Goal: Task Accomplishment & Management: Manage account settings

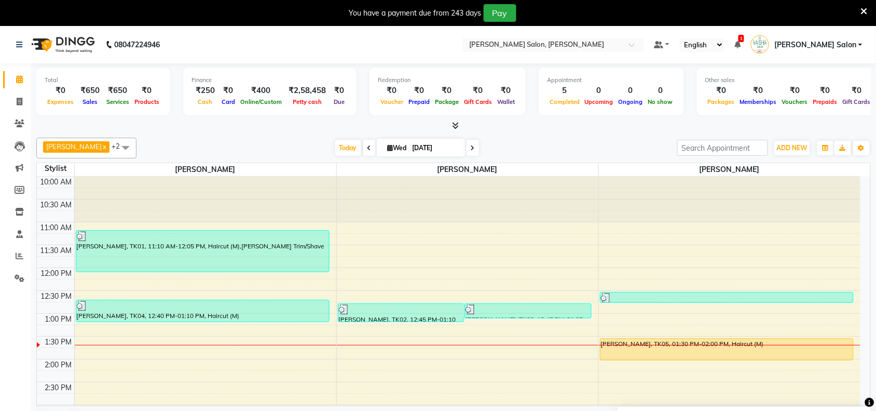
scroll to position [65, 0]
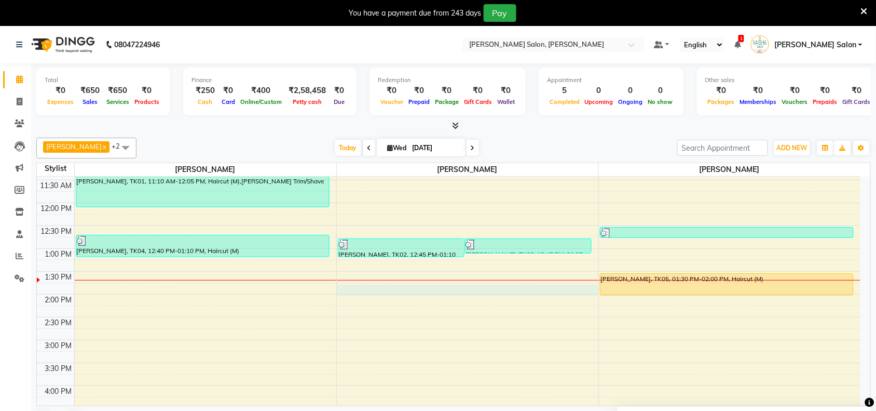
click at [353, 294] on div "10:00 AM 10:30 AM 11:00 AM 11:30 AM 12:00 PM 12:30 PM 1:00 PM 1:30 PM 2:00 PM 2…" at bounding box center [449, 386] width 824 height 548
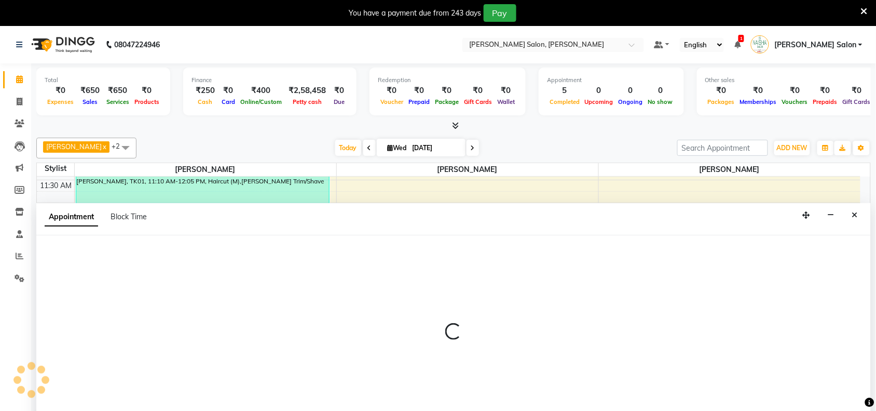
scroll to position [26, 0]
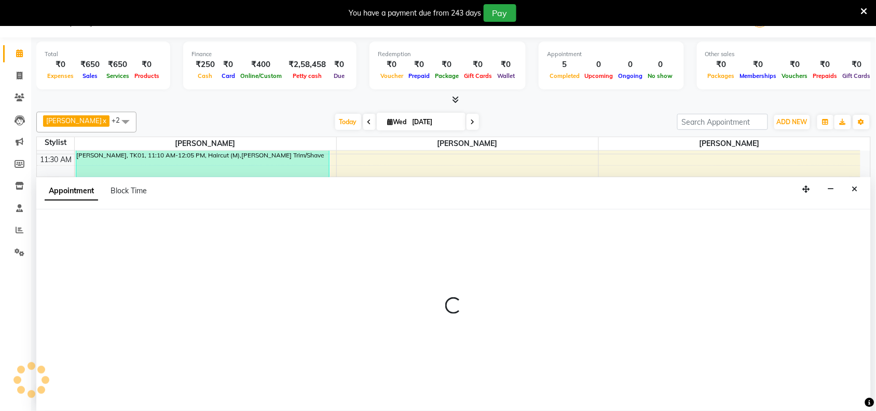
select select "72112"
select select "tentative"
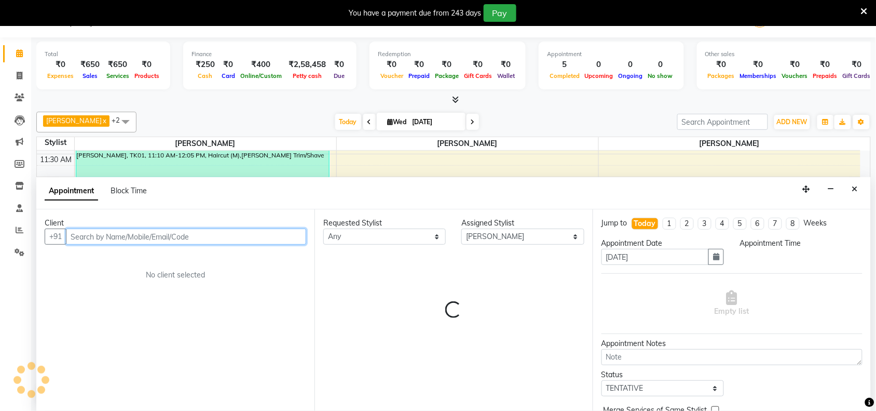
select select "825"
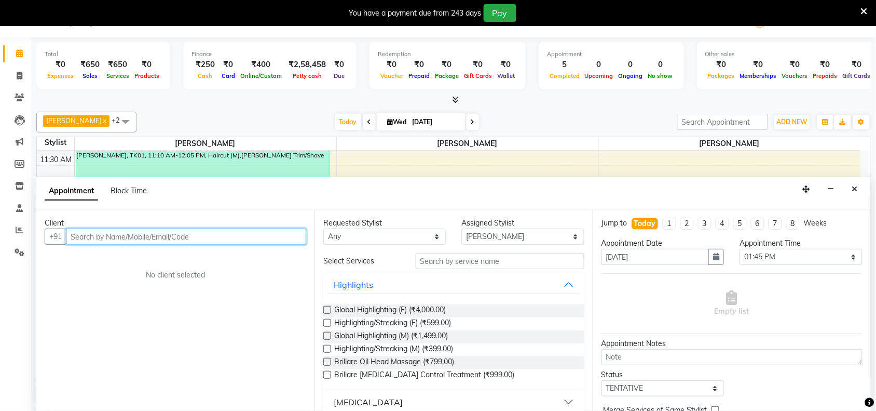
click at [256, 234] on input "text" at bounding box center [186, 236] width 240 height 16
click at [258, 235] on input "text" at bounding box center [186, 236] width 240 height 16
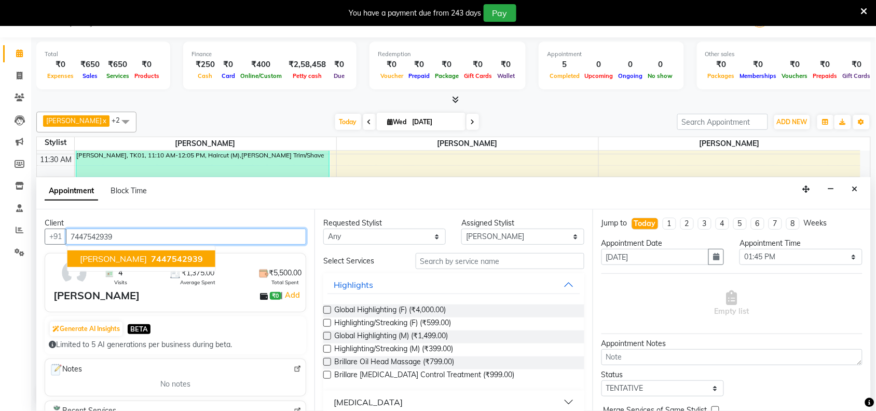
type input "7447542939"
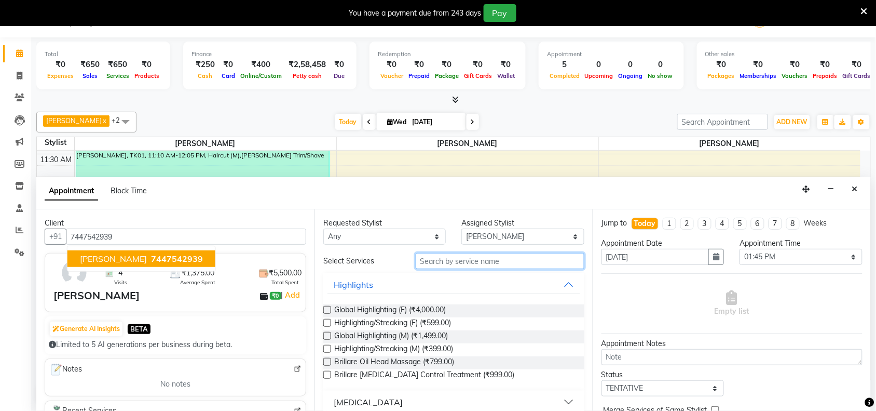
click at [441, 260] on input "text" at bounding box center [500, 261] width 169 height 16
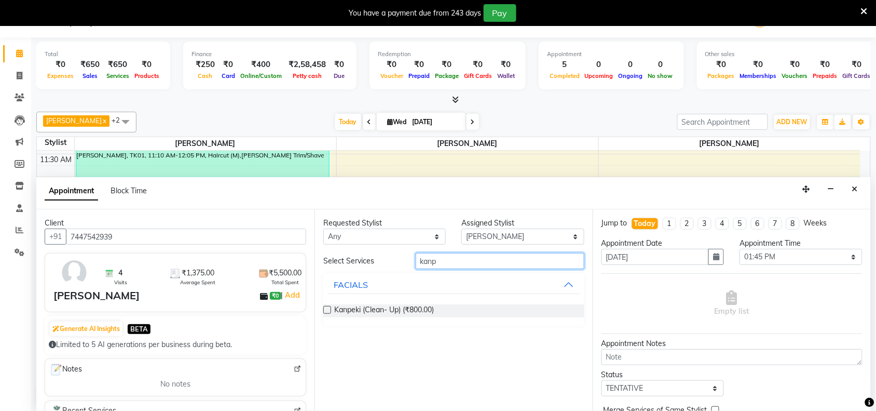
type input "kanp"
click at [329, 307] on label at bounding box center [327, 310] width 8 height 8
click at [329, 307] on input "checkbox" at bounding box center [326, 310] width 7 height 7
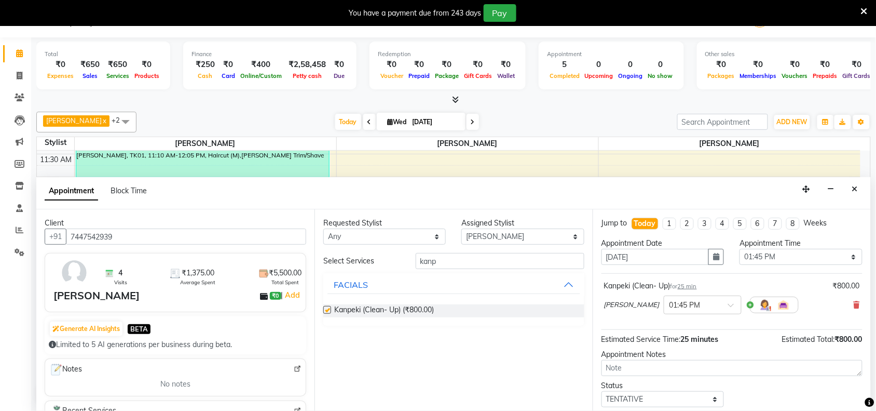
checkbox input "false"
click at [495, 261] on input "kanp" at bounding box center [500, 261] width 169 height 16
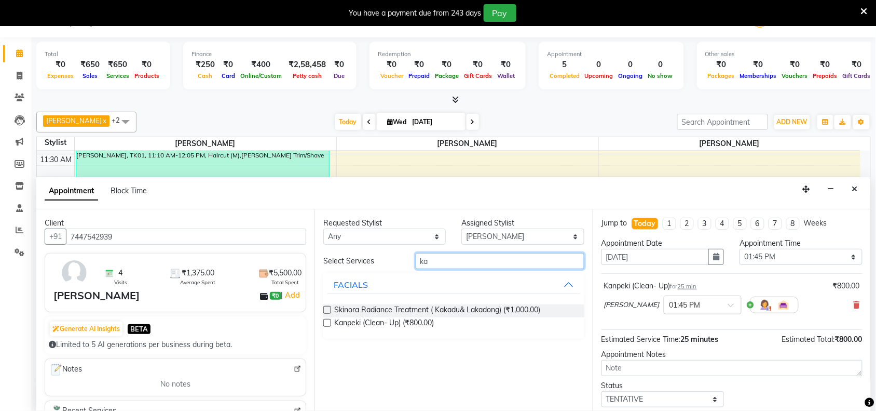
type input "k"
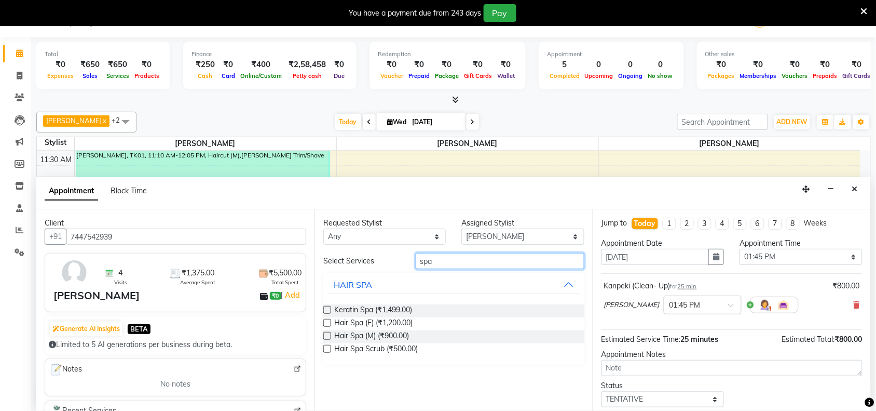
type input "spa"
click at [327, 336] on label at bounding box center [327, 336] width 8 height 8
click at [327, 336] on input "checkbox" at bounding box center [326, 336] width 7 height 7
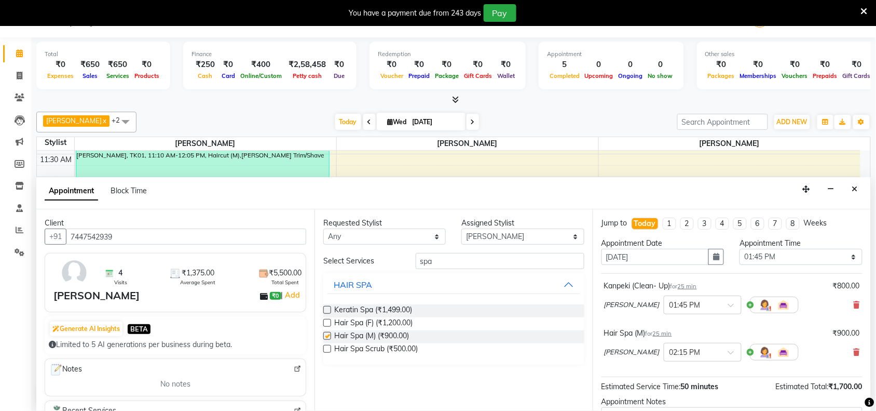
checkbox input "false"
click at [475, 260] on input "spa" at bounding box center [500, 261] width 169 height 16
type input "s"
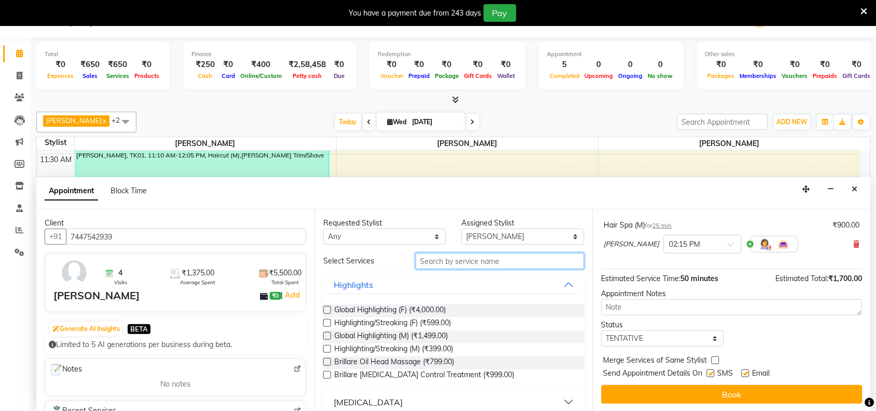
scroll to position [110, 0]
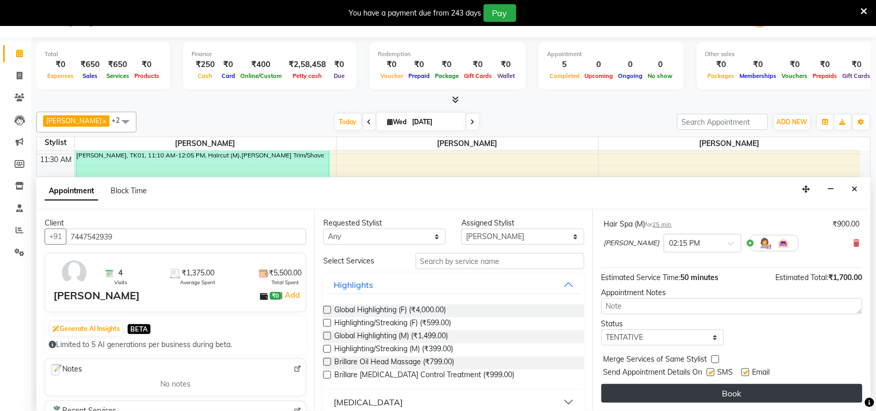
click at [771, 395] on button "Book" at bounding box center [732, 393] width 261 height 19
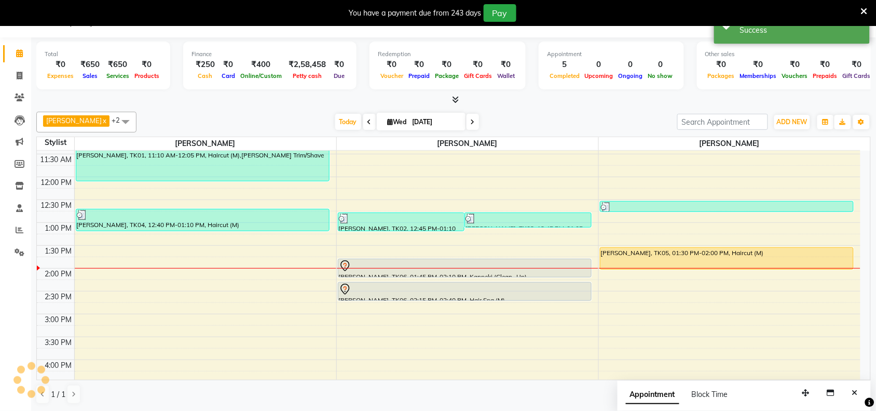
scroll to position [0, 0]
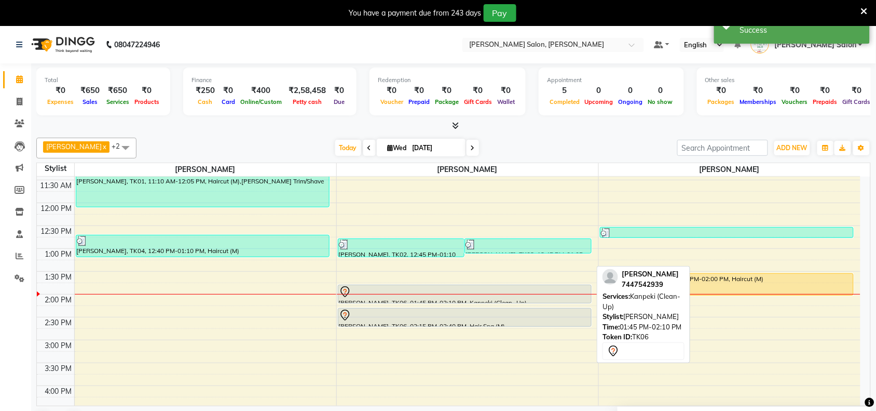
click at [562, 295] on div at bounding box center [465, 291] width 252 height 12
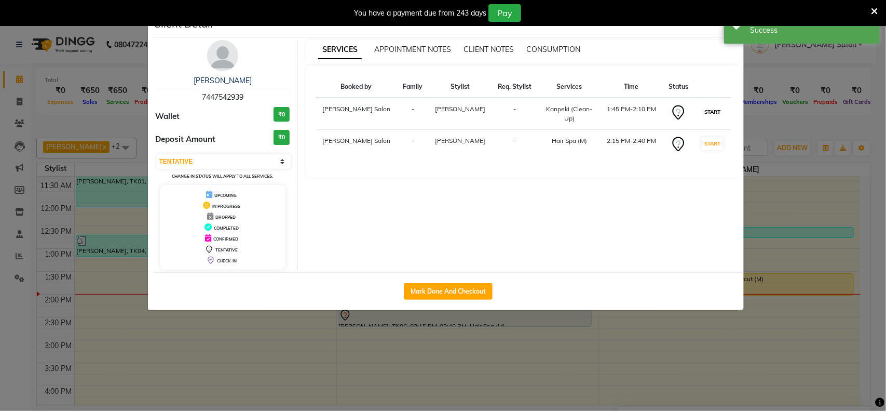
click at [712, 107] on button "START" at bounding box center [712, 111] width 21 height 13
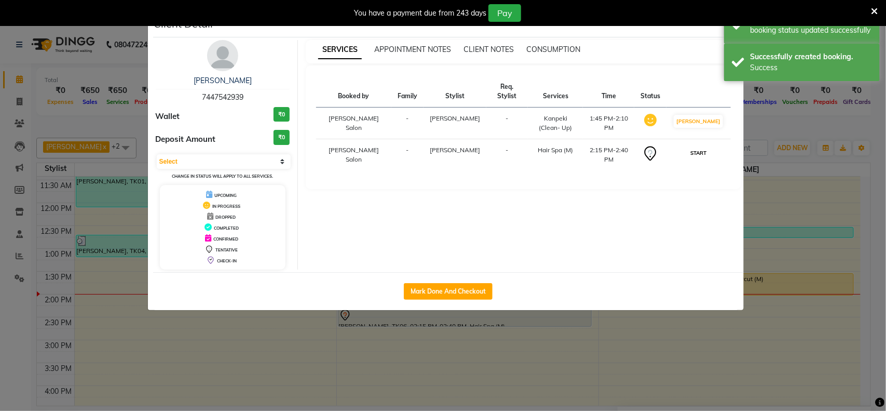
click at [709, 146] on button "START" at bounding box center [698, 152] width 21 height 13
select select "1"
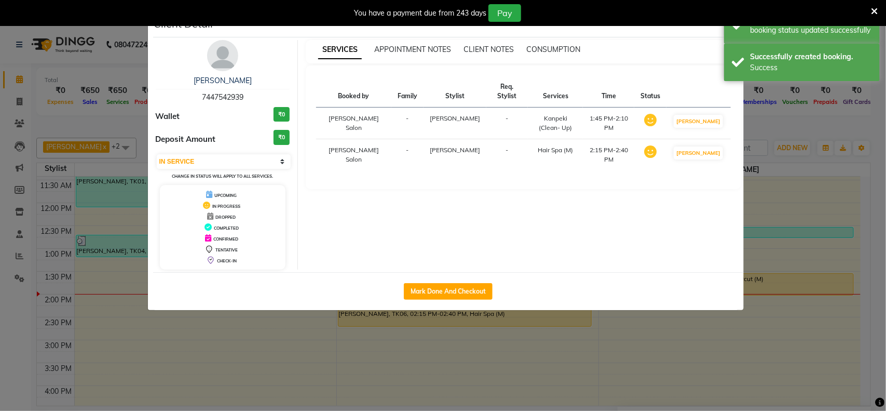
click at [815, 327] on ngb-modal-window "Client Detail [PERSON_NAME] 7447542939 Wallet ₹0 Deposit Amount ₹0 Select IN SE…" at bounding box center [443, 205] width 886 height 411
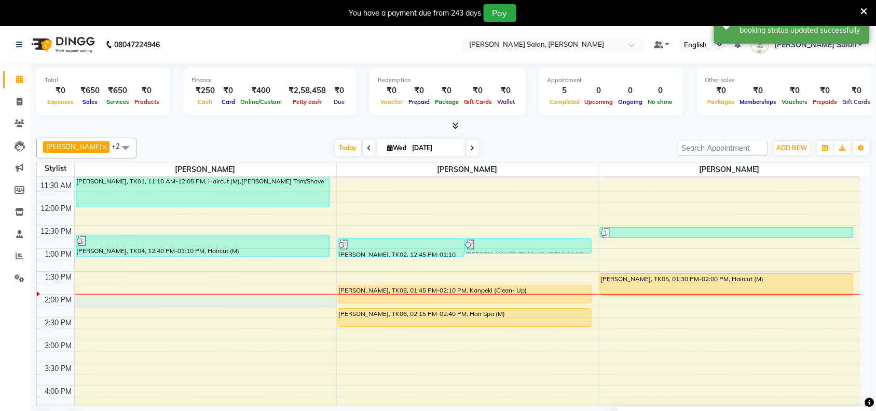
click at [78, 299] on div "10:00 AM 10:30 AM 11:00 AM 11:30 AM 12:00 PM 12:30 PM 1:00 PM 1:30 PM 2:00 PM 2…" at bounding box center [449, 386] width 824 height 548
select select "36999"
select select "840"
select select "tentative"
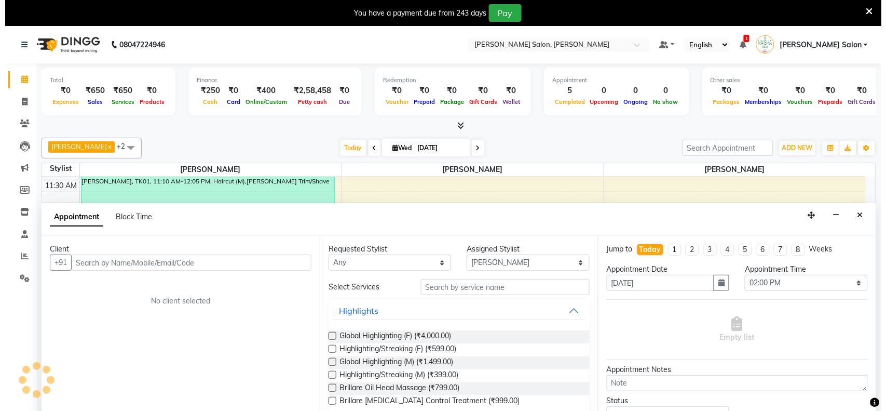
scroll to position [26, 0]
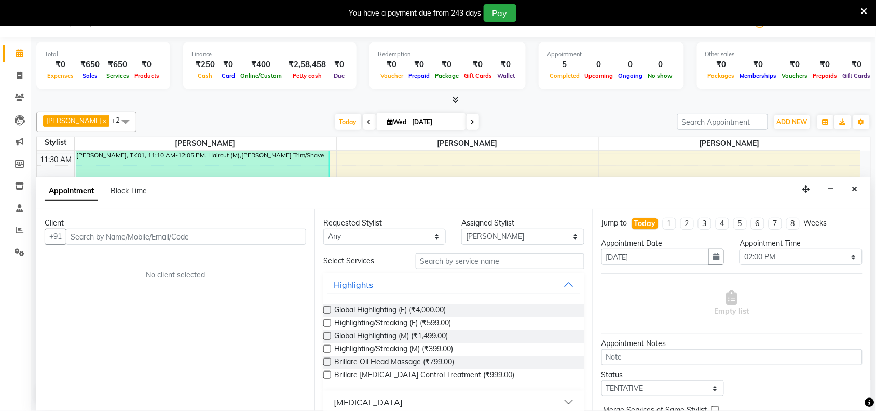
click at [118, 237] on input "text" at bounding box center [186, 236] width 240 height 16
type input "7276195933"
click at [287, 236] on span "Add Client" at bounding box center [284, 235] width 35 height 9
select select "22"
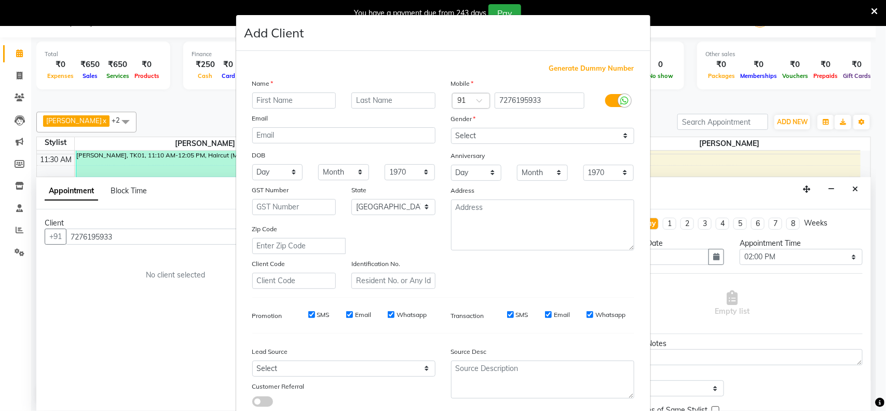
click at [297, 102] on input "text" at bounding box center [294, 100] width 84 height 16
type input "ravi"
click at [611, 135] on select "Select [DEMOGRAPHIC_DATA] [DEMOGRAPHIC_DATA] Other Prefer Not To Say" at bounding box center [542, 136] width 183 height 16
select select "[DEMOGRAPHIC_DATA]"
click at [451, 128] on select "Select [DEMOGRAPHIC_DATA] [DEMOGRAPHIC_DATA] Other Prefer Not To Say" at bounding box center [542, 136] width 183 height 16
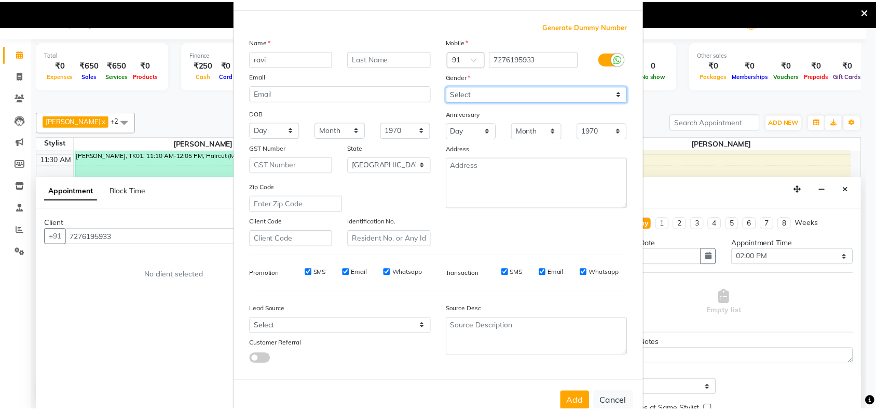
scroll to position [65, 0]
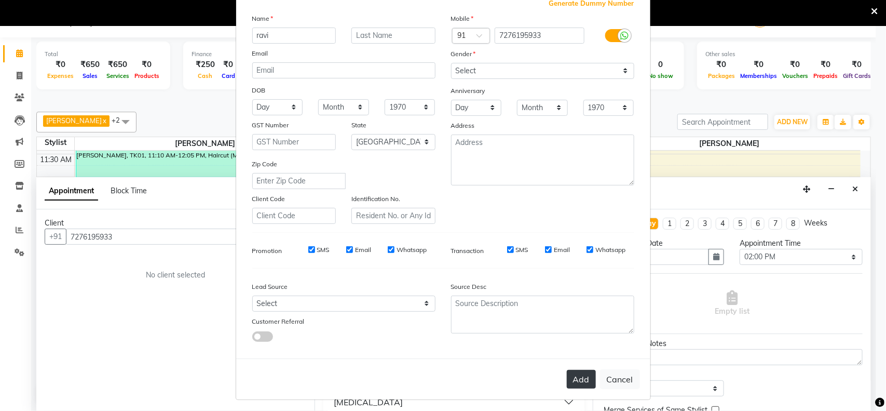
click at [580, 372] on button "Add" at bounding box center [581, 379] width 29 height 19
select select
select select "null"
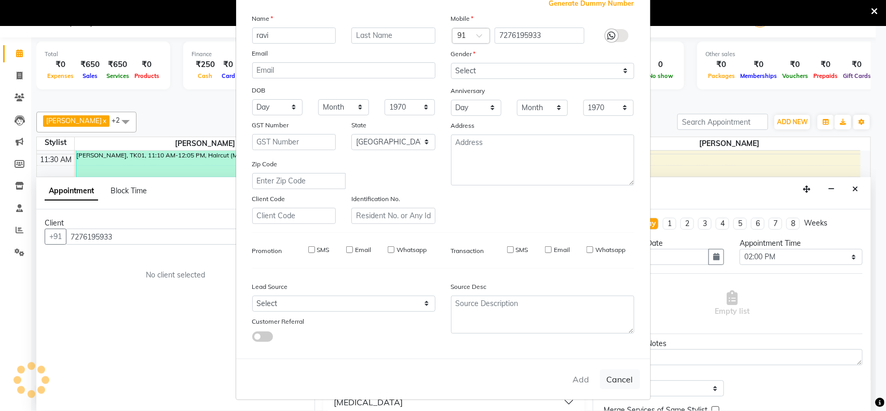
select select
checkbox input "false"
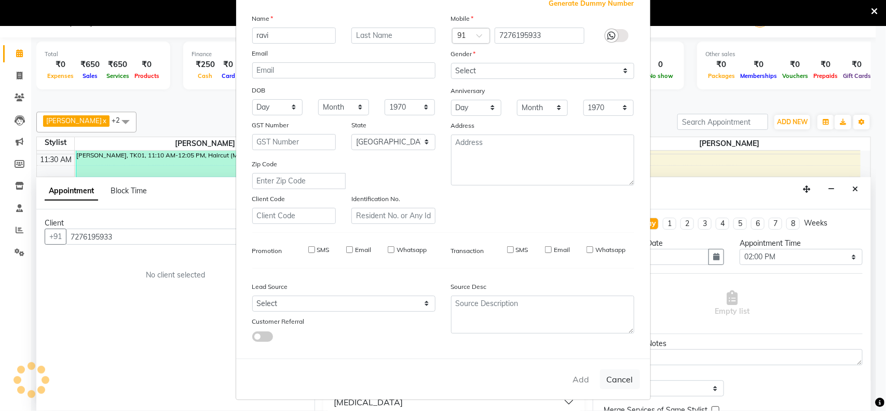
checkbox input "false"
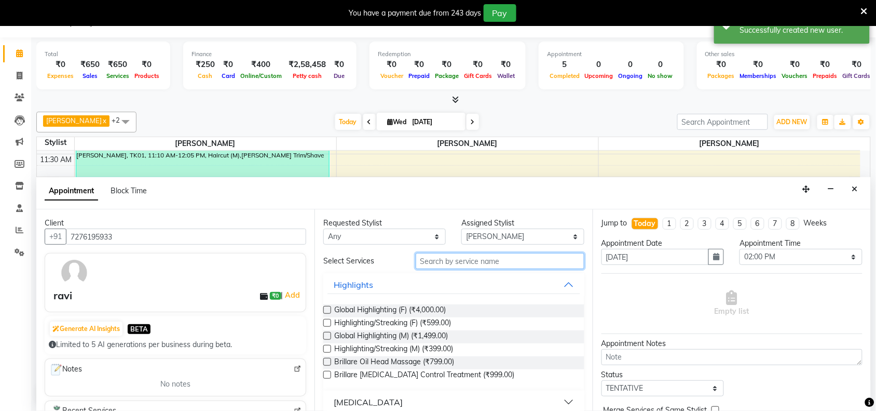
click at [503, 263] on input "text" at bounding box center [500, 261] width 169 height 16
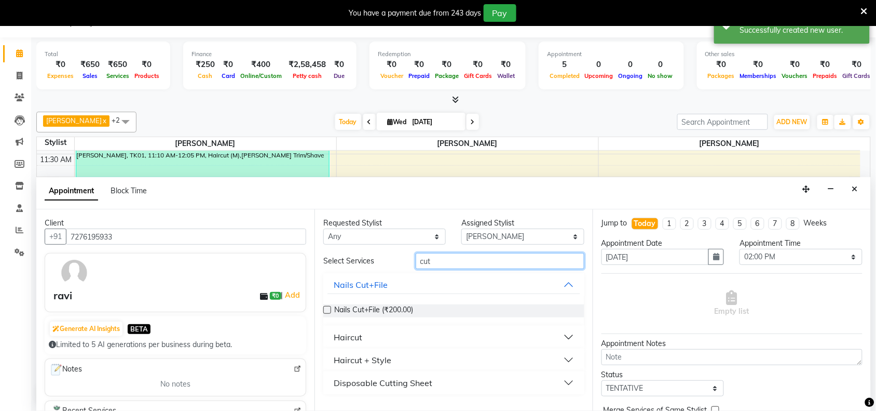
type input "cut"
click at [568, 335] on button "Haircut" at bounding box center [453, 336] width 253 height 19
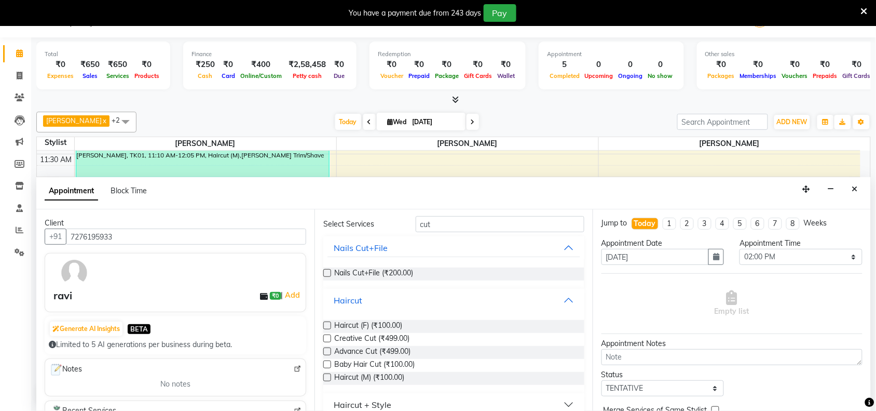
scroll to position [73, 0]
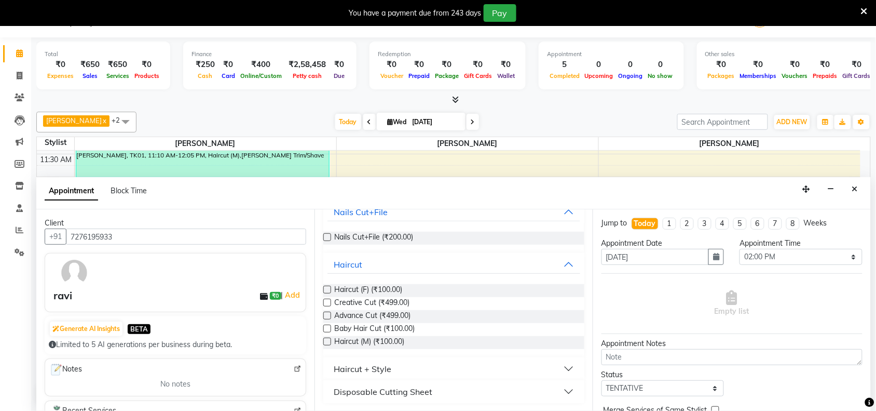
click at [327, 341] on label at bounding box center [327, 341] width 8 height 8
click at [327, 341] on input "checkbox" at bounding box center [326, 342] width 7 height 7
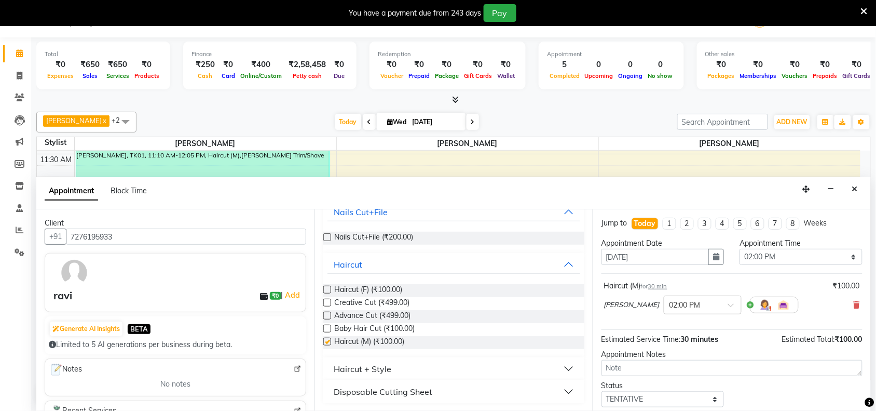
checkbox input "false"
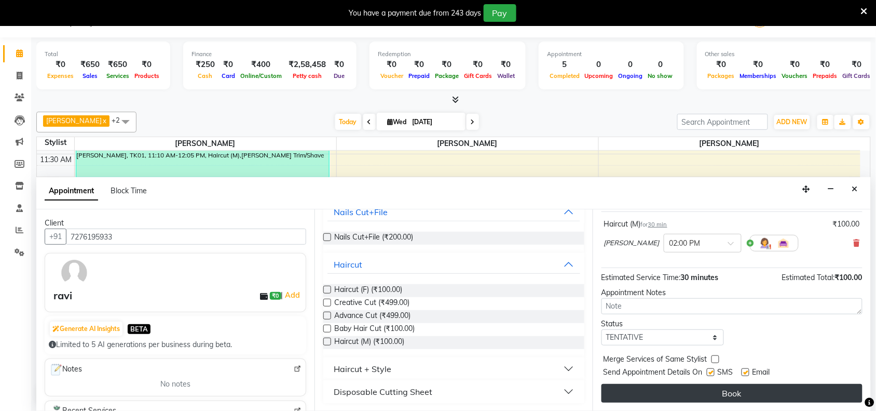
click at [675, 389] on button "Book" at bounding box center [732, 393] width 261 height 19
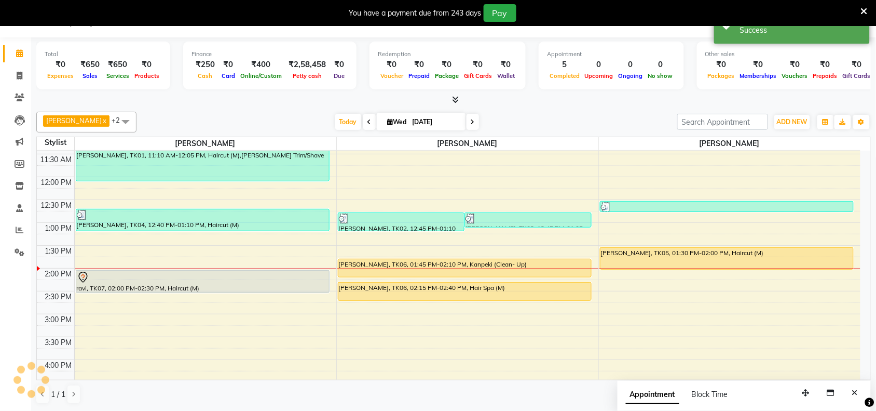
scroll to position [0, 0]
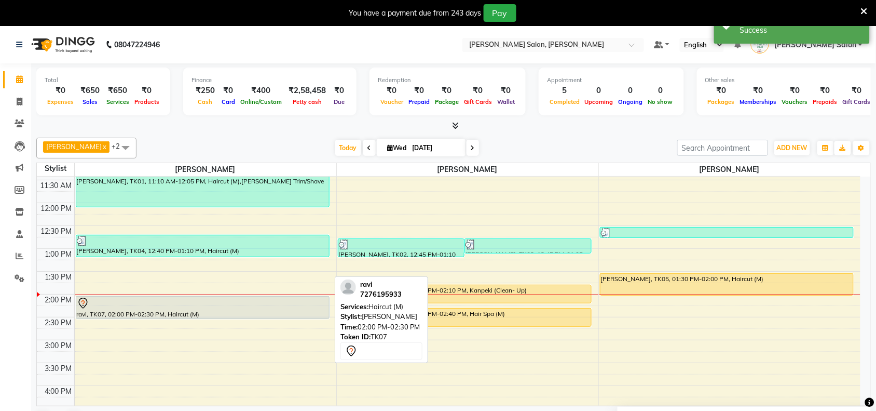
click at [104, 310] on div "ravi, TK07, 02:00 PM-02:30 PM, Haircut (M)" at bounding box center [202, 307] width 253 height 22
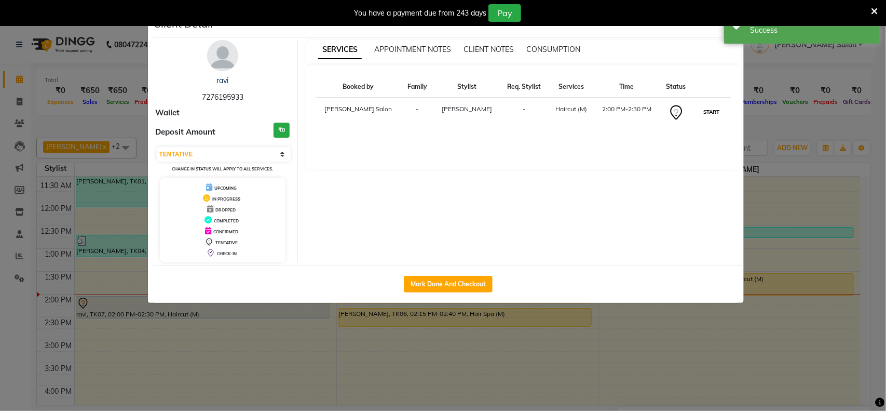
click at [709, 112] on button "START" at bounding box center [711, 111] width 21 height 13
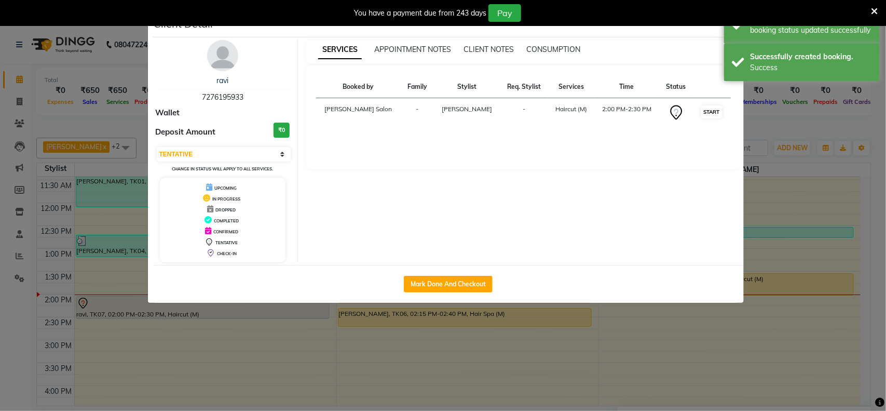
select select "1"
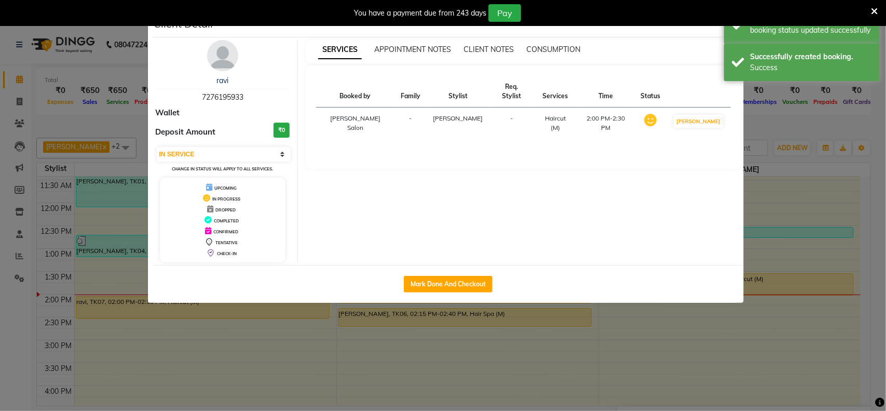
click at [815, 341] on ngb-modal-window "Client Detail ravi 7276195933 Wallet Deposit Amount ₹0 Select IN SERVICE CONFIR…" at bounding box center [443, 205] width 886 height 411
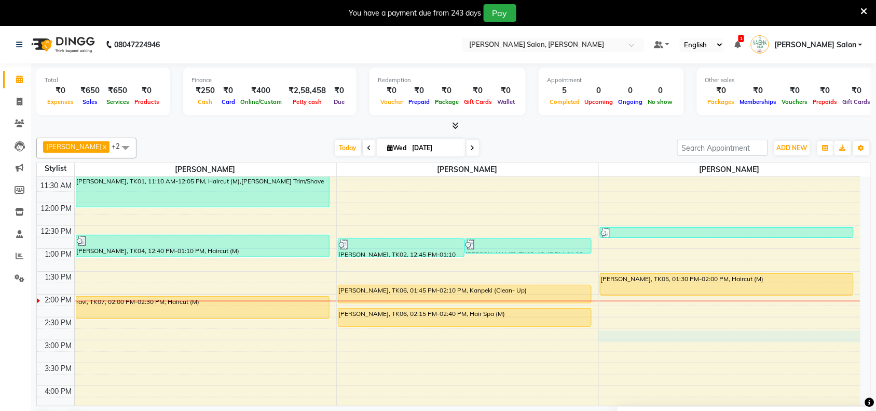
click at [815, 341] on div "10:00 AM 10:30 AM 11:00 AM 11:30 AM 12:00 PM 12:30 PM 1:00 PM 1:30 PM 2:00 PM 2…" at bounding box center [449, 386] width 824 height 548
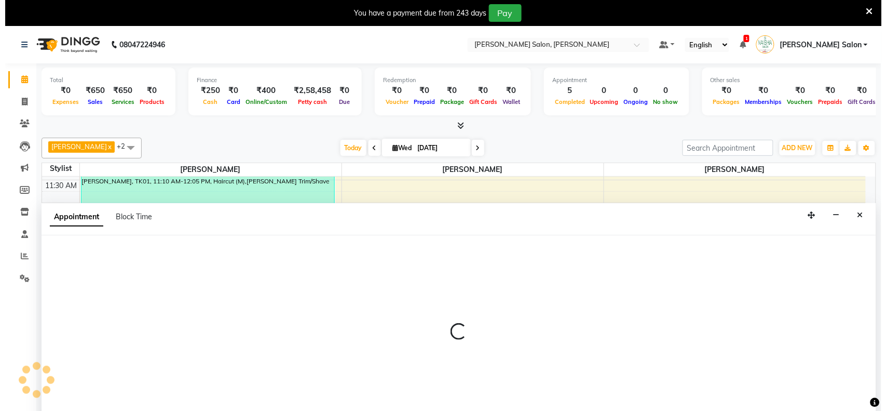
scroll to position [26, 0]
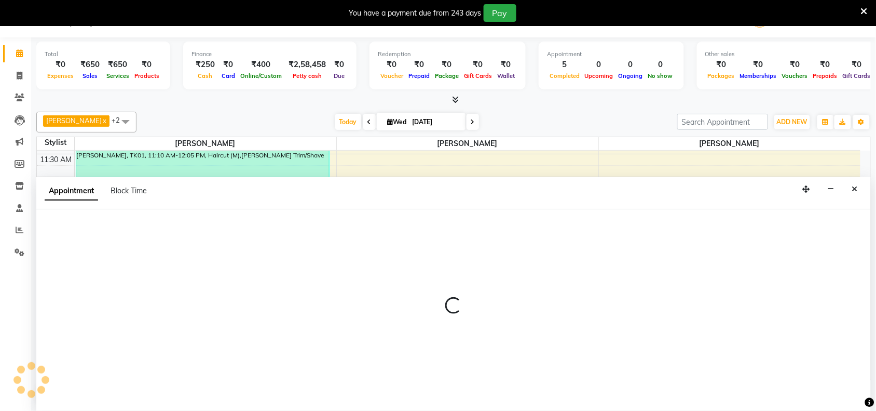
select select "83168"
select select "tentative"
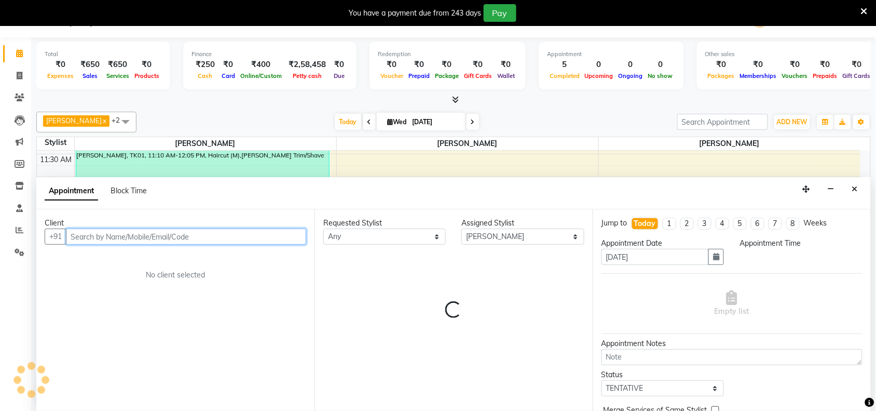
select select "885"
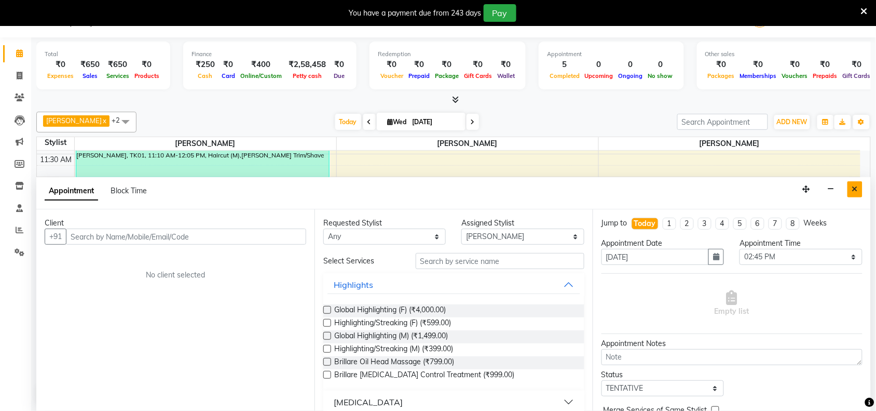
click at [857, 185] on icon "Close" at bounding box center [855, 188] width 6 height 7
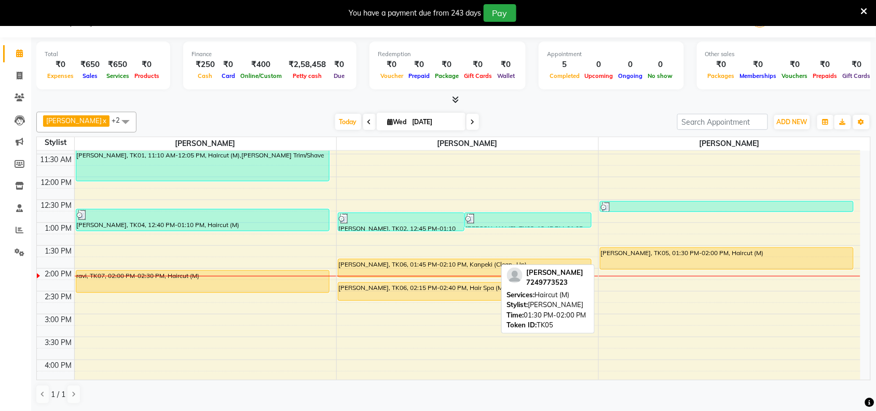
click at [748, 260] on div "[PERSON_NAME], TK05, 01:30 PM-02:00 PM, Haircut (M)" at bounding box center [726, 258] width 253 height 21
select select "1"
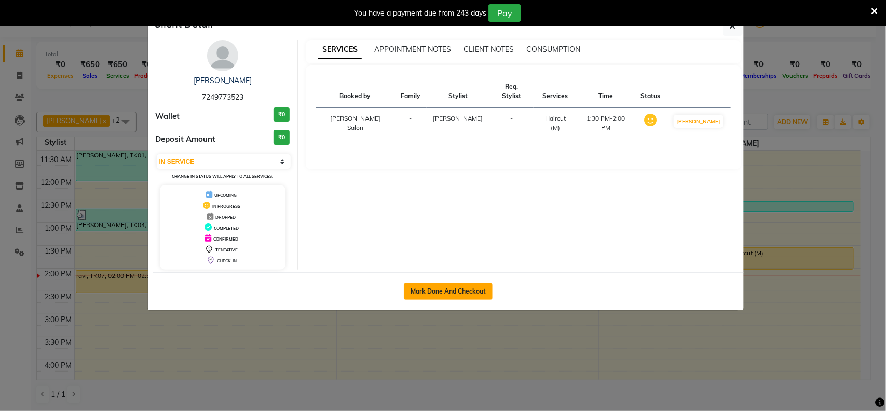
click at [439, 284] on button "Mark Done And Checkout" at bounding box center [448, 291] width 89 height 17
select select "service"
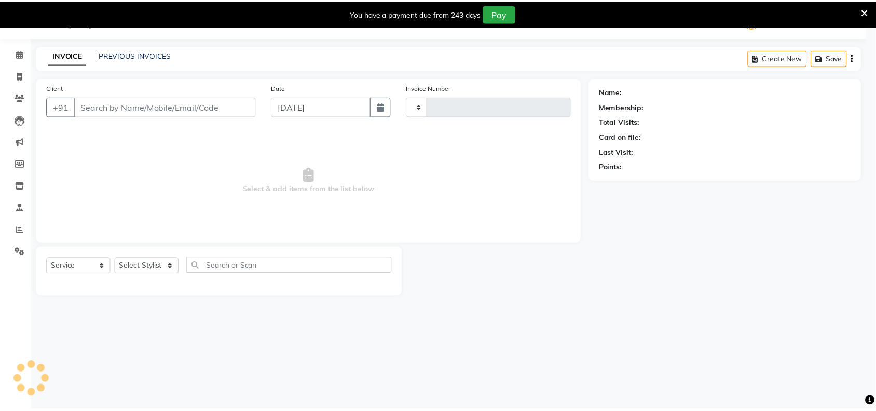
scroll to position [26, 0]
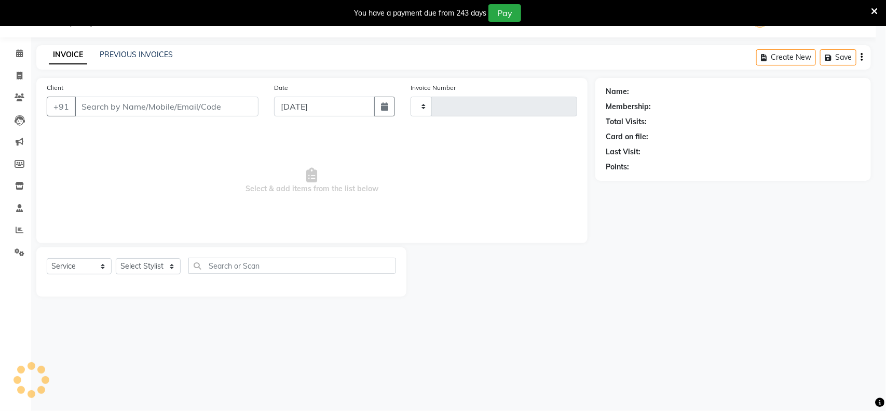
type input "3482"
select select "5497"
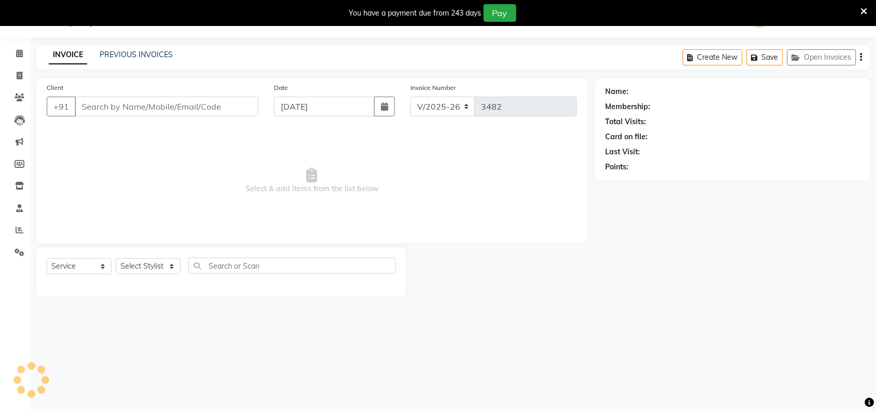
type input "7249773523"
select select "83168"
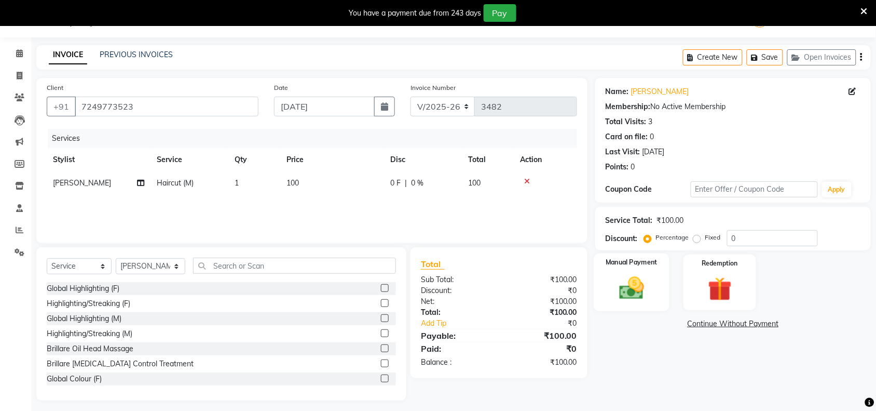
click at [601, 298] on div "Manual Payment" at bounding box center [632, 282] width 76 height 58
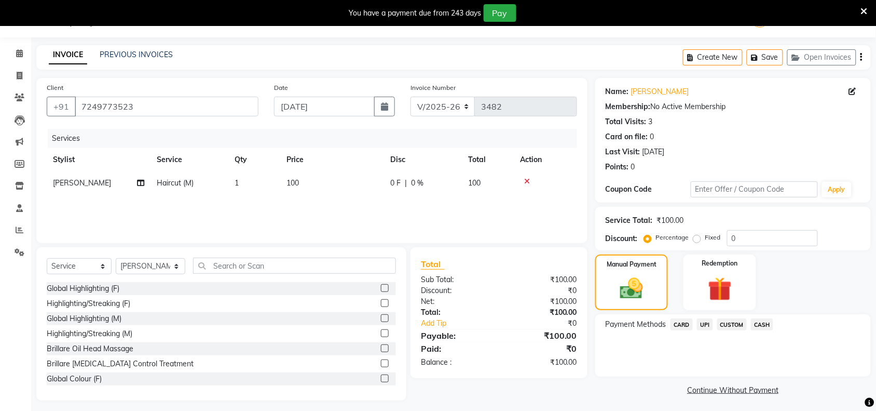
click at [706, 321] on span "UPI" at bounding box center [705, 324] width 16 height 12
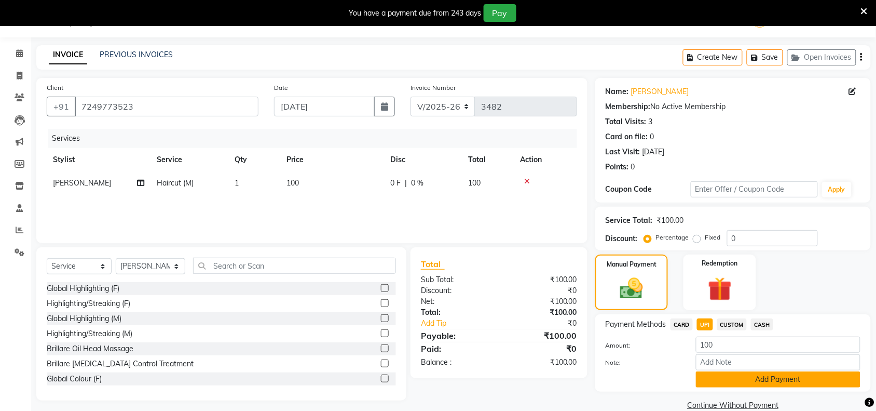
click at [738, 385] on div "Payment Methods CARD UPI CUSTOM CASH Amount: 100 Note: Add Payment" at bounding box center [733, 352] width 276 height 77
click at [741, 377] on button "Add Payment" at bounding box center [778, 379] width 165 height 16
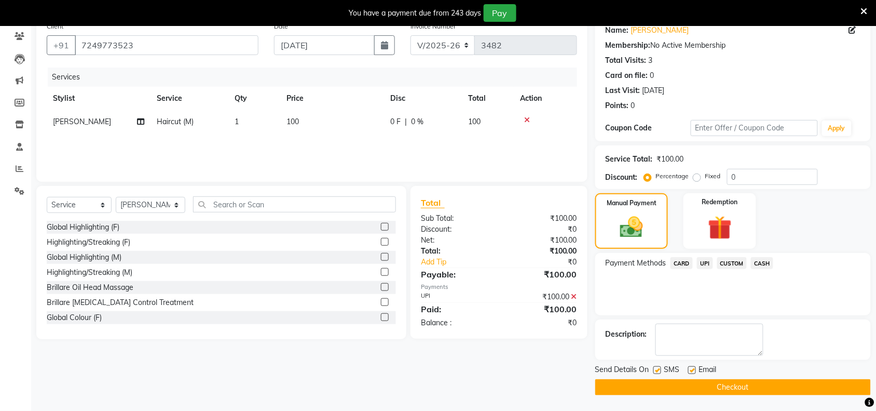
click at [724, 390] on button "Checkout" at bounding box center [733, 387] width 276 height 16
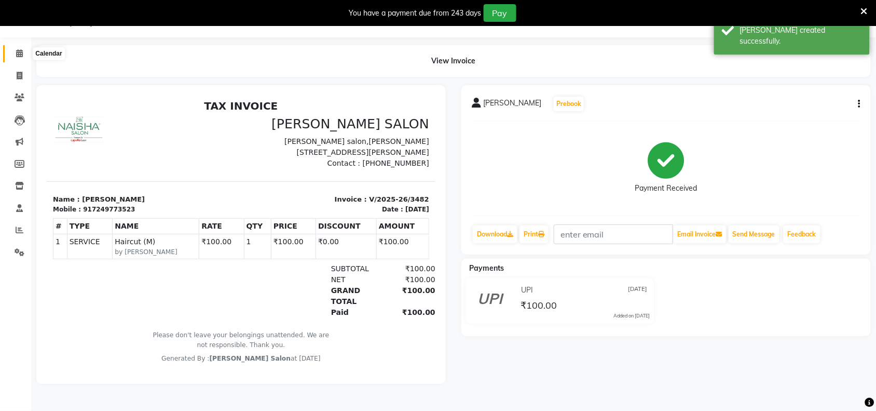
click at [16, 49] on icon at bounding box center [19, 53] width 7 height 8
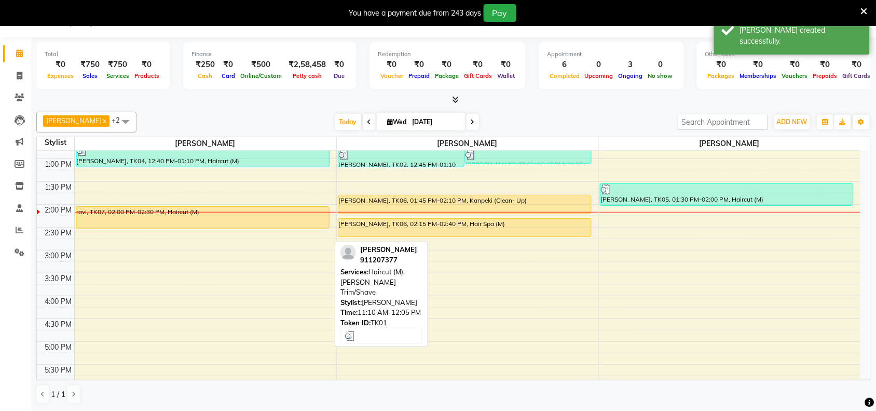
scroll to position [130, 0]
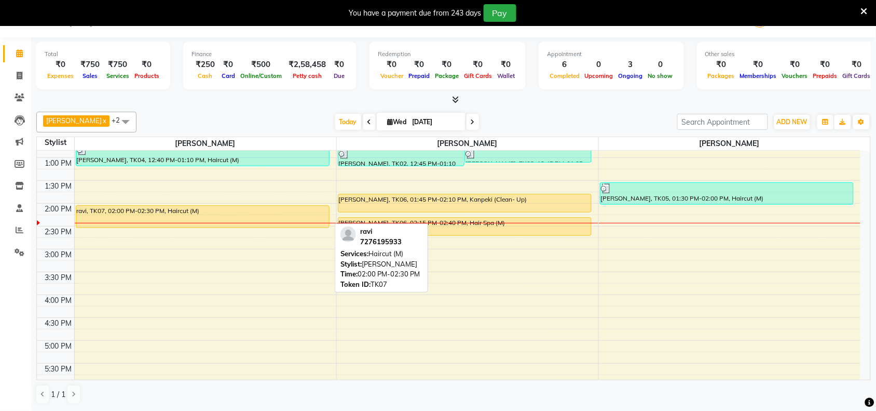
click at [312, 221] on div "ravi, TK07, 02:00 PM-02:30 PM, Haircut (M)" at bounding box center [202, 217] width 253 height 22
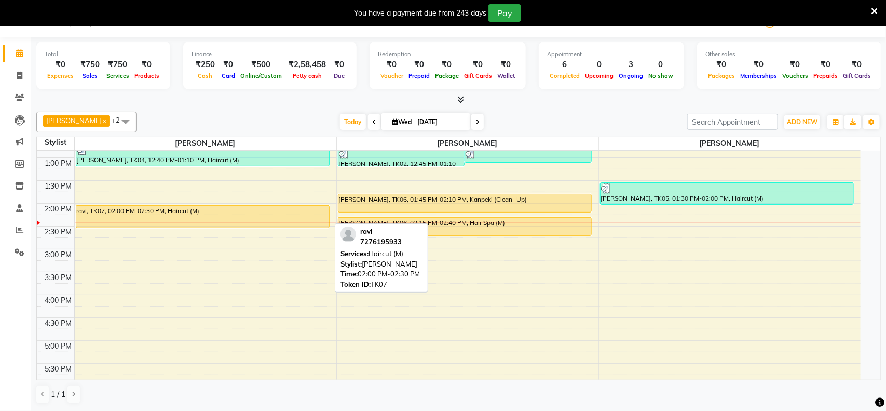
select select "1"
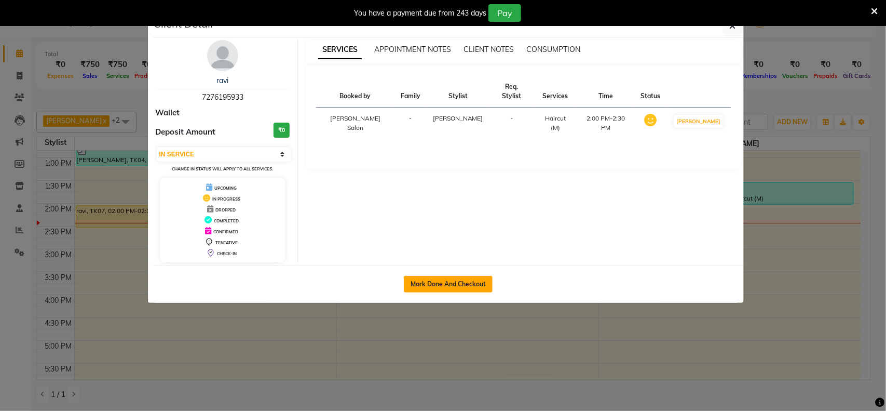
click at [418, 277] on button "Mark Done And Checkout" at bounding box center [448, 284] width 89 height 17
select select "service"
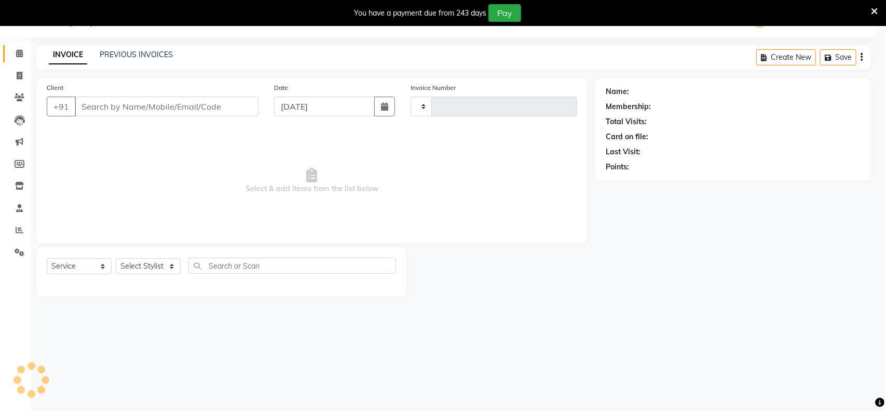
type input "3483"
select select "5497"
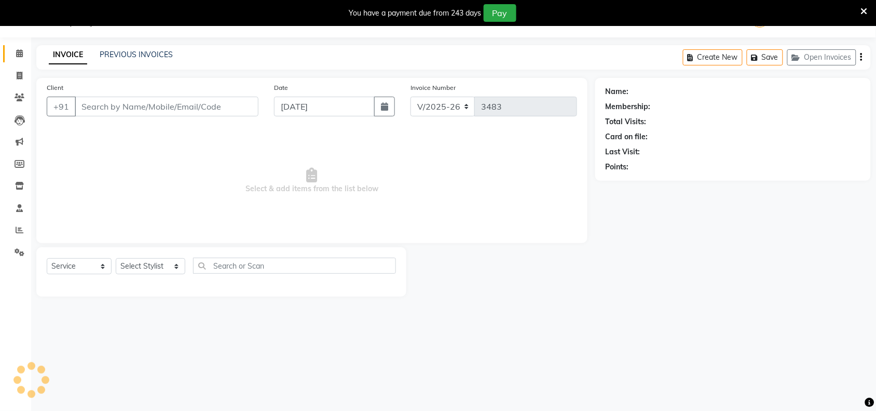
type input "7276195933"
select select "36999"
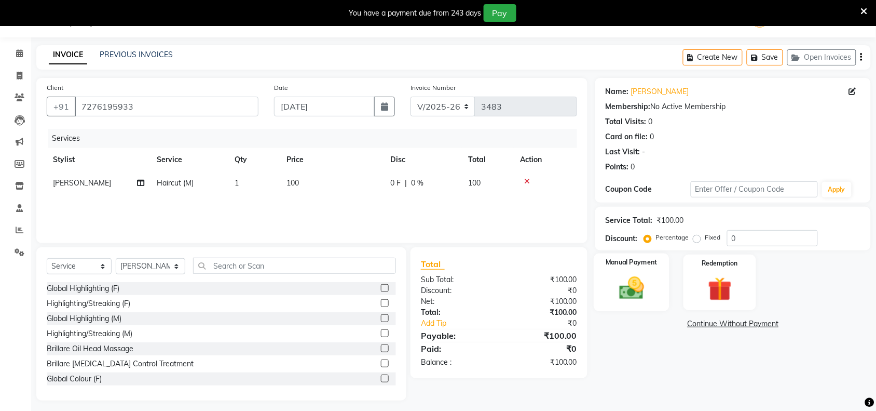
click at [642, 266] on label "Manual Payment" at bounding box center [632, 262] width 52 height 10
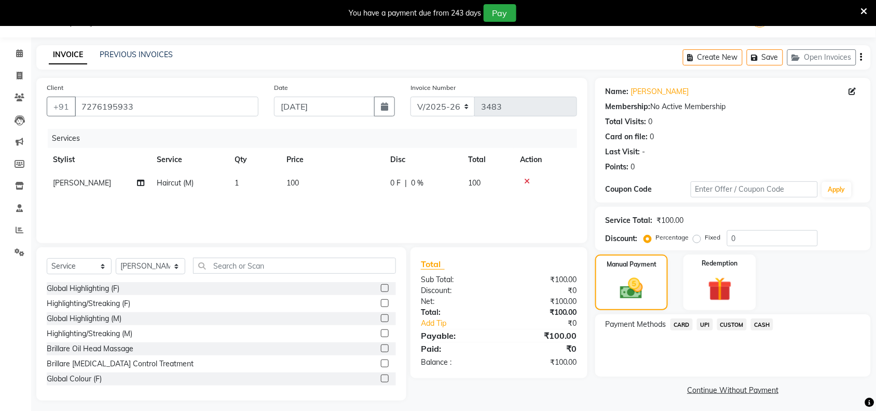
click at [708, 322] on span "UPI" at bounding box center [705, 324] width 16 height 12
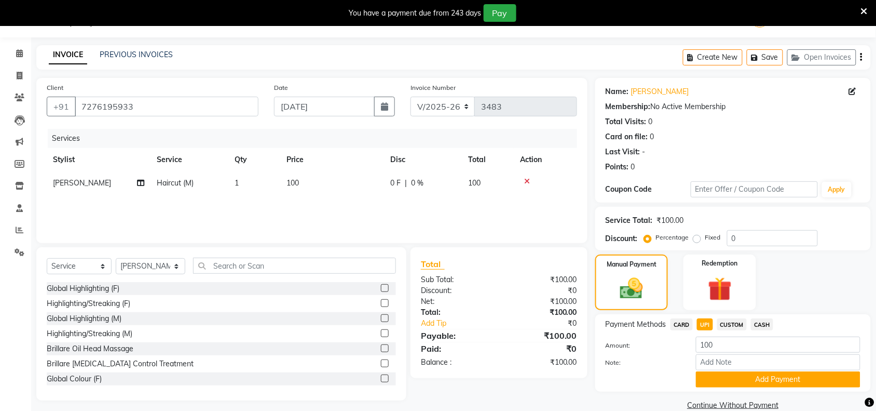
scroll to position [43, 0]
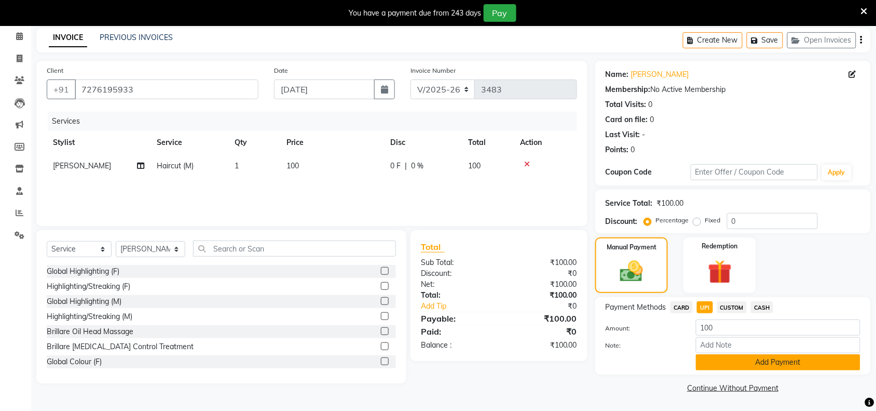
click at [716, 364] on button "Add Payment" at bounding box center [778, 362] width 165 height 16
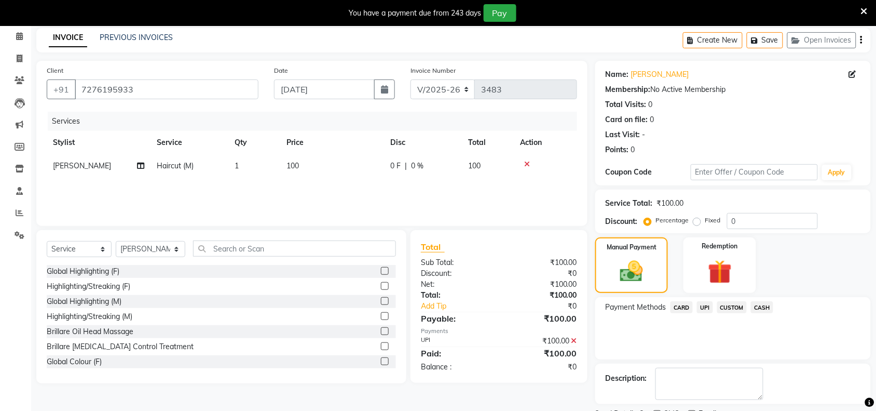
scroll to position [87, 0]
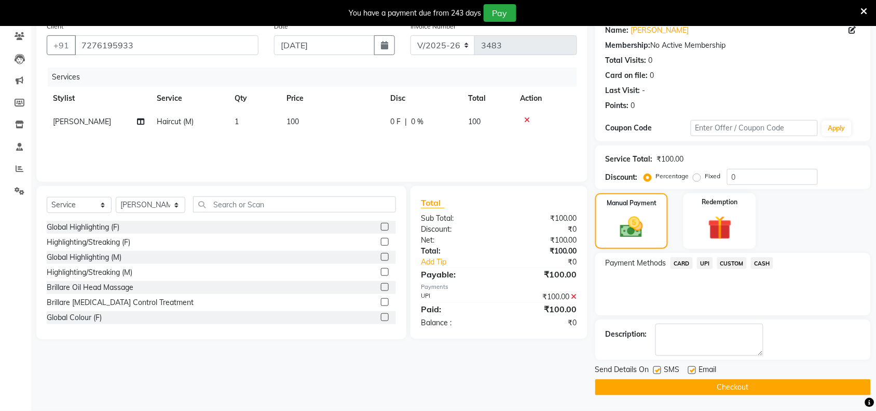
click at [716, 385] on button "Checkout" at bounding box center [733, 387] width 276 height 16
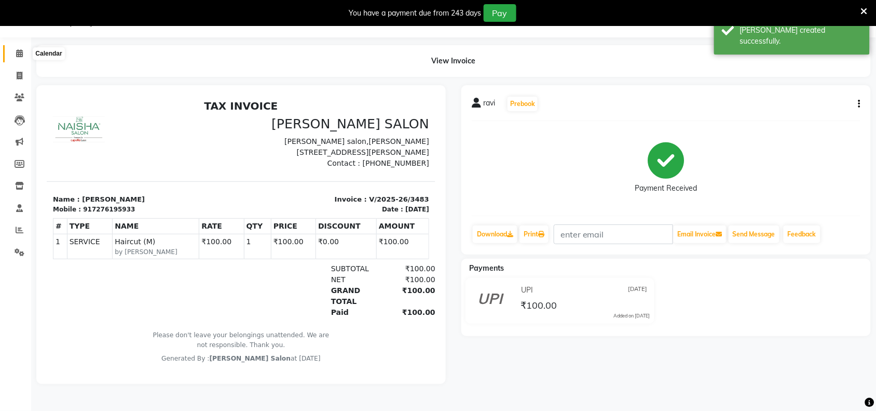
click at [22, 52] on icon at bounding box center [19, 53] width 7 height 8
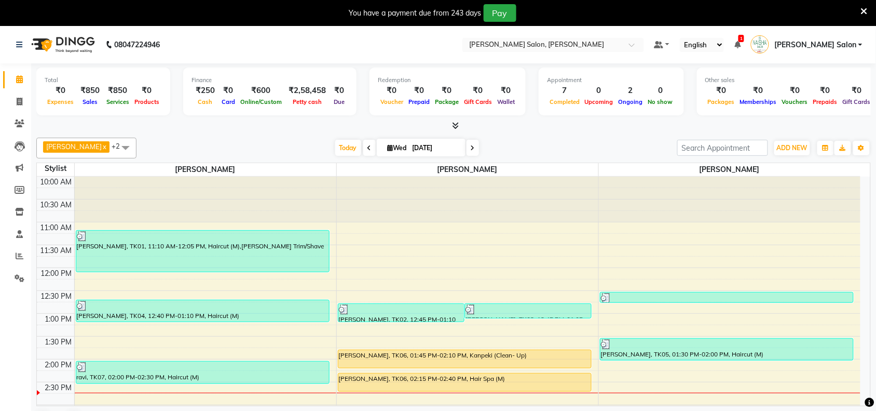
click at [866, 9] on icon at bounding box center [864, 11] width 7 height 9
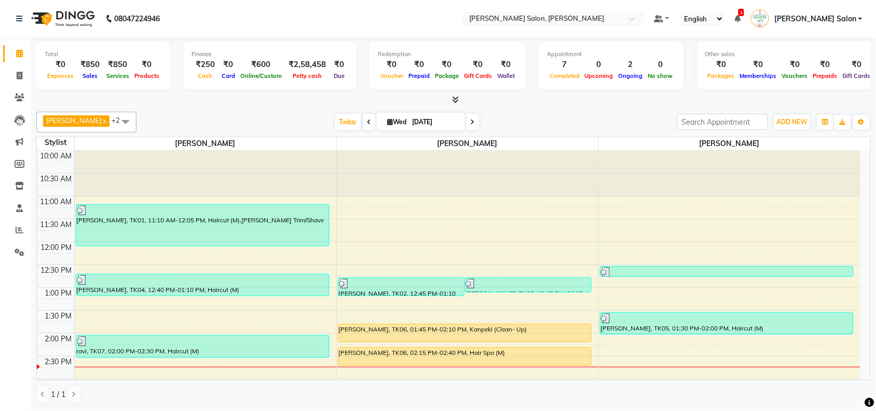
click at [120, 122] on span at bounding box center [125, 122] width 21 height 20
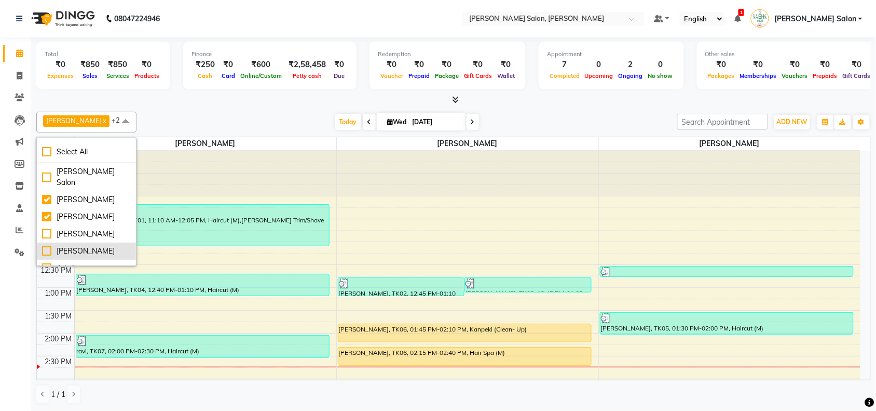
click at [43, 245] on div "[PERSON_NAME]" at bounding box center [86, 250] width 89 height 11
checkbox input "true"
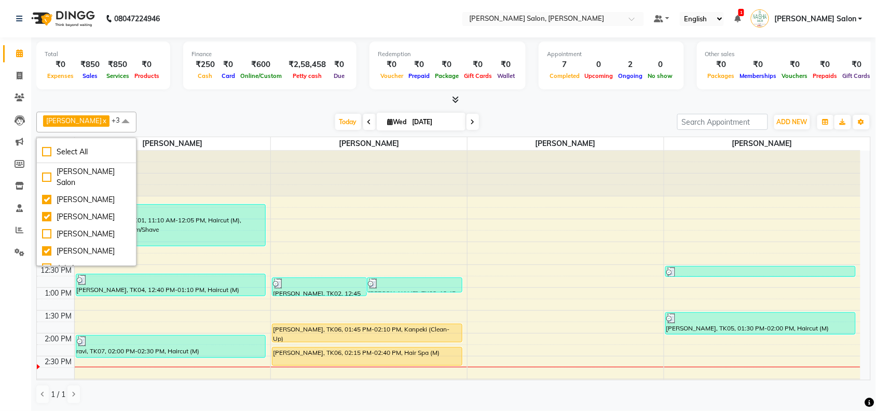
click at [226, 105] on div at bounding box center [453, 99] width 835 height 11
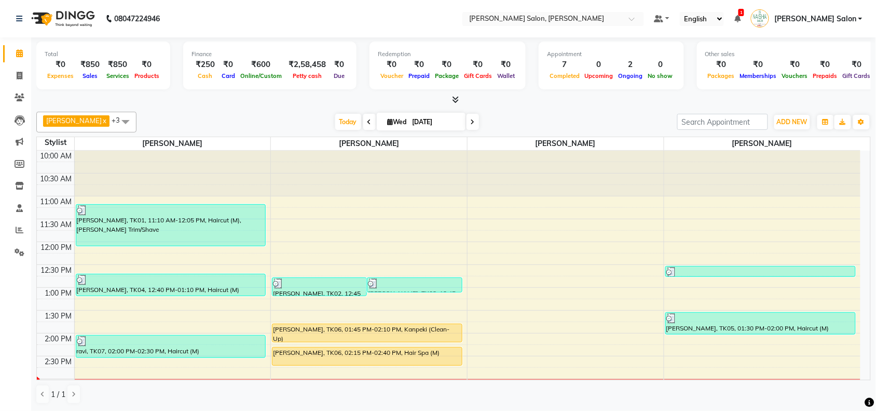
scroll to position [195, 0]
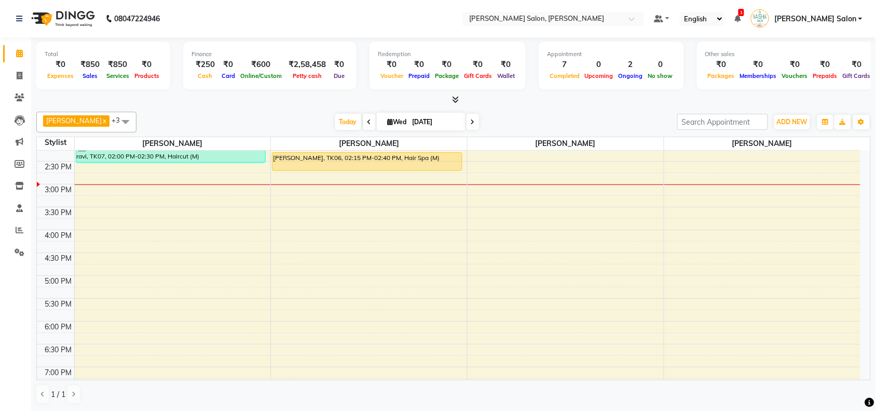
click at [249, 187] on div "10:00 AM 10:30 AM 11:00 AM 11:30 AM 12:00 PM 12:30 PM 1:00 PM 1:30 PM 2:00 PM 2…" at bounding box center [449, 230] width 824 height 548
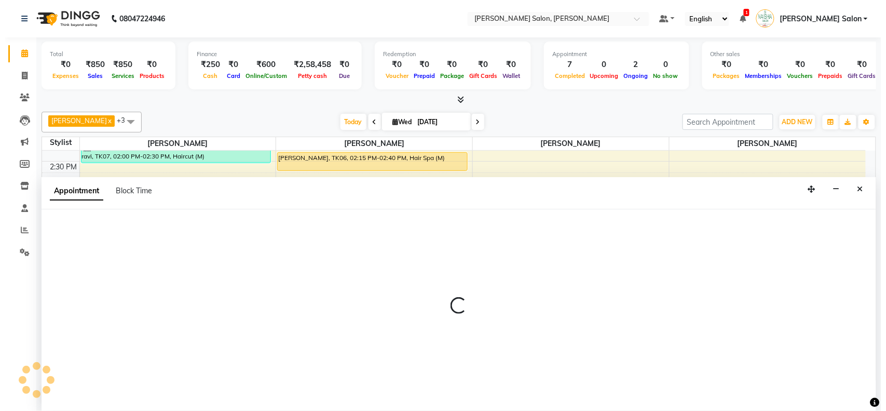
scroll to position [1, 0]
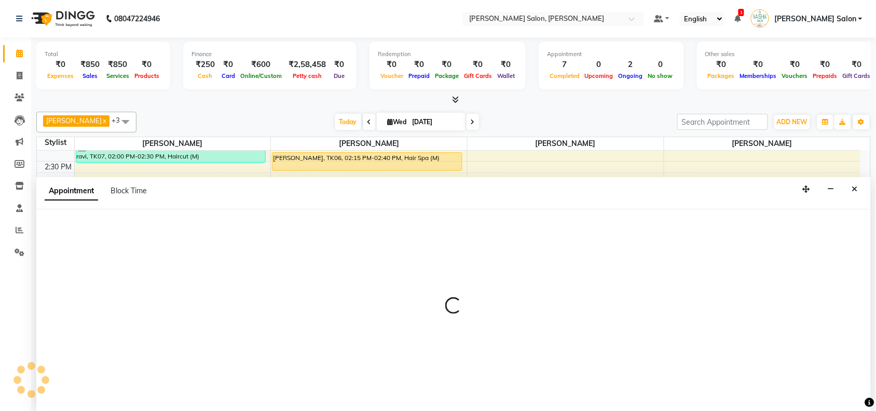
select select "36999"
select select "900"
select select "tentative"
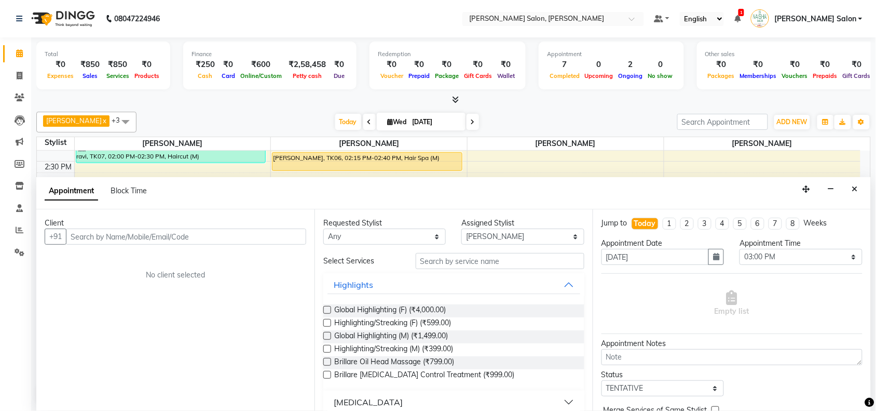
click at [208, 235] on input "text" at bounding box center [186, 236] width 240 height 16
type input "9272197448"
click at [274, 235] on span "Add Client" at bounding box center [284, 235] width 35 height 9
select select "22"
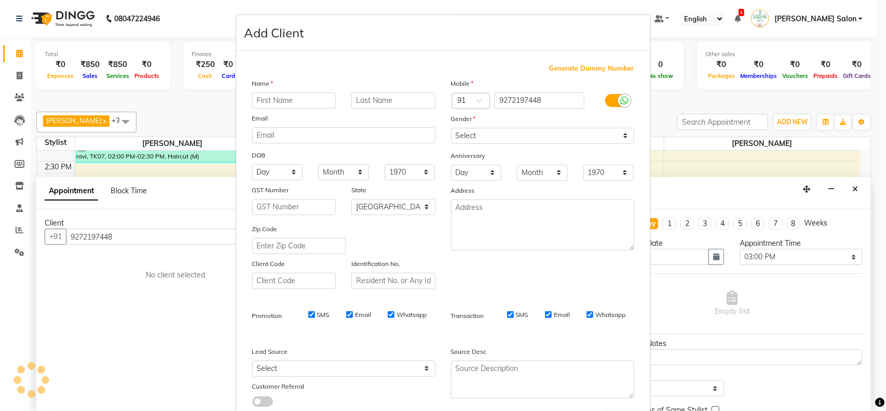
click at [294, 101] on input "text" at bounding box center [294, 100] width 84 height 16
type input "[PERSON_NAME]"
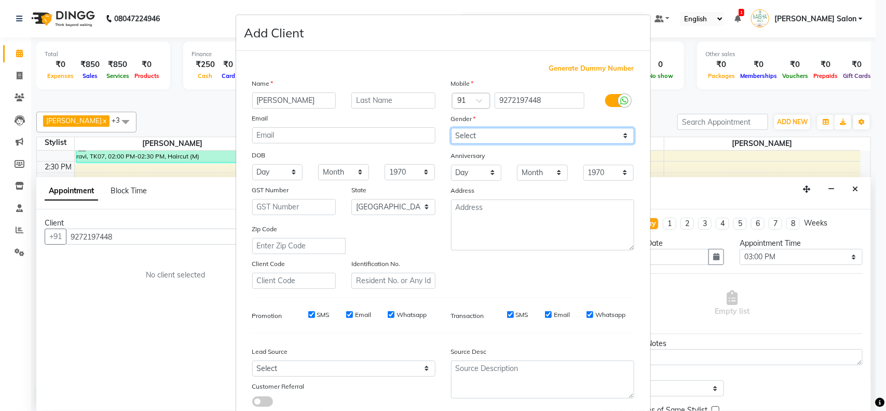
click at [621, 134] on select "Select [DEMOGRAPHIC_DATA] [DEMOGRAPHIC_DATA] Other Prefer Not To Say" at bounding box center [542, 136] width 183 height 16
select select "[DEMOGRAPHIC_DATA]"
click at [451, 128] on select "Select [DEMOGRAPHIC_DATA] [DEMOGRAPHIC_DATA] Other Prefer Not To Say" at bounding box center [542, 136] width 183 height 16
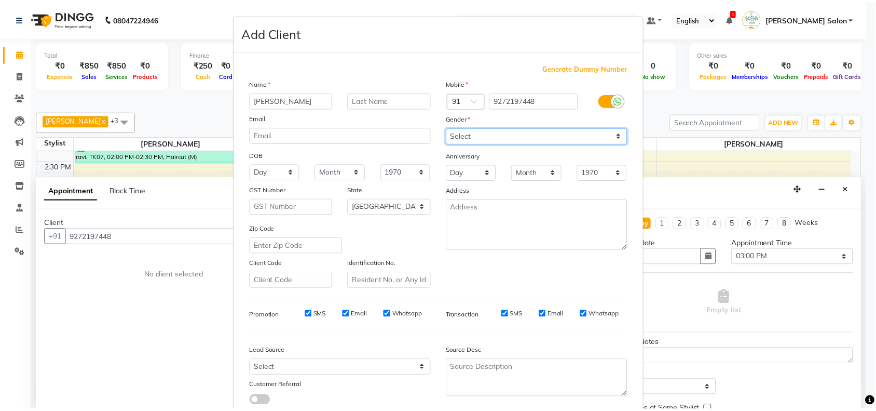
scroll to position [65, 0]
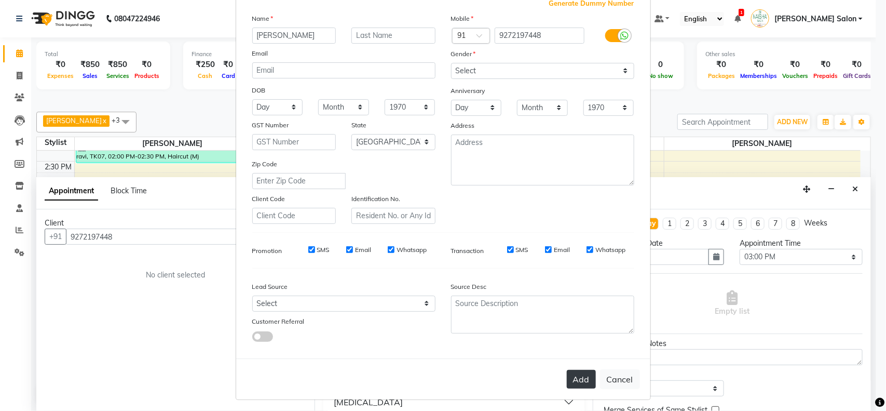
click at [568, 373] on button "Add" at bounding box center [581, 379] width 29 height 19
select select
select select "null"
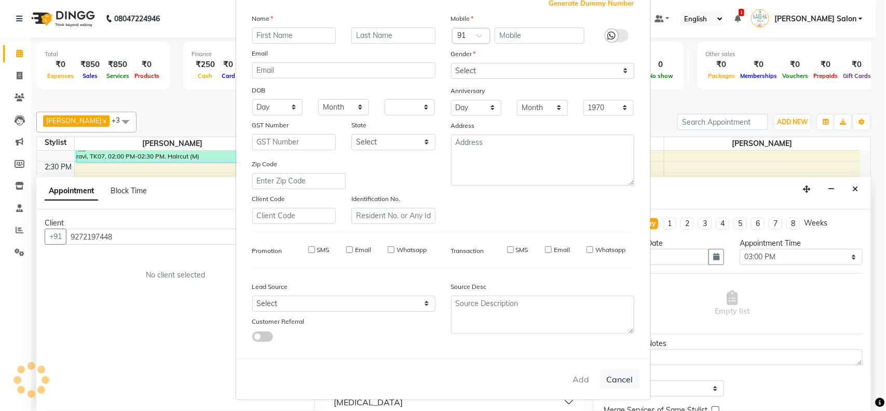
select select
checkbox input "false"
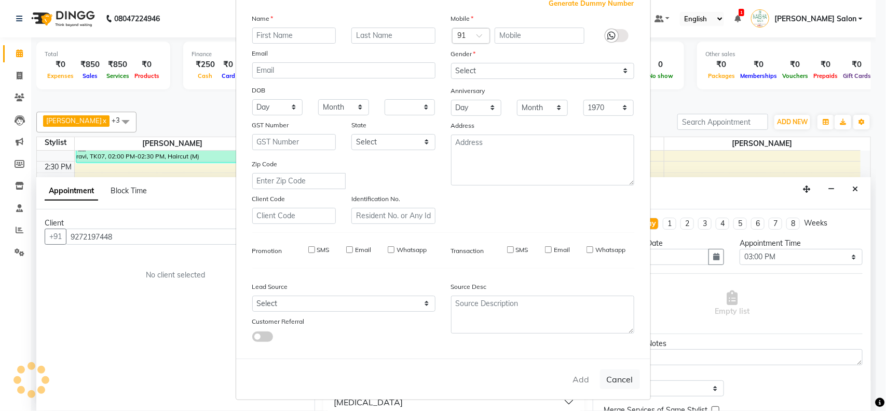
checkbox input "false"
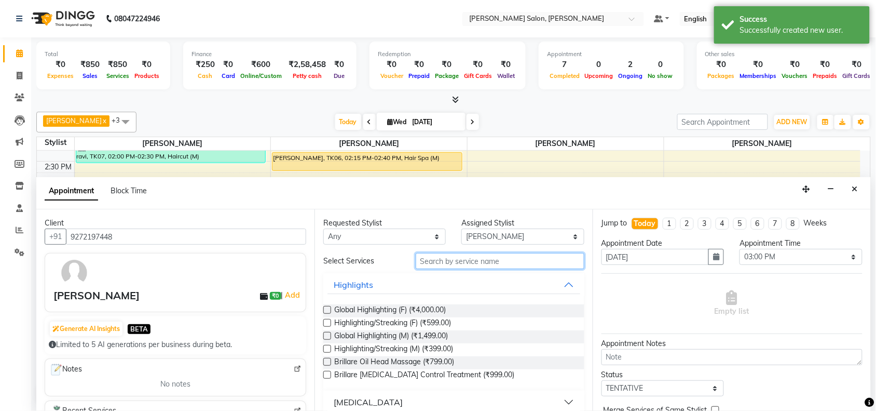
click at [494, 263] on input "text" at bounding box center [500, 261] width 169 height 16
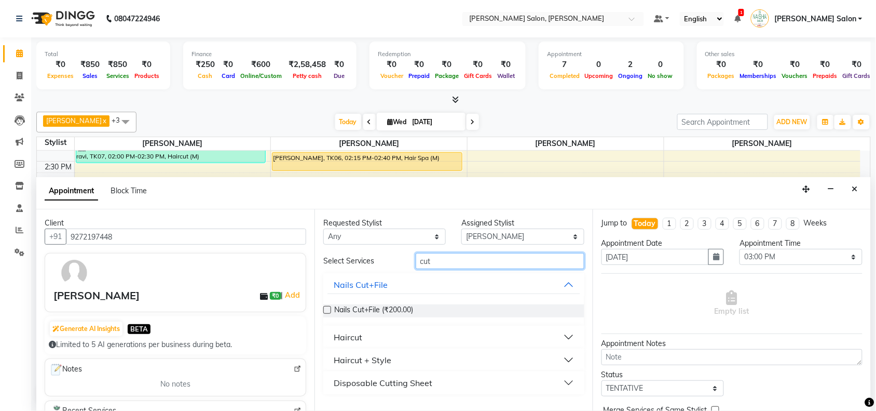
type input "cut"
click at [565, 334] on button "Haircut" at bounding box center [453, 336] width 253 height 19
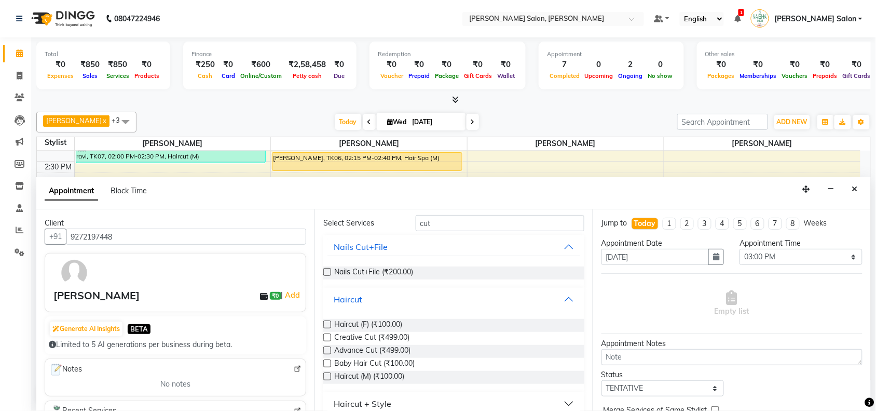
scroll to position [73, 0]
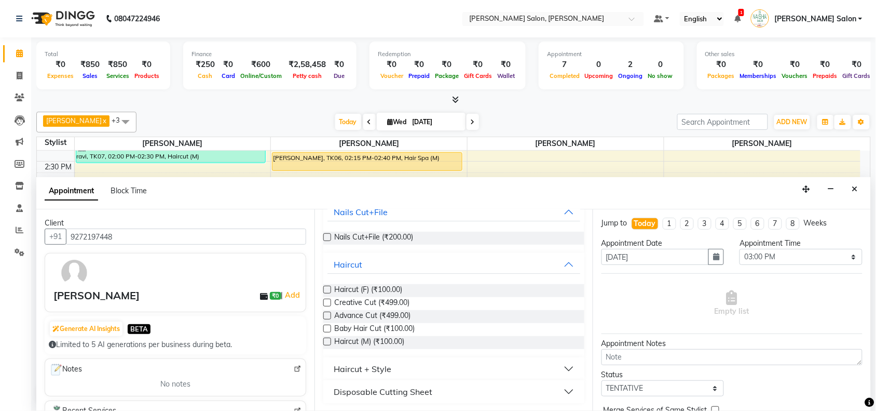
click at [327, 341] on label at bounding box center [327, 341] width 8 height 8
click at [327, 341] on input "checkbox" at bounding box center [326, 342] width 7 height 7
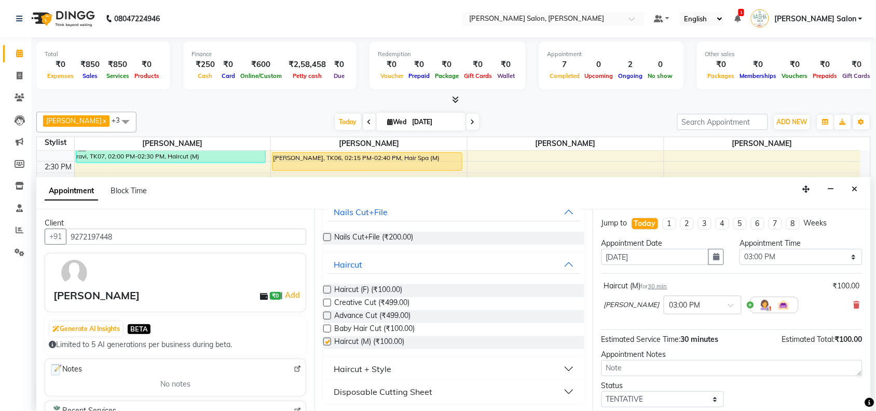
checkbox input "false"
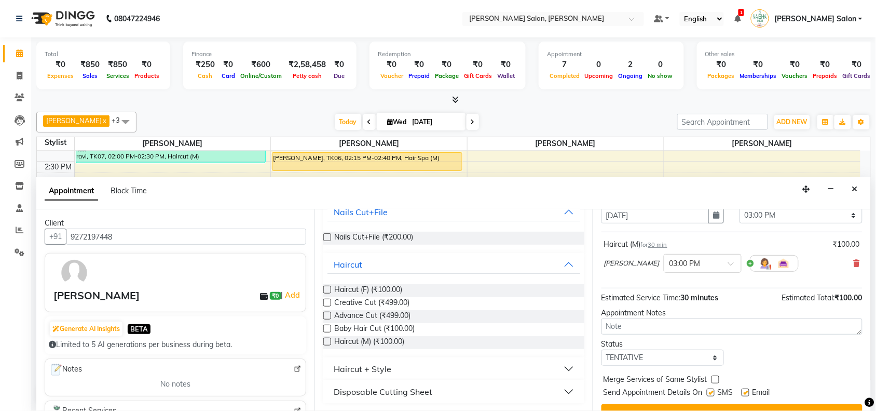
scroll to position [62, 0]
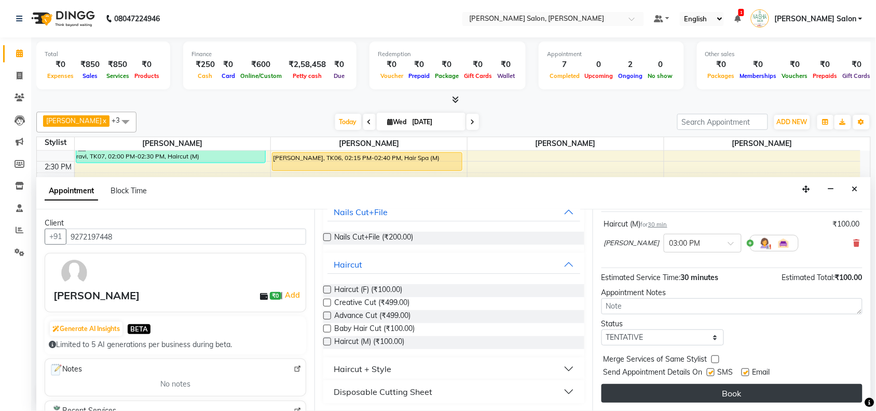
click at [791, 393] on button "Book" at bounding box center [732, 393] width 261 height 19
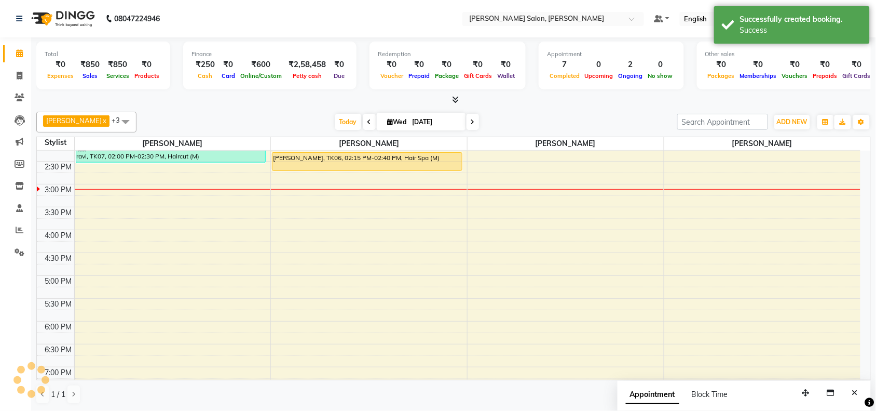
scroll to position [0, 0]
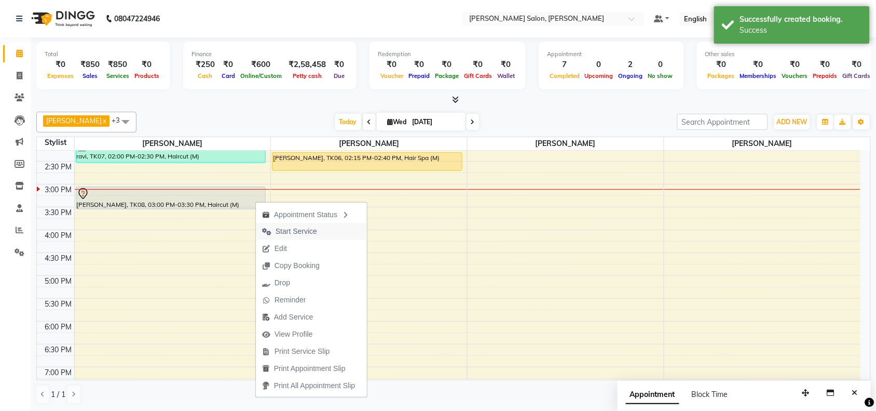
click at [286, 229] on span "Start Service" at bounding box center [297, 231] width 42 height 11
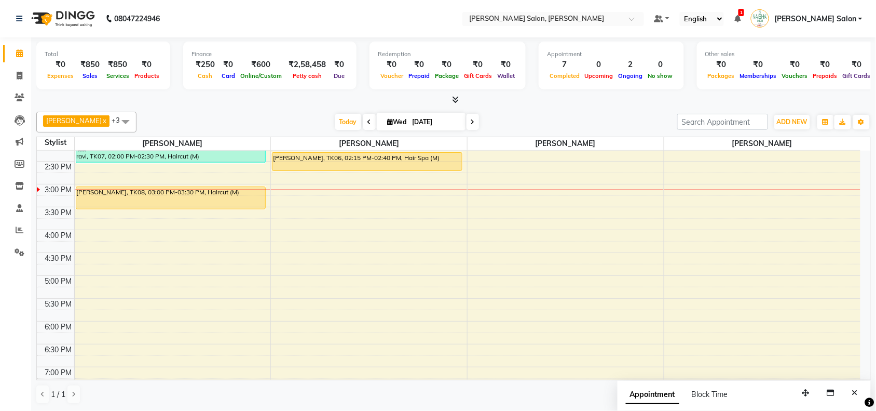
click at [558, 195] on div "10:00 AM 10:30 AM 11:00 AM 11:30 AM 12:00 PM 12:30 PM 1:00 PM 1:30 PM 2:00 PM 2…" at bounding box center [449, 230] width 824 height 548
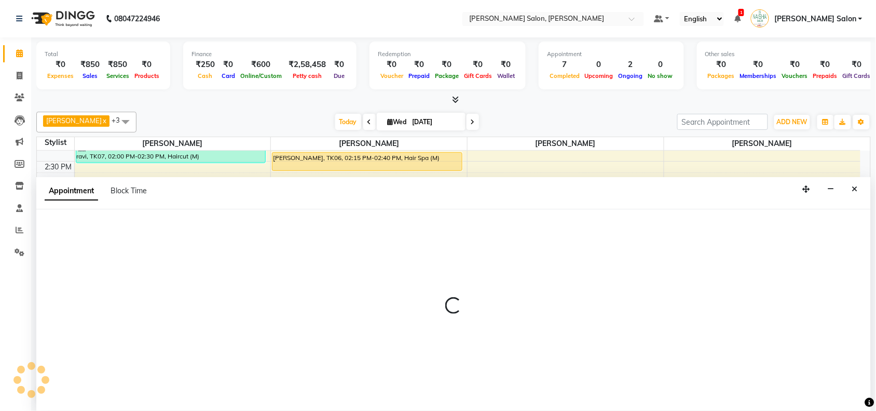
scroll to position [1, 0]
select select "36989"
select select "900"
select select "tentative"
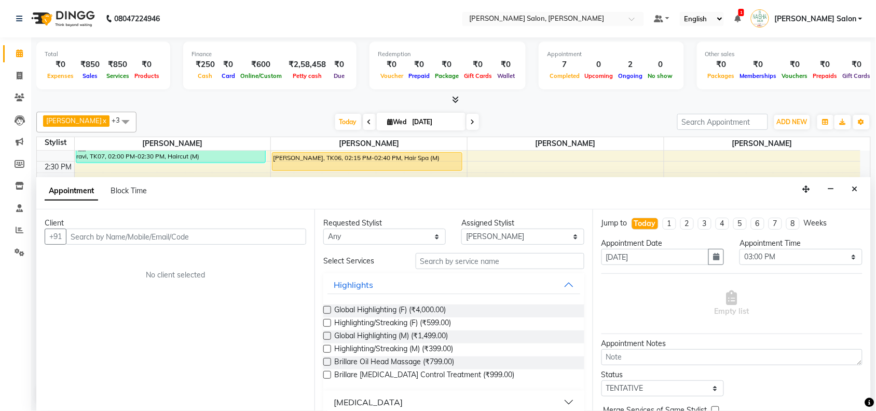
click at [188, 237] on input "text" at bounding box center [186, 236] width 240 height 16
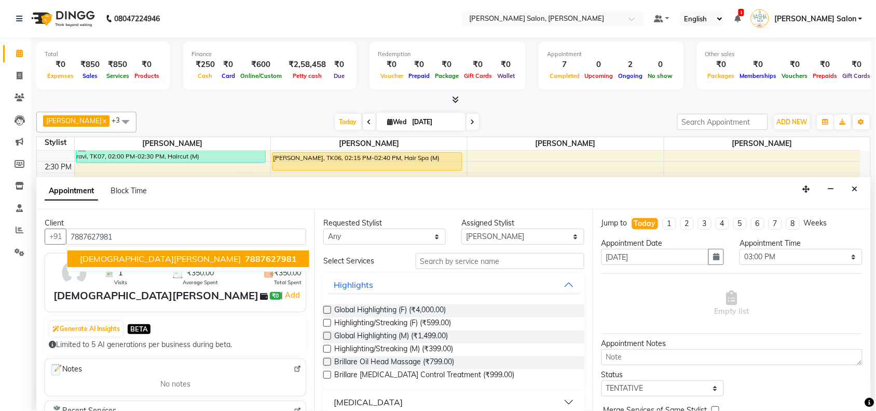
type input "7887627981"
click at [468, 263] on input "text" at bounding box center [500, 261] width 169 height 16
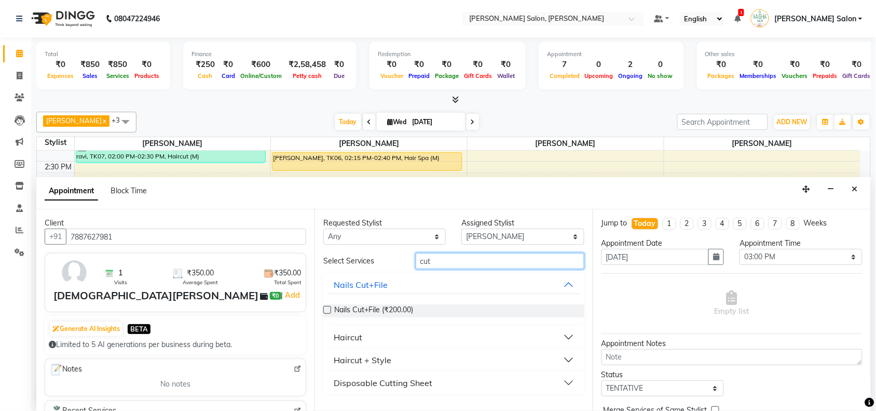
type input "cut"
click at [565, 335] on button "Haircut" at bounding box center [453, 336] width 253 height 19
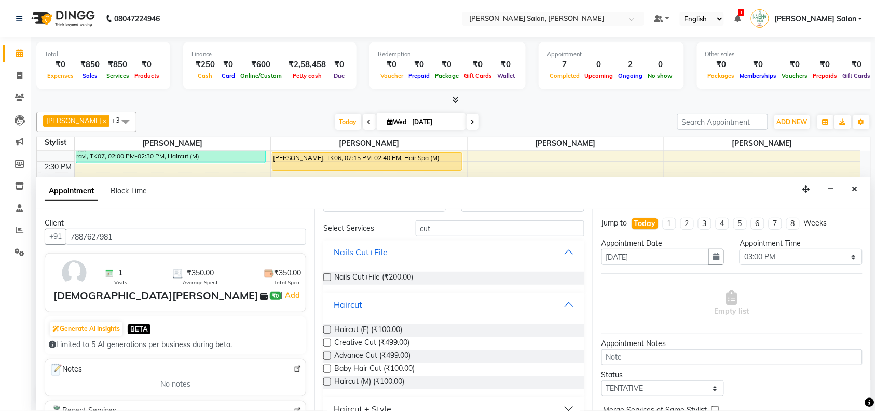
scroll to position [65, 0]
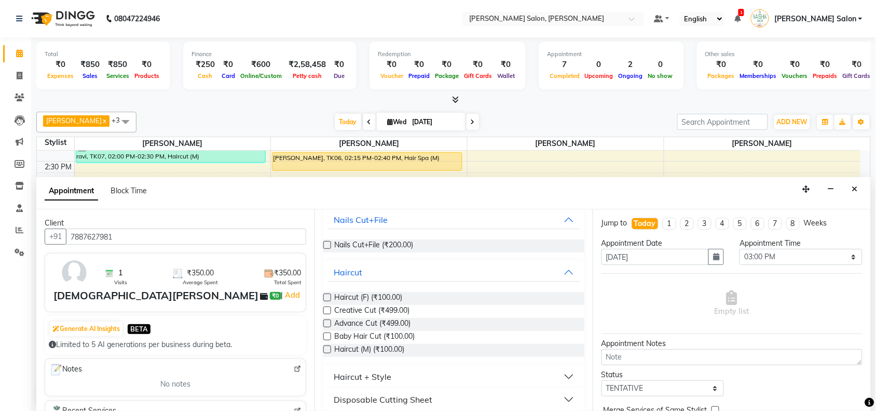
click at [327, 296] on label at bounding box center [327, 297] width 8 height 8
click at [327, 296] on input "checkbox" at bounding box center [326, 298] width 7 height 7
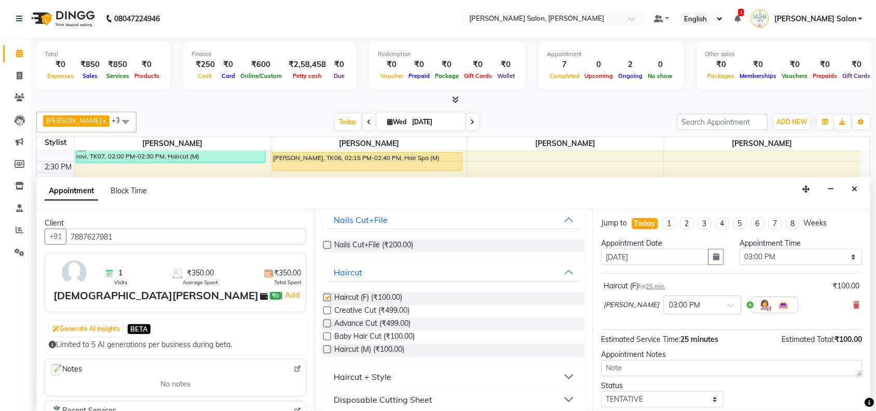
checkbox input "false"
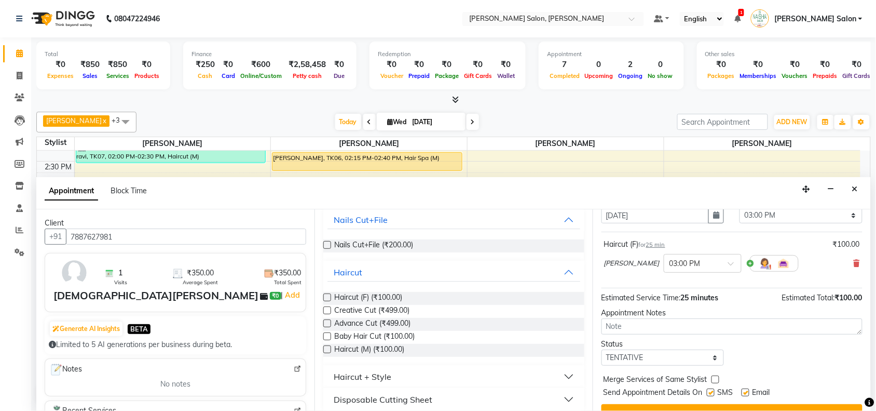
scroll to position [62, 0]
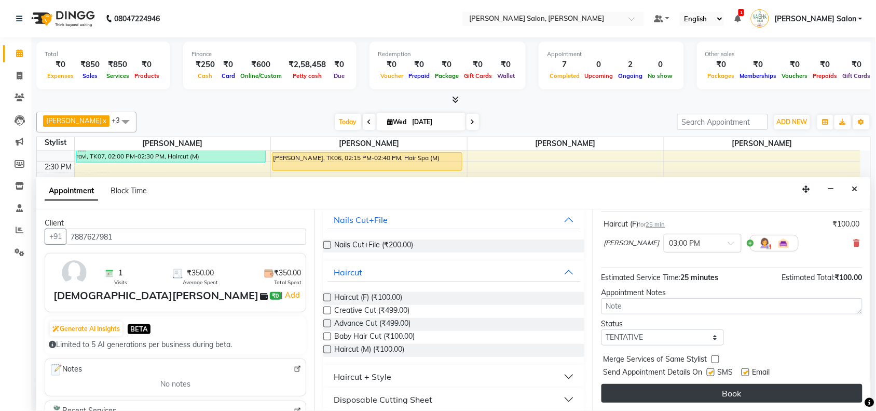
click at [772, 387] on button "Book" at bounding box center [732, 393] width 261 height 19
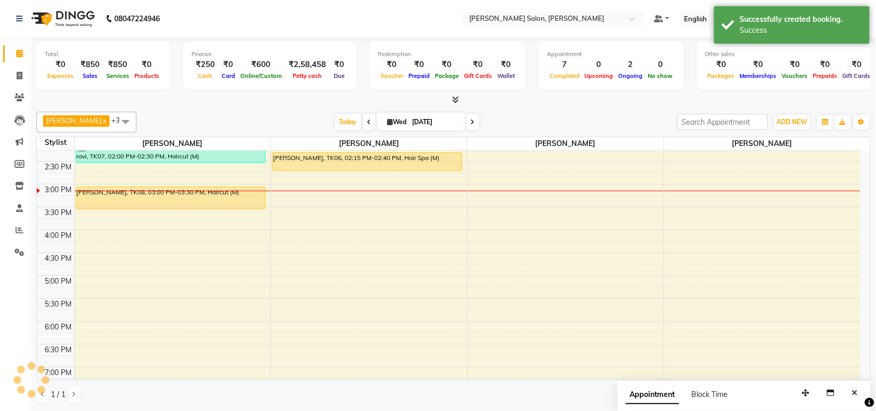
scroll to position [0, 0]
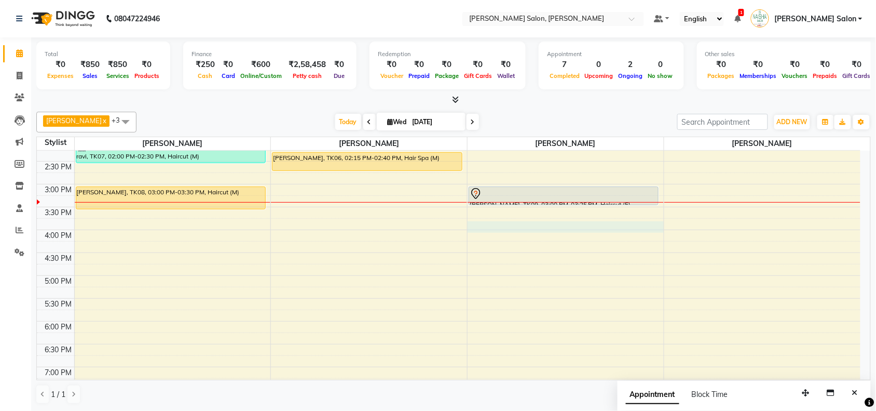
click at [475, 231] on div "10:00 AM 10:30 AM 11:00 AM 11:30 AM 12:00 PM 12:30 PM 1:00 PM 1:30 PM 2:00 PM 2…" at bounding box center [449, 230] width 824 height 548
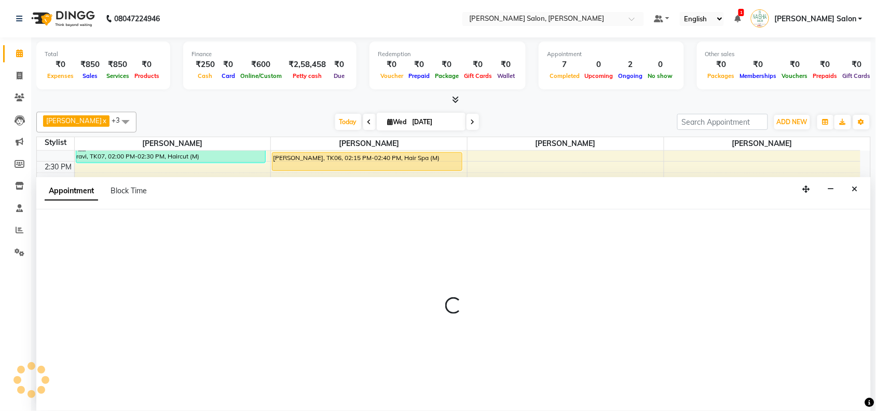
scroll to position [1, 0]
select select "36989"
select select "945"
select select "tentative"
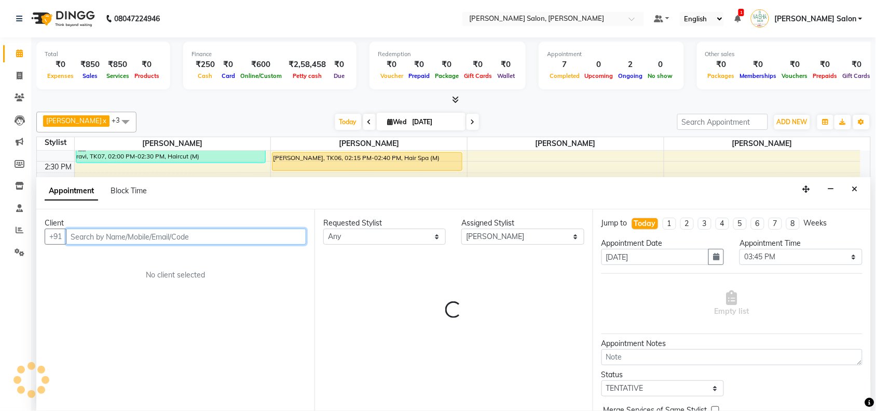
click at [146, 234] on input "text" at bounding box center [186, 236] width 240 height 16
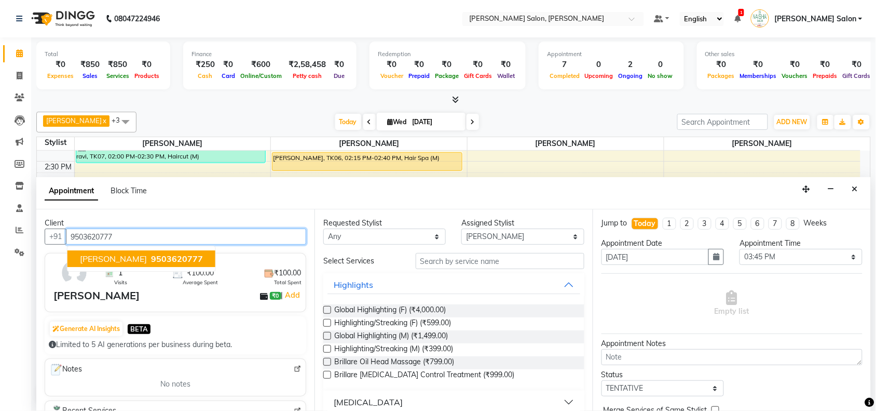
type input "9503620777"
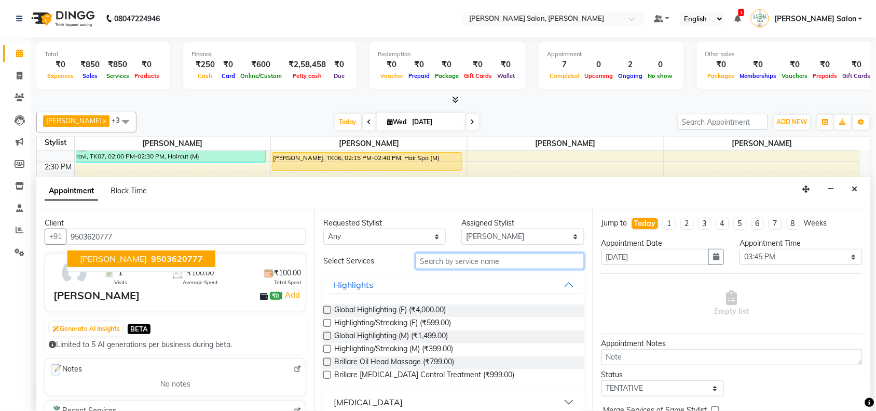
click at [496, 260] on input "text" at bounding box center [500, 261] width 169 height 16
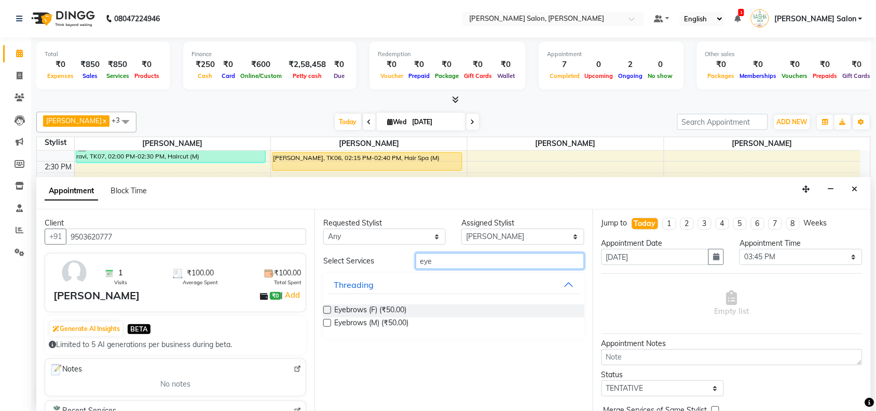
type input "eye"
click at [324, 309] on label at bounding box center [327, 310] width 8 height 8
click at [324, 309] on input "checkbox" at bounding box center [326, 310] width 7 height 7
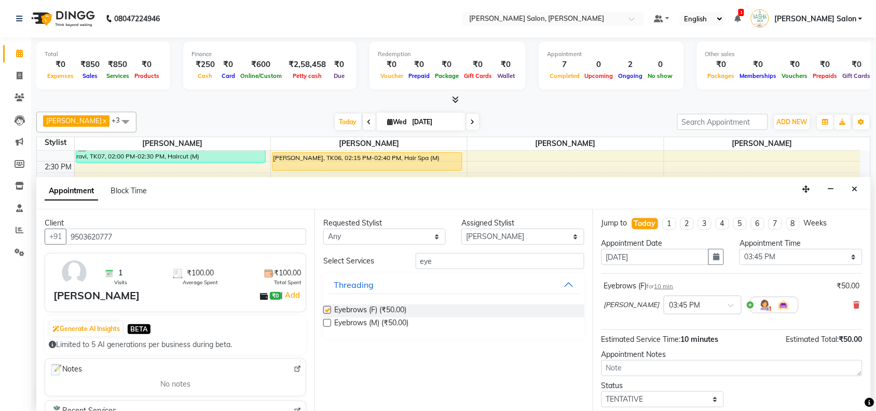
checkbox input "false"
click at [442, 258] on input "eye" at bounding box center [500, 261] width 169 height 16
type input "e"
type input "fore"
click at [331, 307] on label at bounding box center [327, 310] width 8 height 8
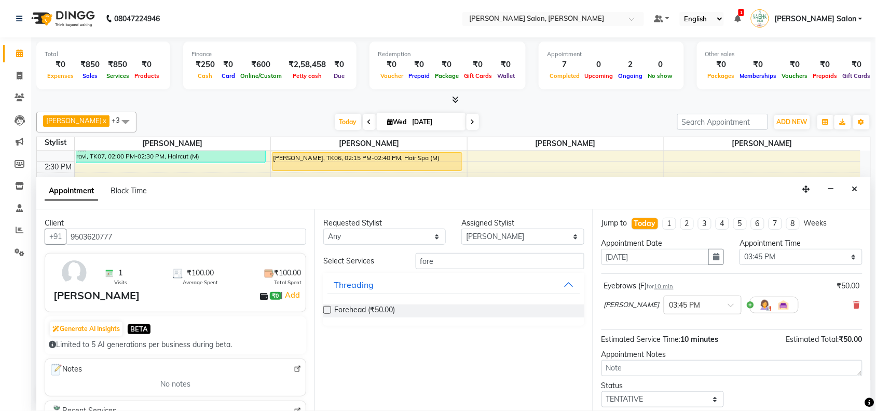
click at [330, 307] on input "checkbox" at bounding box center [326, 310] width 7 height 7
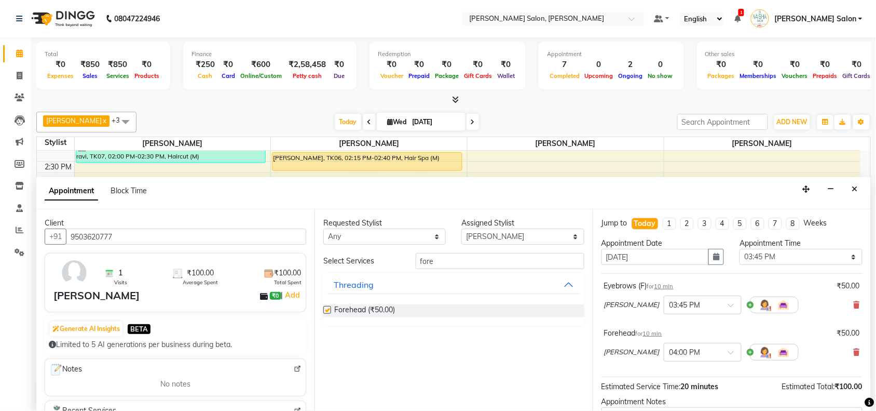
checkbox input "false"
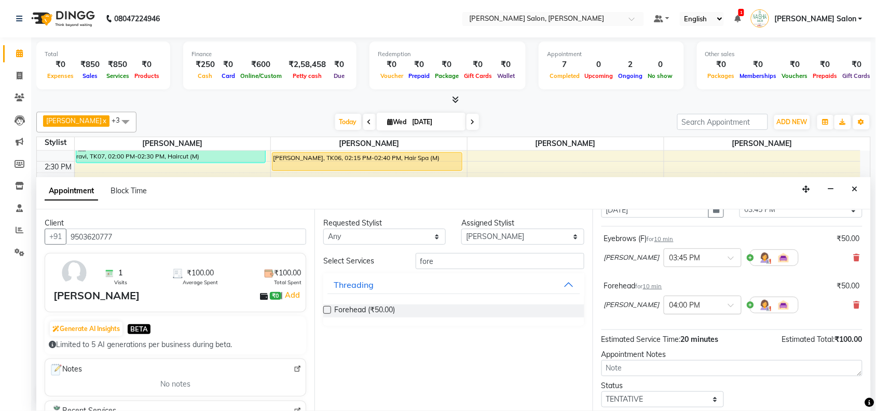
scroll to position [110, 0]
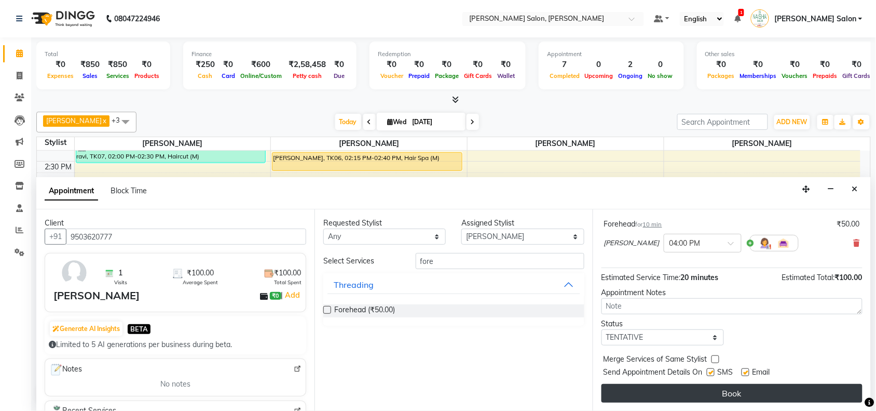
click at [715, 387] on button "Book" at bounding box center [732, 393] width 261 height 19
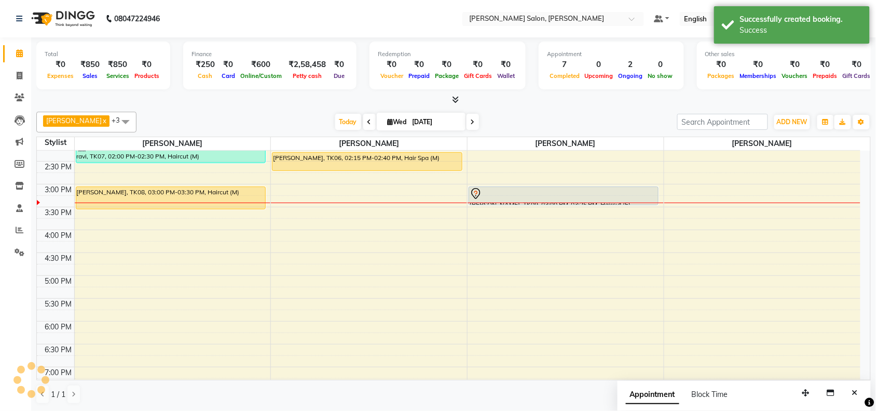
scroll to position [0, 0]
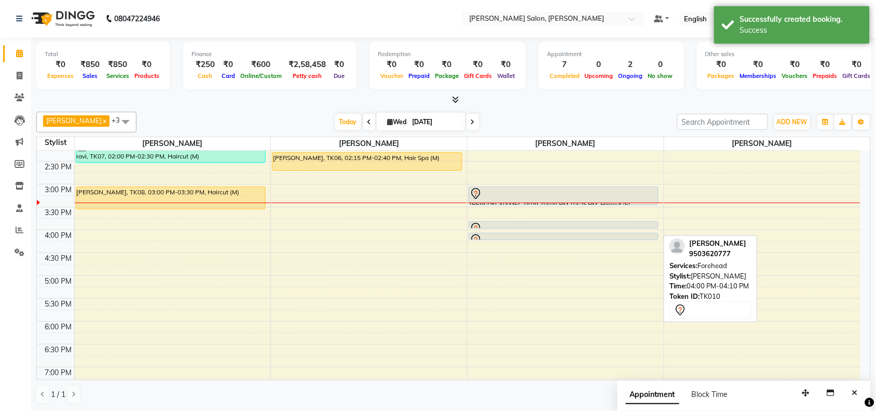
click at [551, 238] on div at bounding box center [563, 239] width 189 height 4
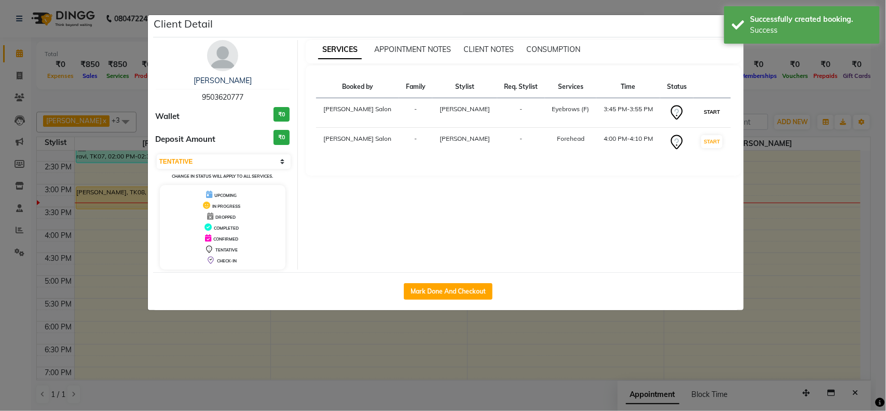
click at [707, 110] on button "START" at bounding box center [711, 111] width 21 height 13
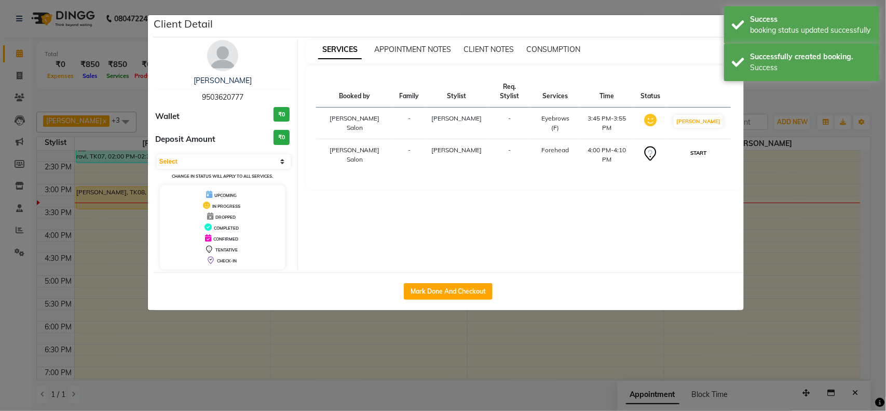
click at [702, 146] on button "START" at bounding box center [698, 152] width 21 height 13
select select "1"
click at [786, 258] on ngb-modal-window "Client Detail [PERSON_NAME] 9503620777 Wallet ₹0 Deposit Amount ₹0 Select IN SE…" at bounding box center [443, 205] width 886 height 411
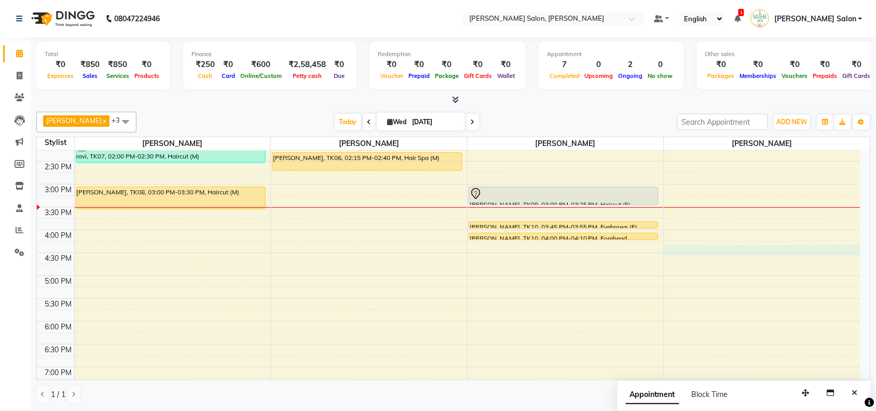
click at [781, 250] on div "10:00 AM 10:30 AM 11:00 AM 11:30 AM 12:00 PM 12:30 PM 1:00 PM 1:30 PM 2:00 PM 2…" at bounding box center [449, 230] width 824 height 548
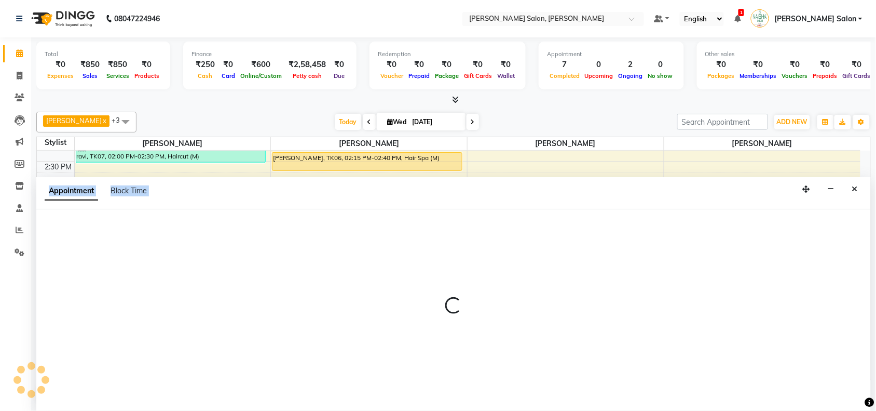
scroll to position [1, 0]
select select "83168"
select select "975"
select select "tentative"
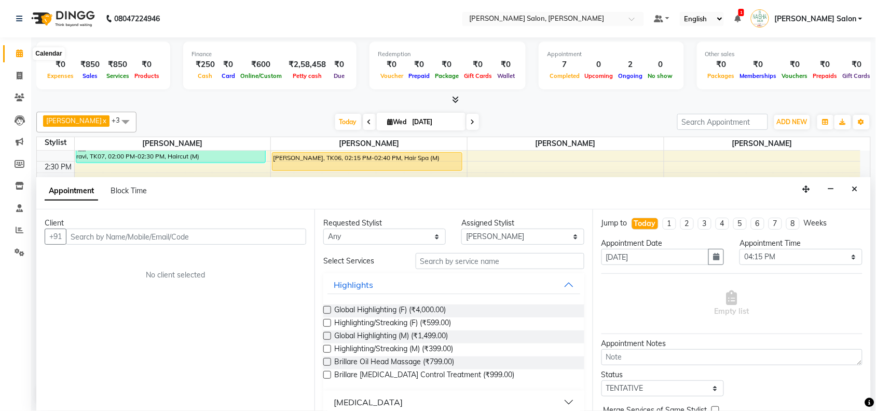
click at [16, 53] on icon at bounding box center [19, 53] width 7 height 8
click at [17, 73] on icon at bounding box center [20, 76] width 6 height 8
select select "service"
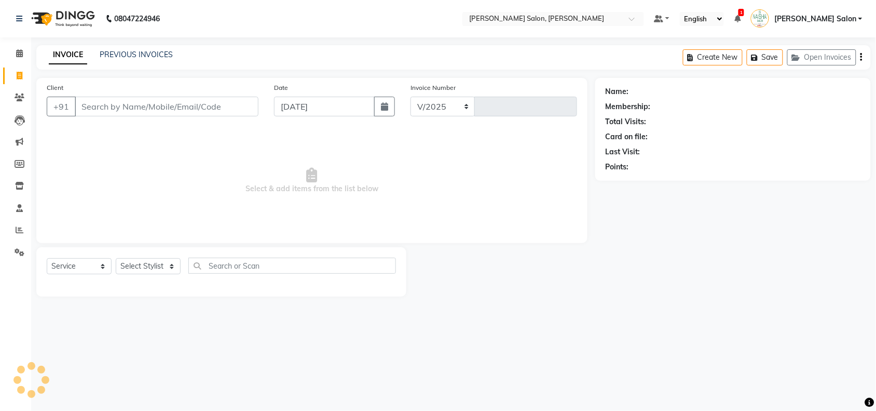
select select "5497"
type input "3484"
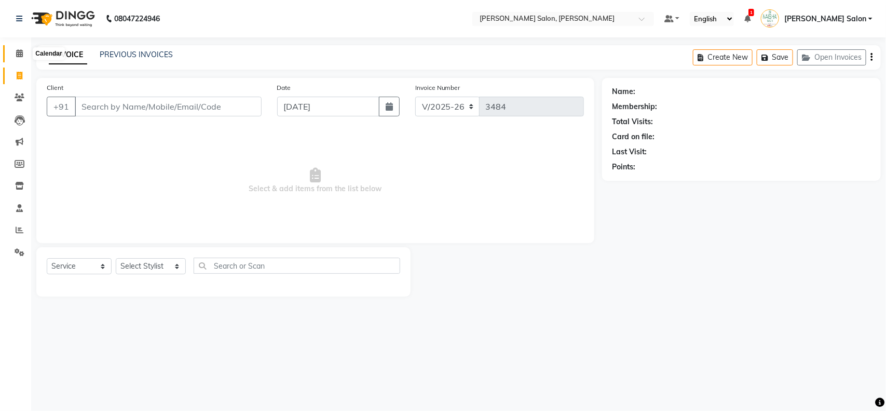
click at [16, 57] on icon at bounding box center [19, 53] width 7 height 8
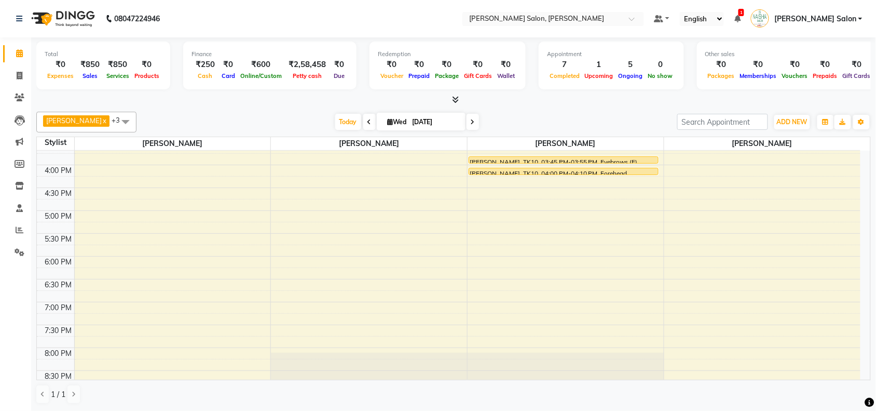
scroll to position [195, 0]
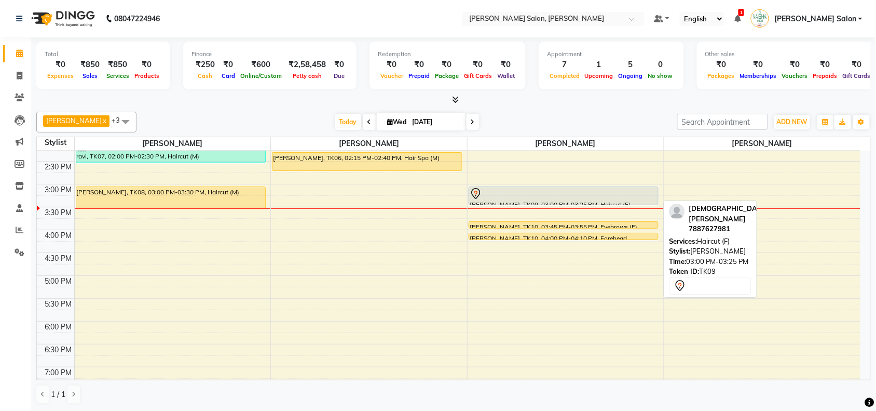
click at [504, 201] on div "[PERSON_NAME], TK09, 03:00 PM-03:25 PM, Haircut (F)" at bounding box center [563, 196] width 189 height 18
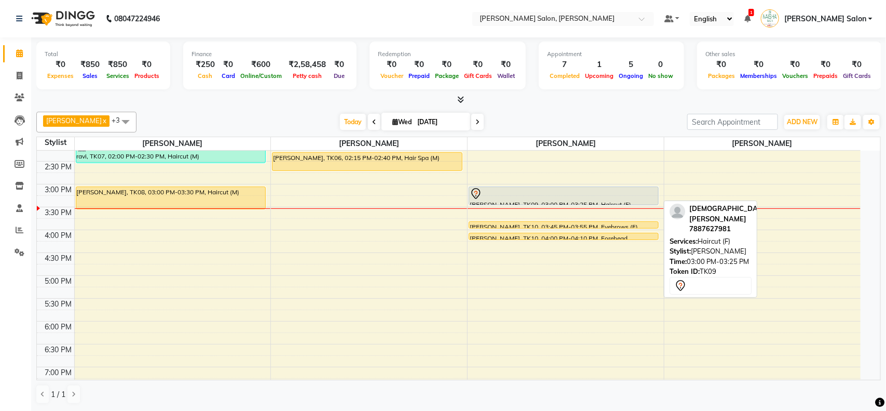
select select "7"
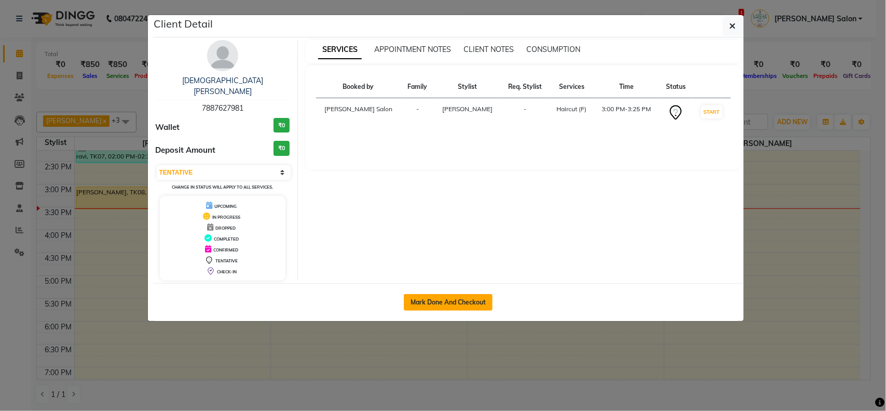
click at [444, 294] on button "Mark Done And Checkout" at bounding box center [448, 302] width 89 height 17
select select "service"
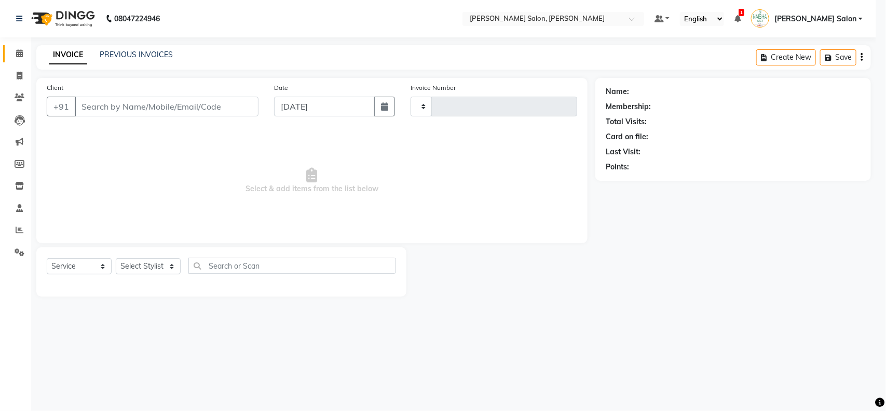
type input "3484"
select select "5497"
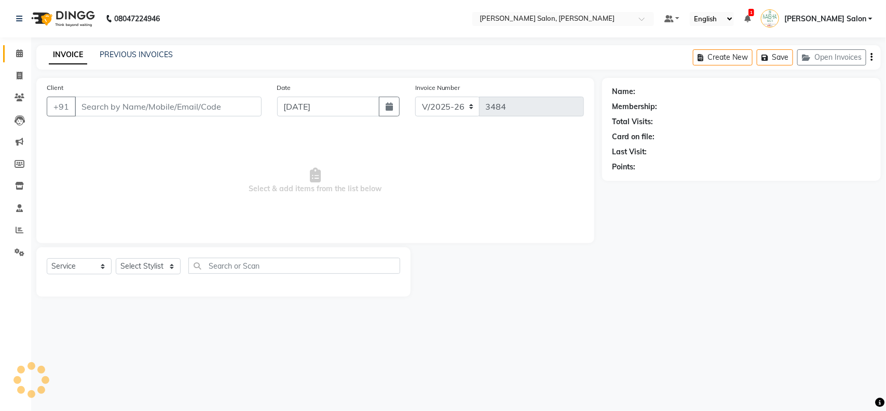
type input "7887627981"
select select "36989"
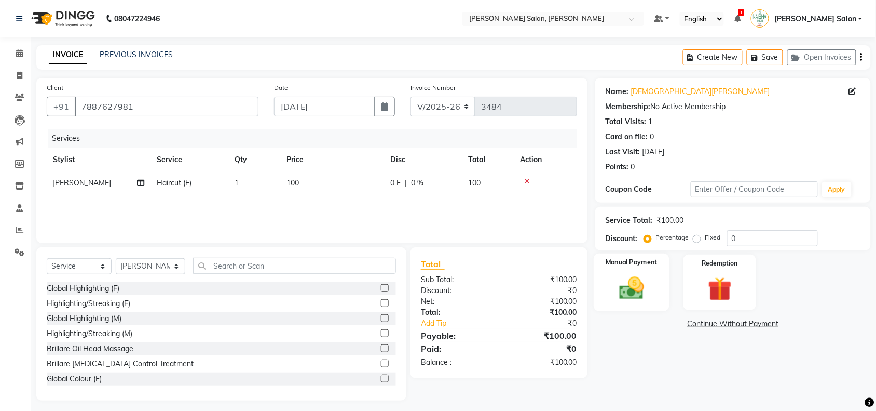
click at [625, 295] on img at bounding box center [631, 288] width 40 height 29
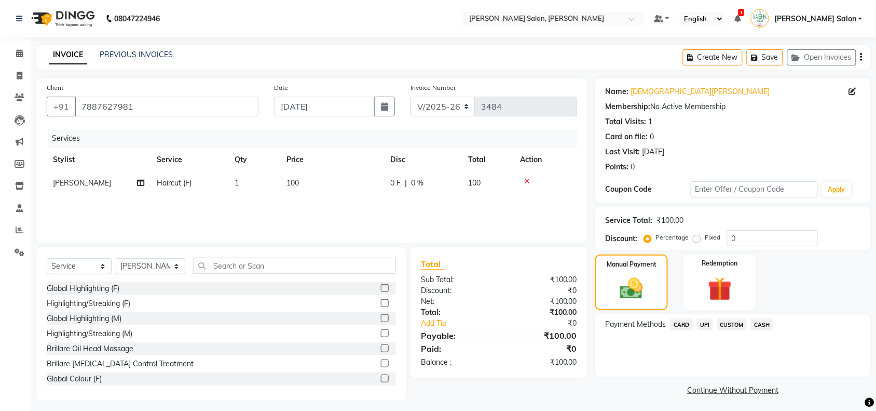
click at [701, 323] on span "UPI" at bounding box center [705, 324] width 16 height 12
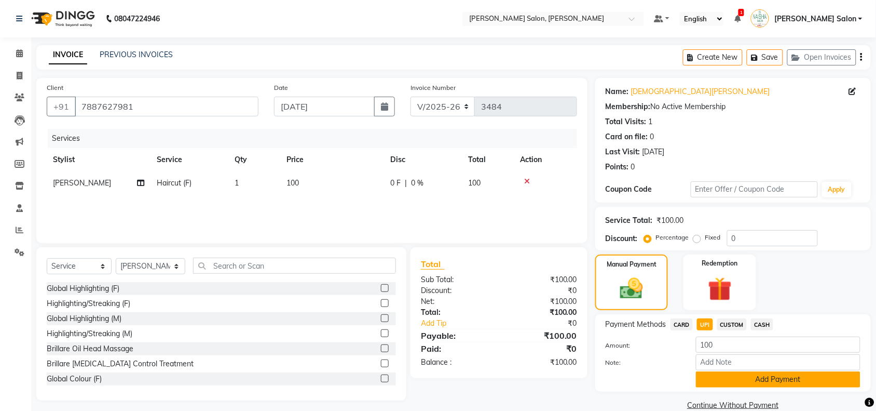
click at [787, 378] on button "Add Payment" at bounding box center [778, 379] width 165 height 16
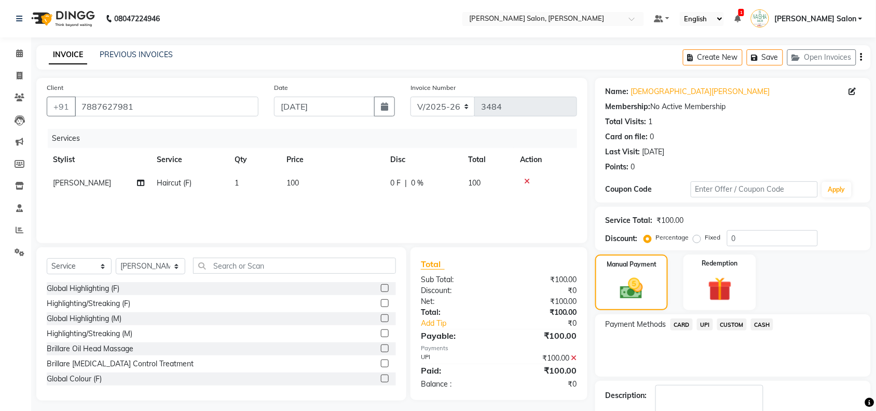
scroll to position [61, 0]
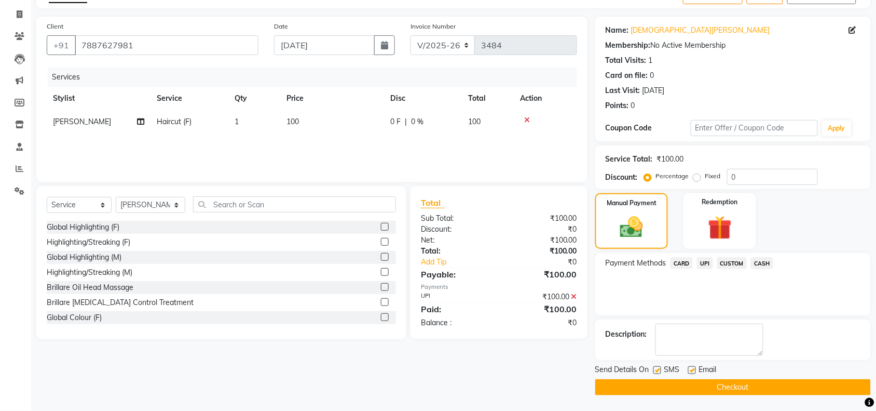
click at [705, 390] on button "Checkout" at bounding box center [733, 387] width 276 height 16
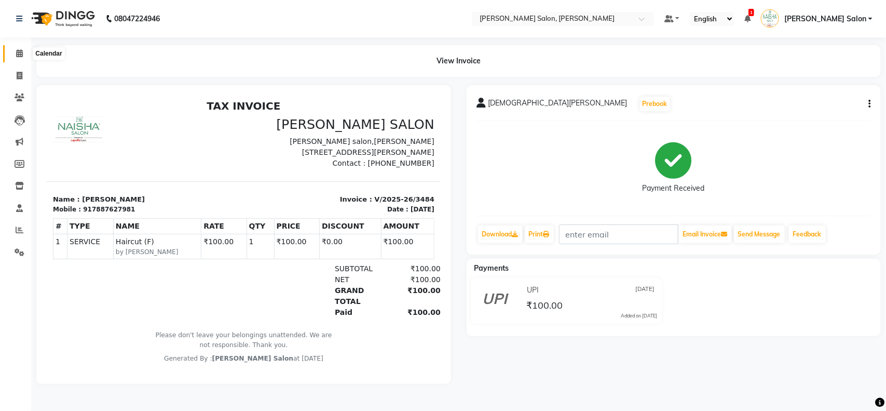
click at [15, 50] on span at bounding box center [19, 54] width 18 height 12
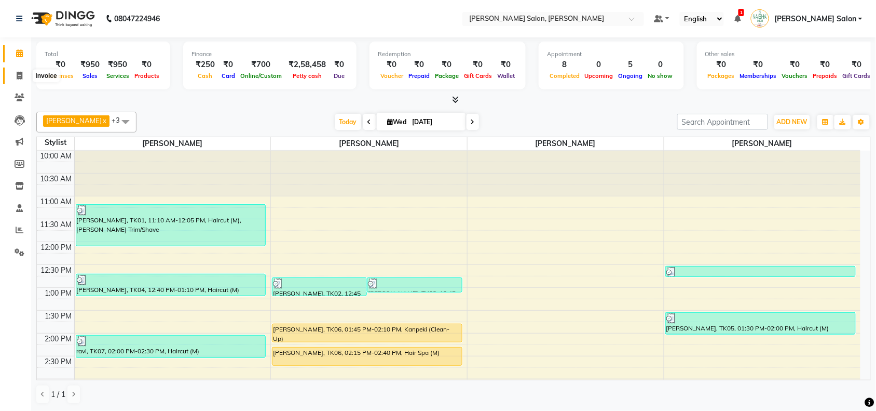
click at [16, 71] on span at bounding box center [19, 76] width 18 height 12
select select "service"
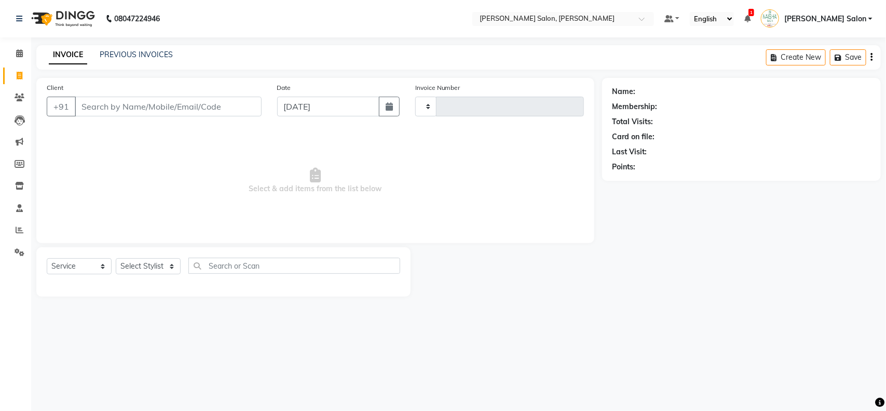
type input "3485"
select select "5497"
click at [113, 108] on input "Client" at bounding box center [168, 107] width 187 height 20
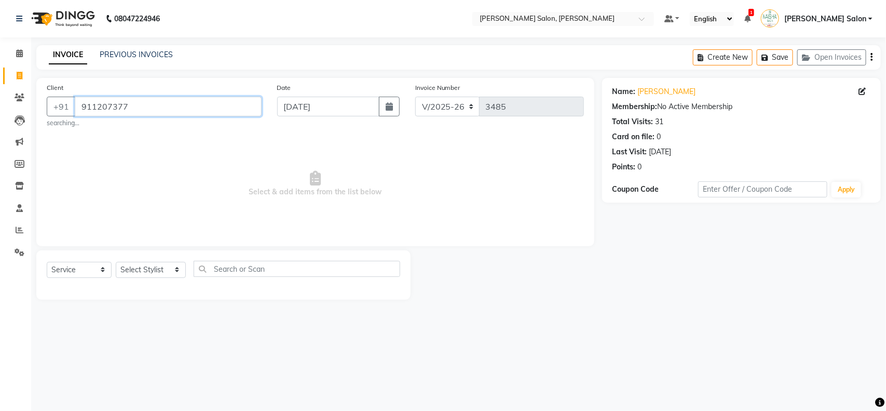
click at [131, 102] on input "911207377" at bounding box center [168, 107] width 187 height 20
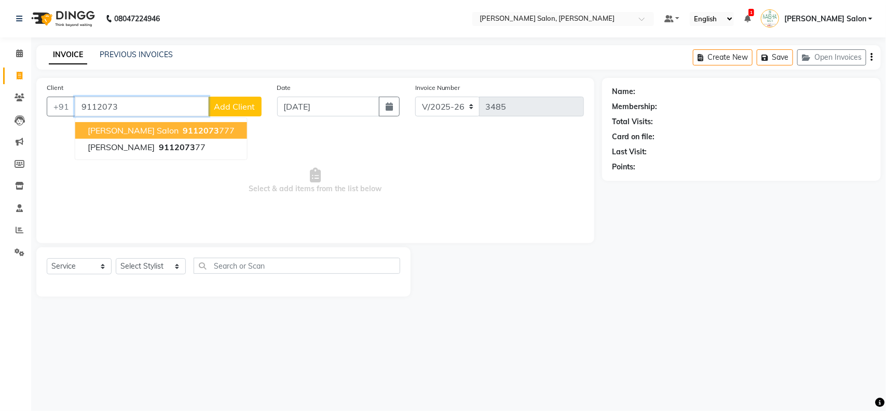
click at [140, 130] on span "[PERSON_NAME] Salon" at bounding box center [133, 130] width 91 height 10
type input "9112073777"
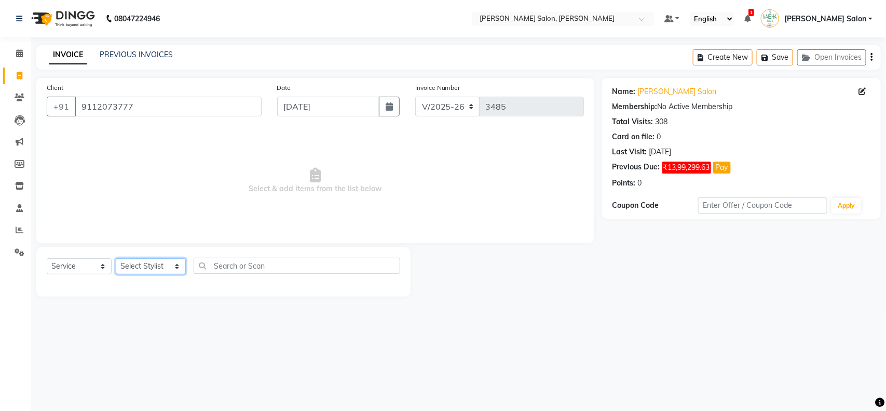
click at [174, 265] on select "Select Stylist Admin [PERSON_NAME] Salon Pawan [PERSON_NAME] dod [PERSON_NAME] …" at bounding box center [151, 266] width 70 height 16
select select "36999"
click at [116, 258] on select "Select Stylist Admin [PERSON_NAME] Salon Pawan [PERSON_NAME] dod [PERSON_NAME] …" at bounding box center [151, 266] width 70 height 16
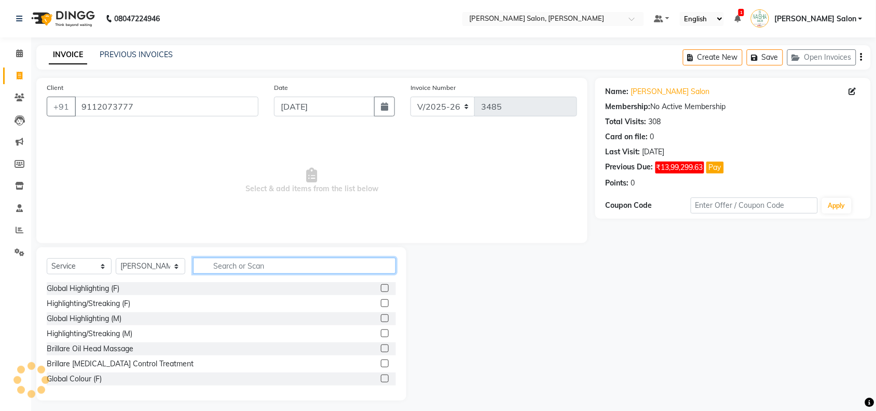
click at [223, 261] on input "text" at bounding box center [294, 265] width 203 height 16
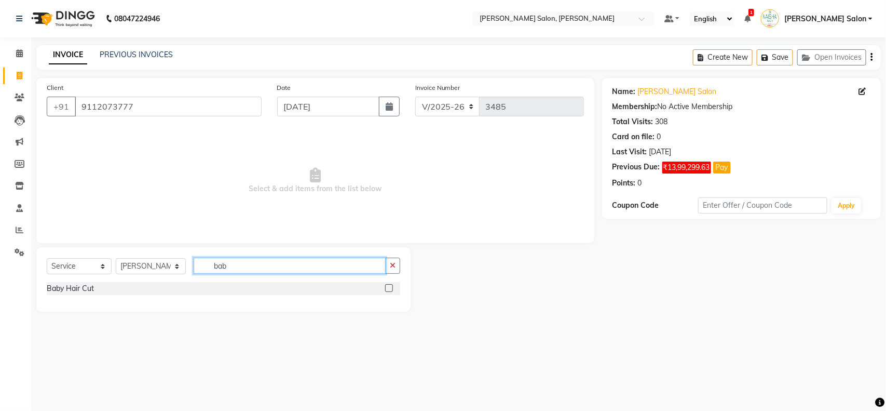
type input "bab"
click at [390, 288] on label at bounding box center [389, 288] width 8 height 8
click at [390, 288] on input "checkbox" at bounding box center [388, 288] width 7 height 7
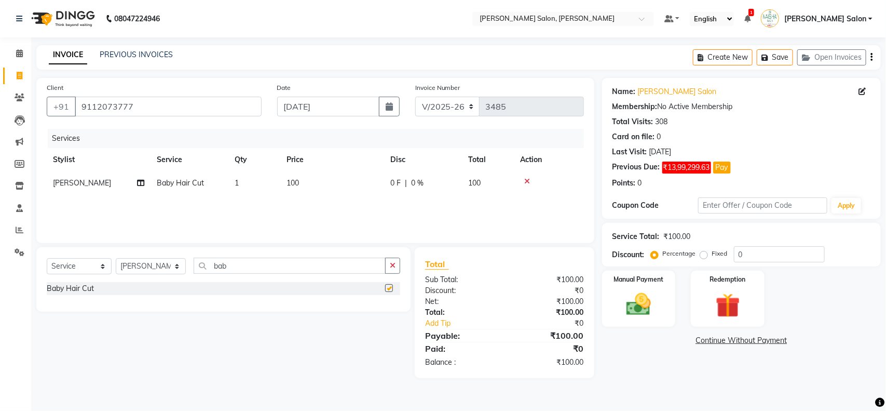
checkbox input "false"
click at [634, 292] on img at bounding box center [638, 304] width 41 height 29
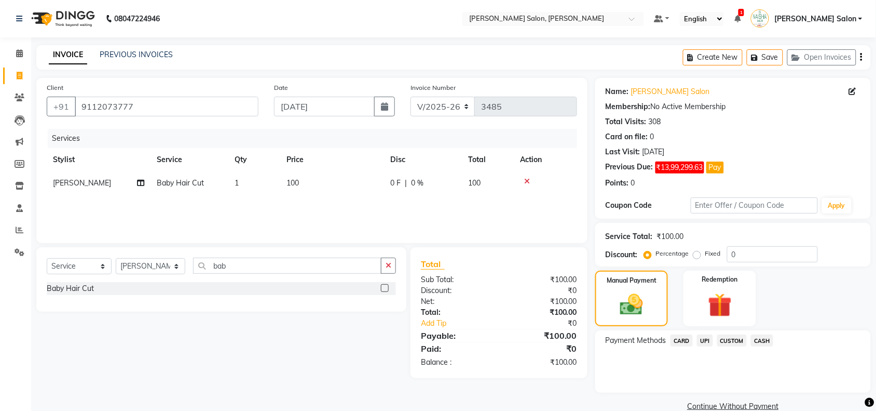
click at [706, 338] on span "UPI" at bounding box center [705, 340] width 16 height 12
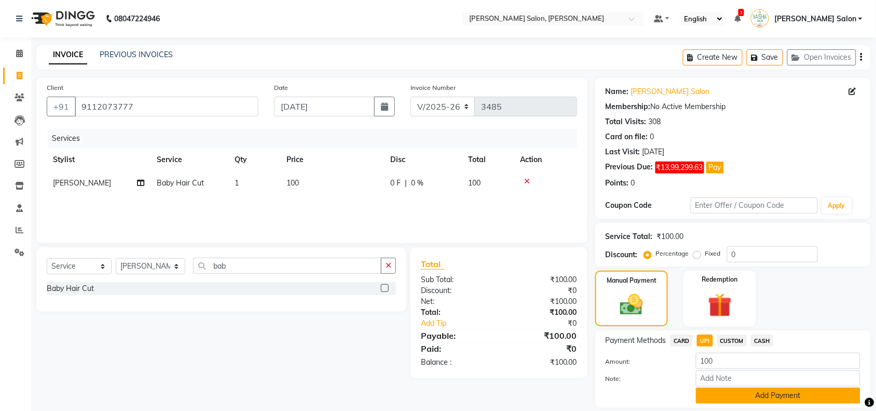
click at [734, 394] on button "Add Payment" at bounding box center [778, 395] width 165 height 16
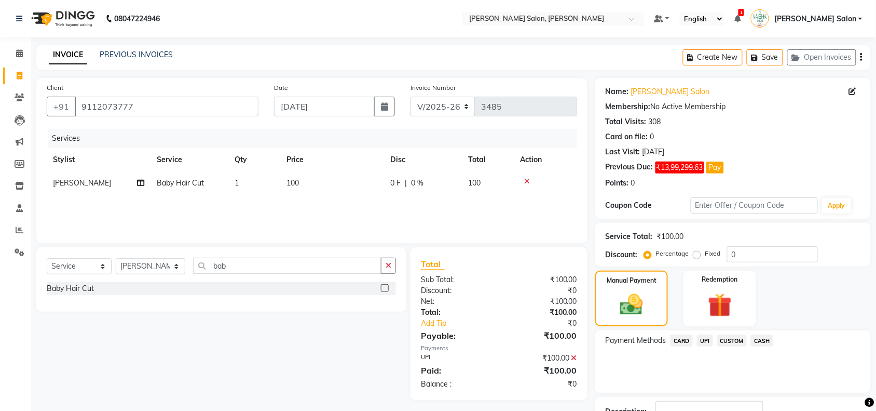
scroll to position [78, 0]
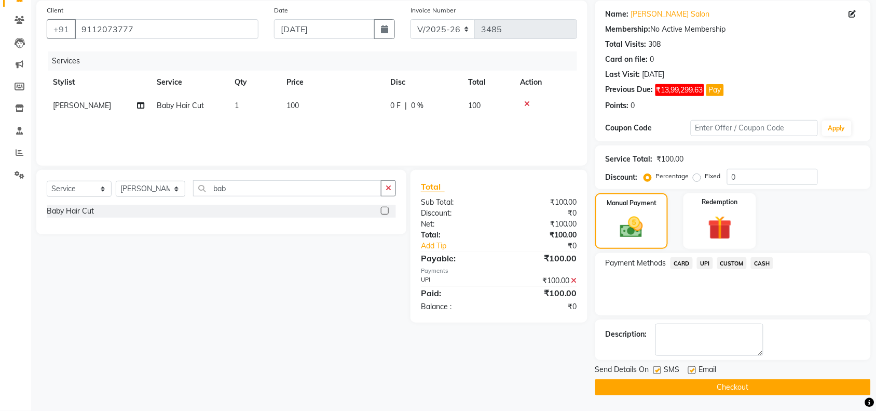
click at [736, 385] on button "Checkout" at bounding box center [733, 387] width 276 height 16
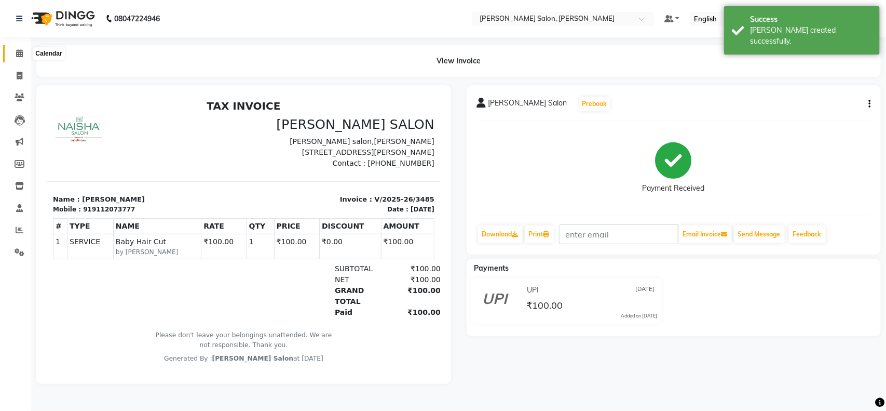
click at [19, 53] on icon at bounding box center [19, 53] width 7 height 8
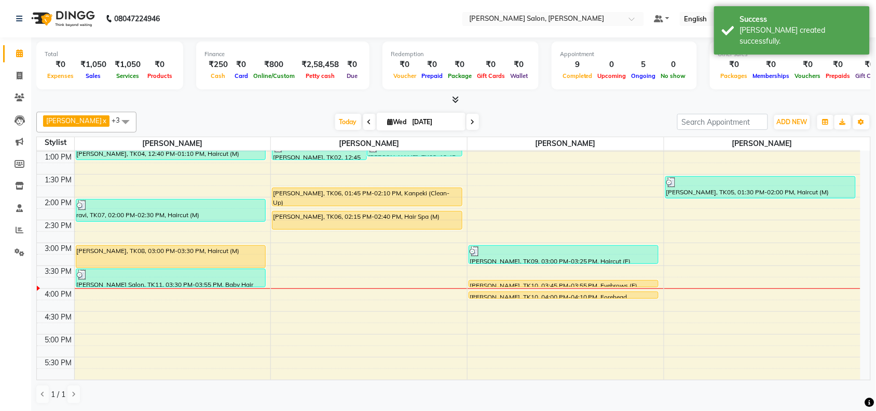
scroll to position [195, 0]
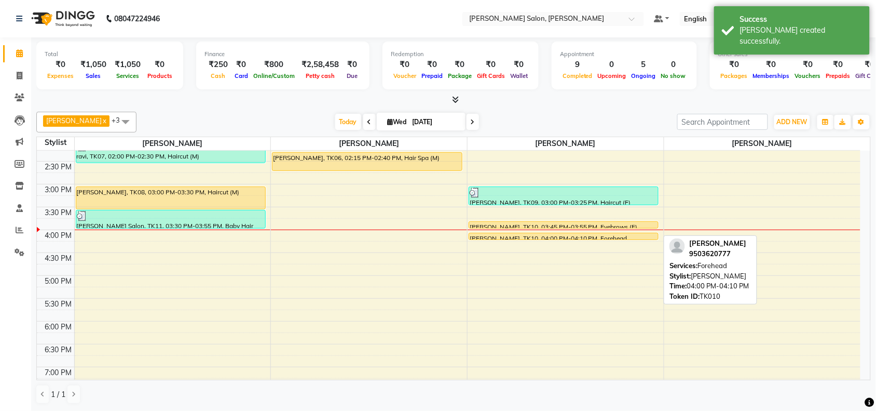
click at [554, 237] on div at bounding box center [563, 239] width 189 height 4
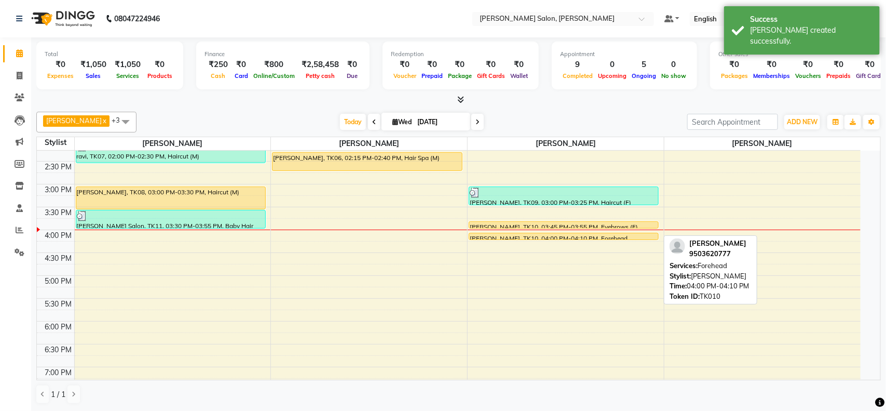
select select "1"
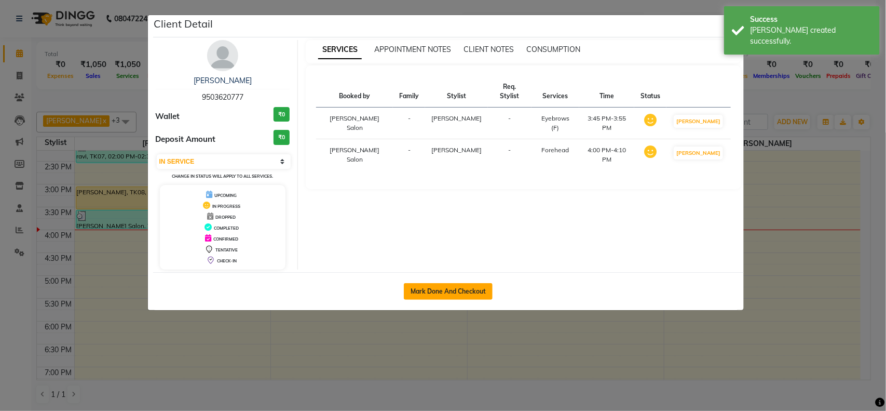
click at [478, 292] on button "Mark Done And Checkout" at bounding box center [448, 291] width 89 height 17
select select "service"
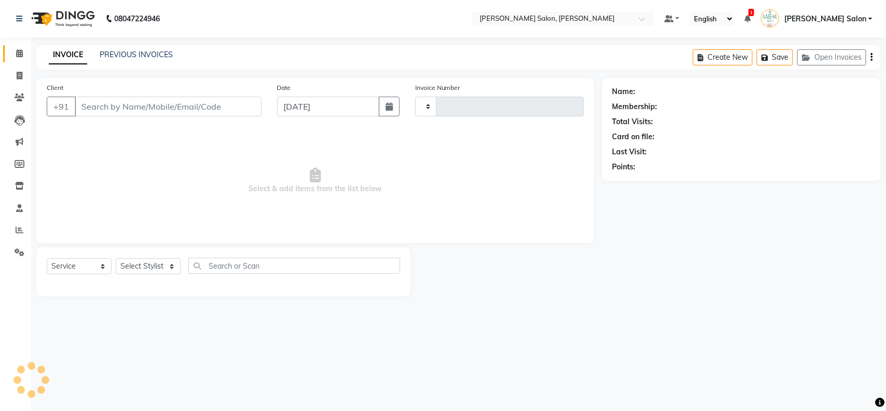
type input "3486"
select select "5497"
type input "9503620777"
select select "36989"
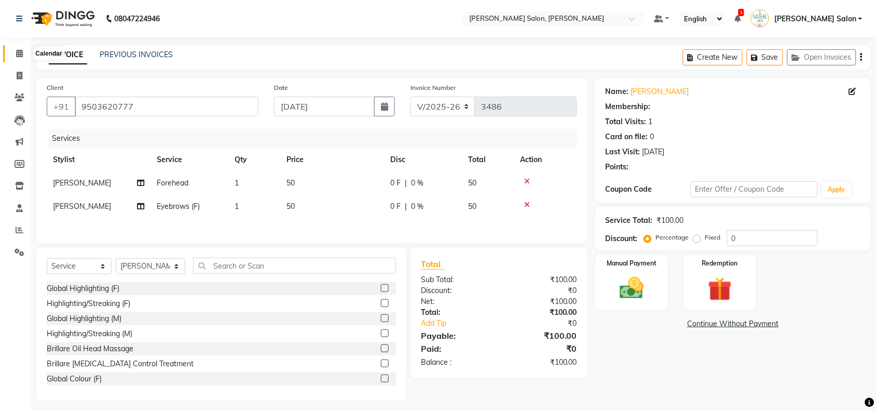
click at [21, 56] on icon at bounding box center [19, 53] width 7 height 8
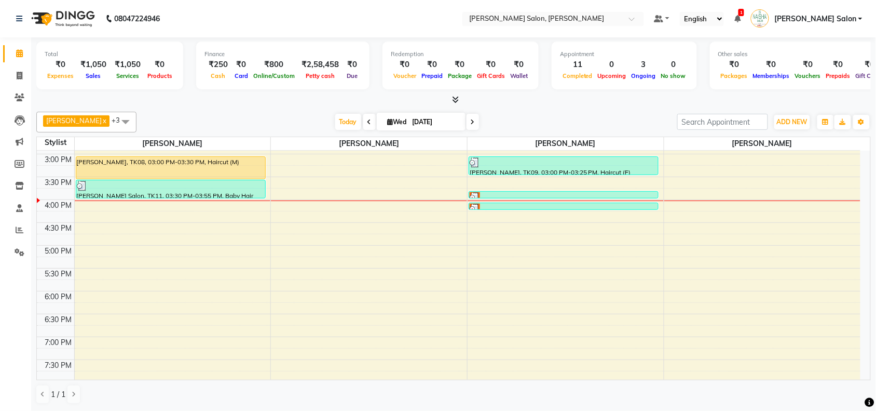
scroll to position [195, 0]
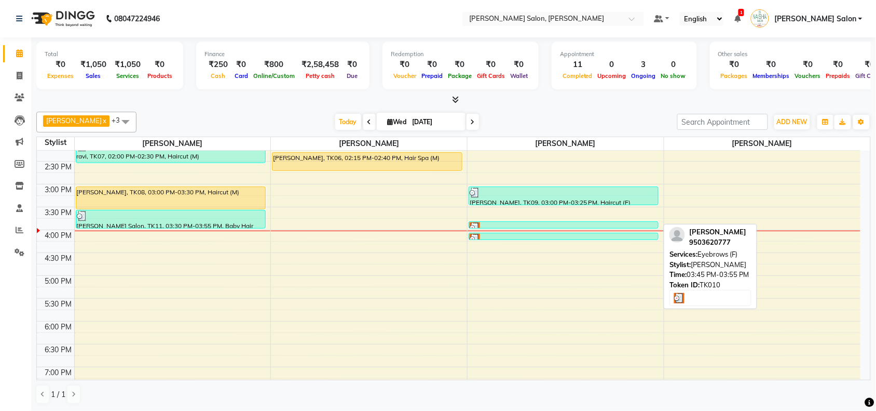
click at [565, 224] on div at bounding box center [564, 227] width 188 height 10
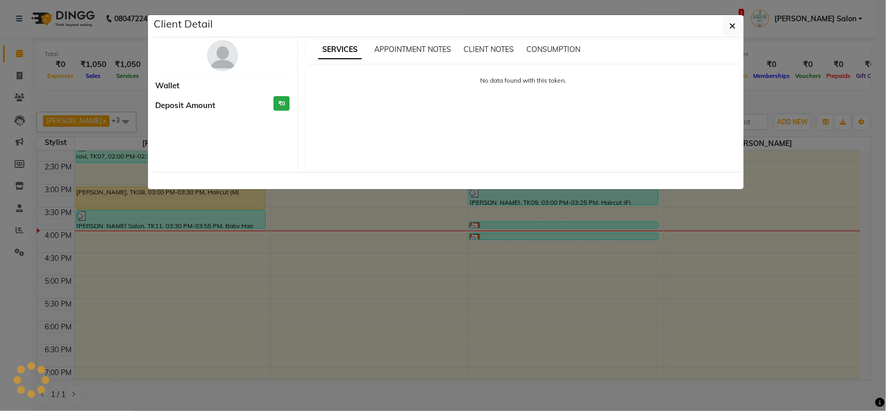
select select "3"
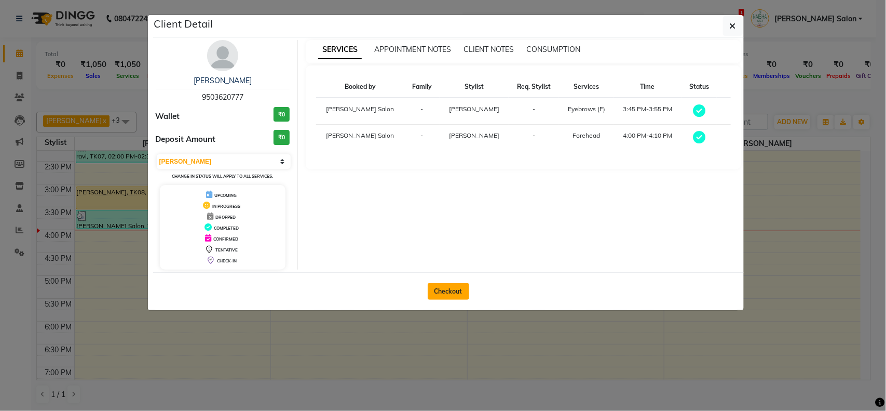
click at [460, 289] on button "Checkout" at bounding box center [449, 291] width 42 height 17
select select "service"
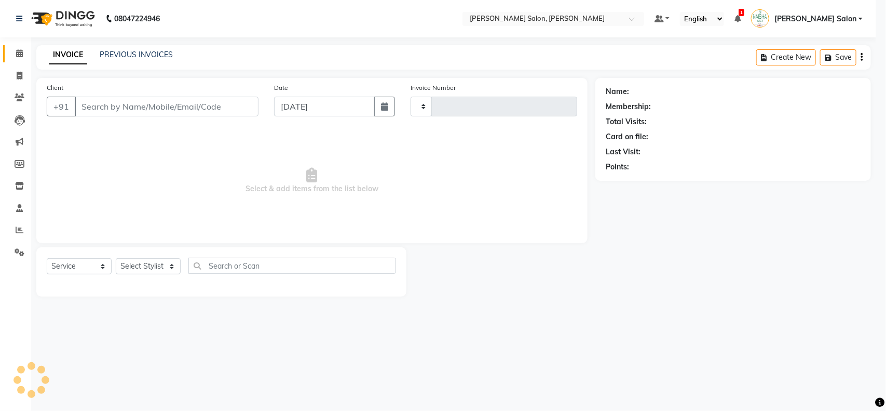
type input "3486"
select select "5497"
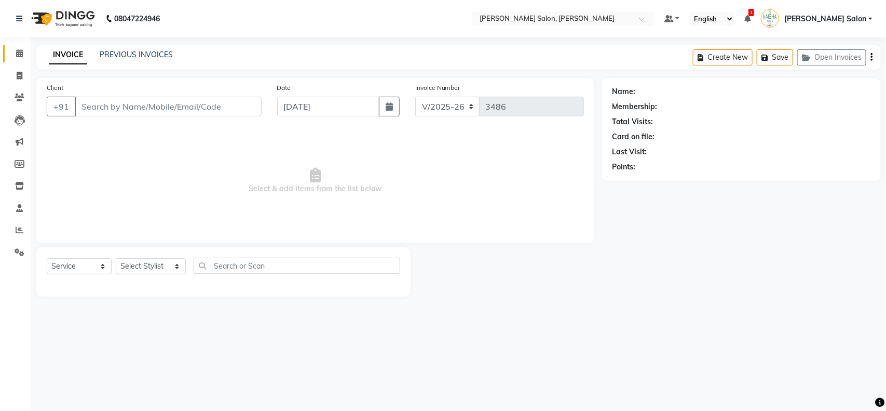
type input "9503620777"
select select "36989"
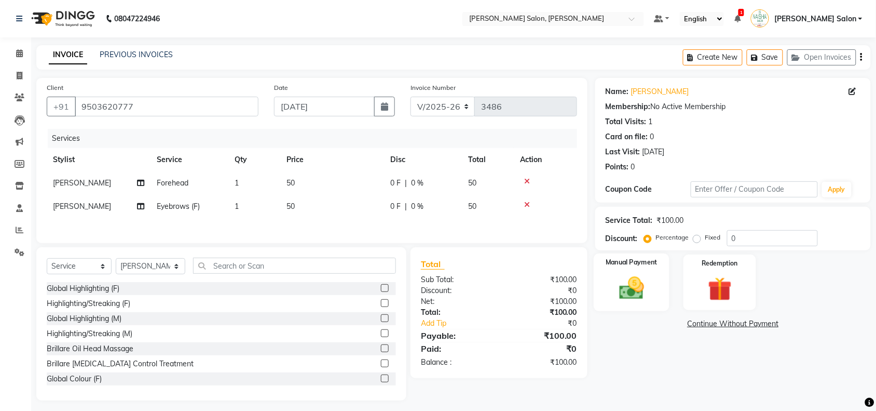
click at [615, 284] on img at bounding box center [631, 288] width 40 height 29
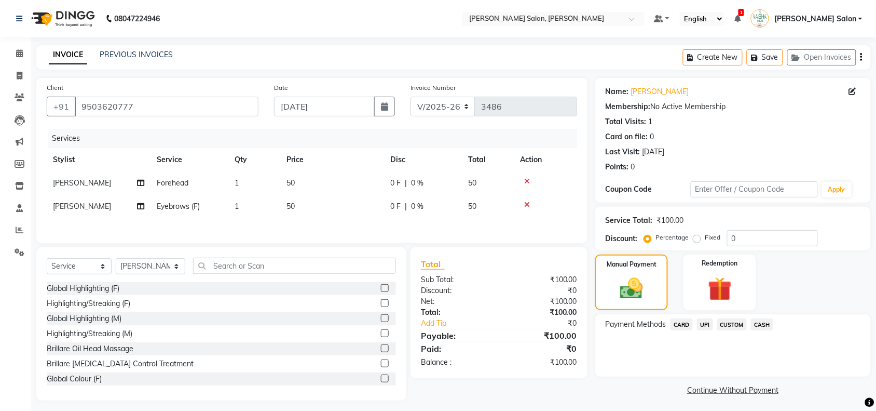
click at [631, 369] on div "Payment Methods CARD UPI CUSTOM CASH" at bounding box center [733, 345] width 276 height 62
click at [17, 50] on icon at bounding box center [19, 53] width 7 height 8
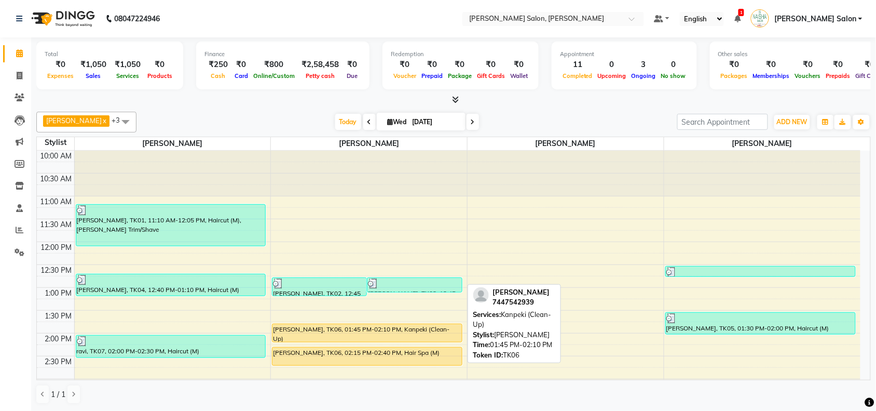
click at [371, 330] on div "[PERSON_NAME], TK06, 01:45 PM-02:10 PM, Kanpeki (Clean- Up)" at bounding box center [366, 333] width 189 height 18
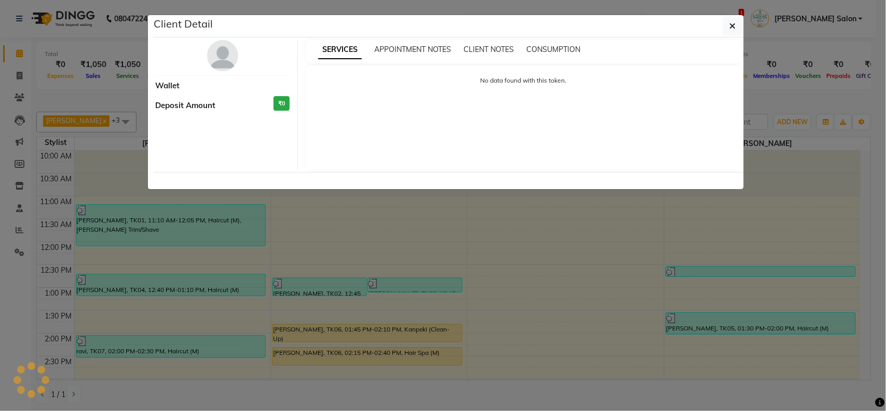
select select "1"
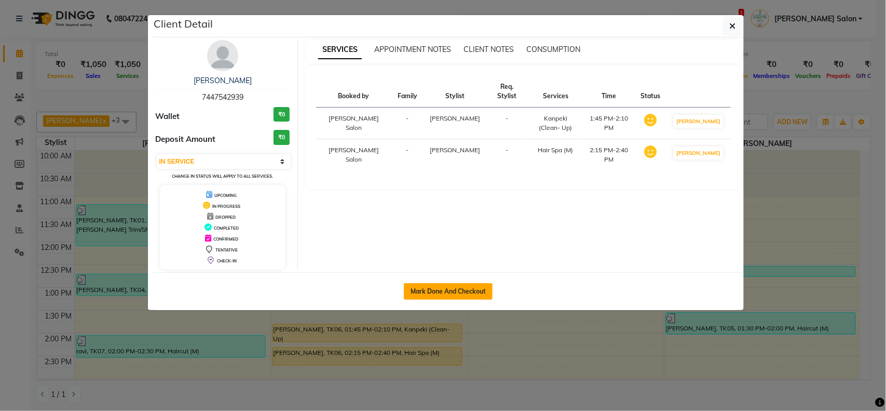
click at [430, 286] on button "Mark Done And Checkout" at bounding box center [448, 291] width 89 height 17
select select "service"
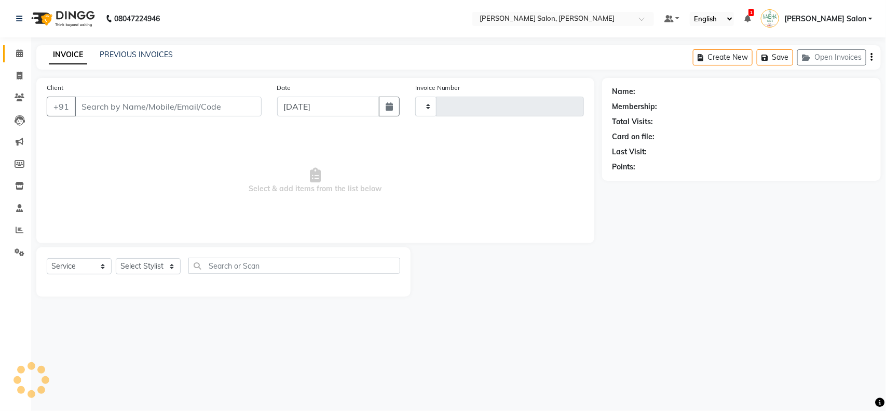
type input "3486"
select select "5497"
type input "7447542939"
select select "72112"
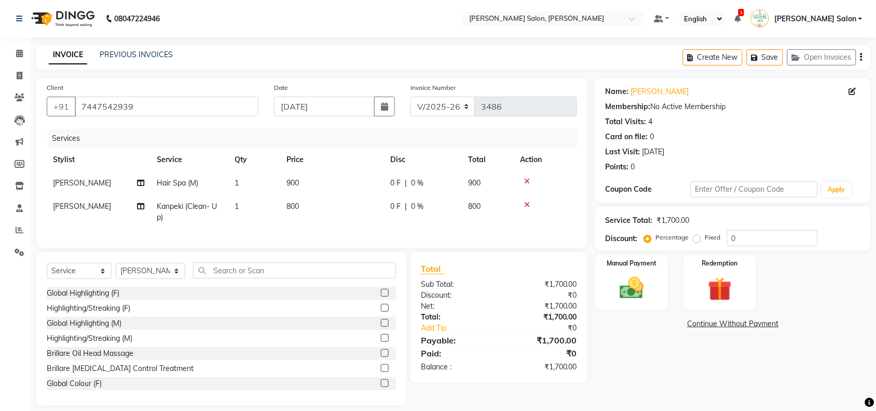
click at [294, 175] on td "900" at bounding box center [332, 182] width 104 height 23
select select "72112"
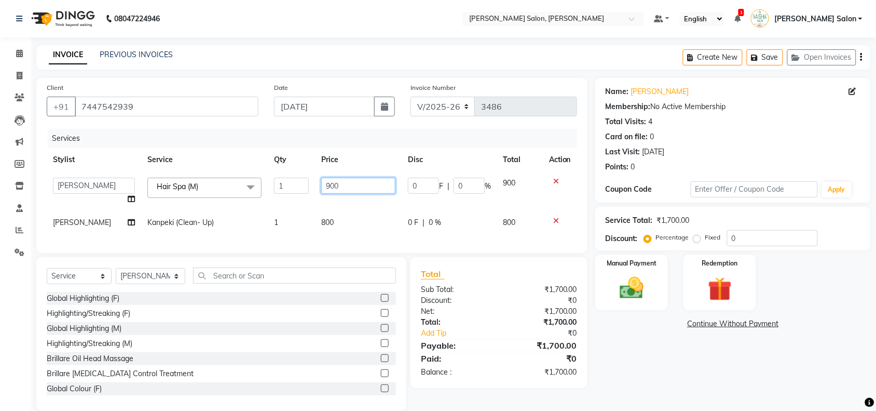
click at [346, 184] on input "900" at bounding box center [358, 185] width 74 height 16
type input "9"
type input "700"
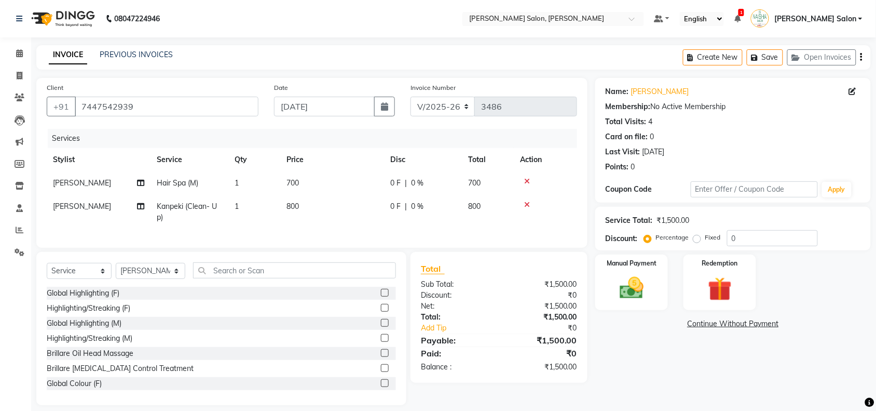
click at [704, 384] on div "Name: [PERSON_NAME] Membership: No Active Membership Total Visits: 4 Card on fi…" at bounding box center [736, 241] width 283 height 327
click at [636, 285] on img at bounding box center [631, 288] width 40 height 29
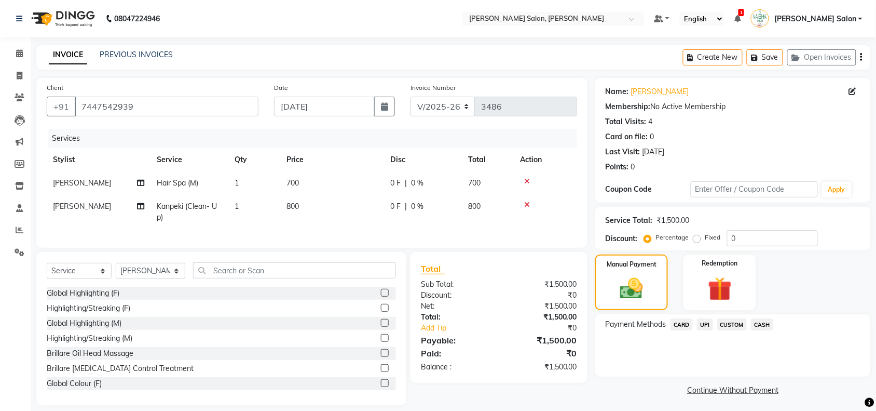
click at [705, 321] on span "UPI" at bounding box center [705, 324] width 16 height 12
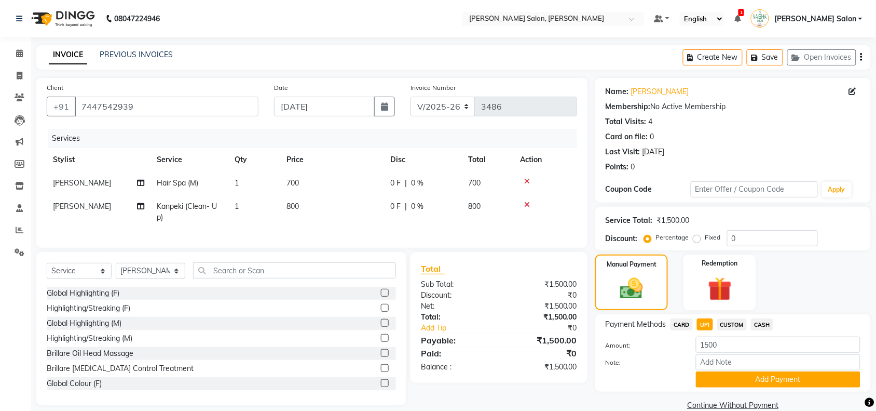
scroll to position [19, 0]
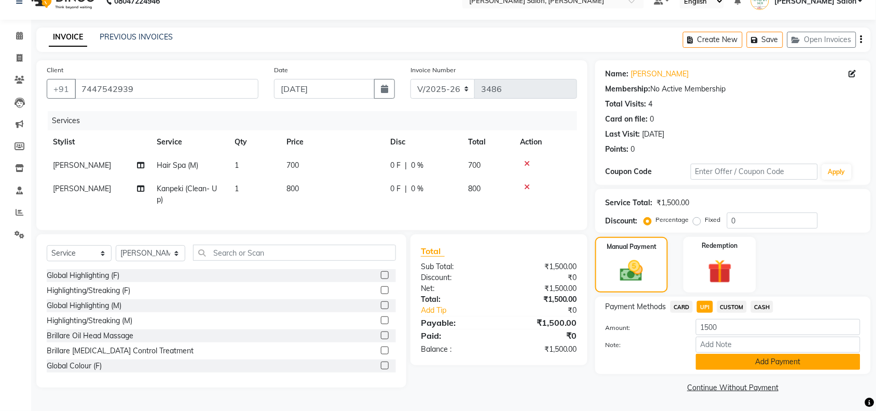
click at [723, 354] on button "Add Payment" at bounding box center [778, 361] width 165 height 16
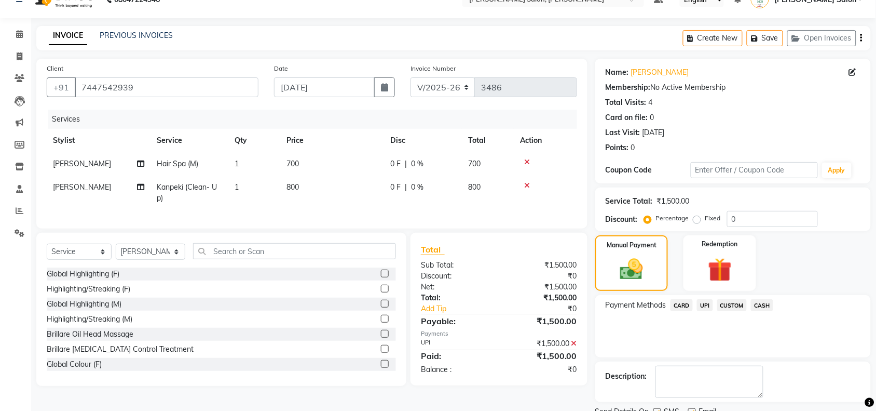
scroll to position [61, 0]
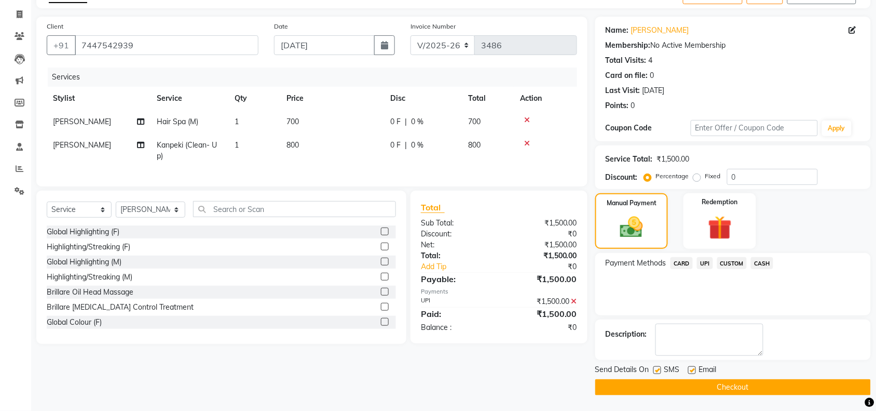
click at [723, 383] on button "Checkout" at bounding box center [733, 387] width 276 height 16
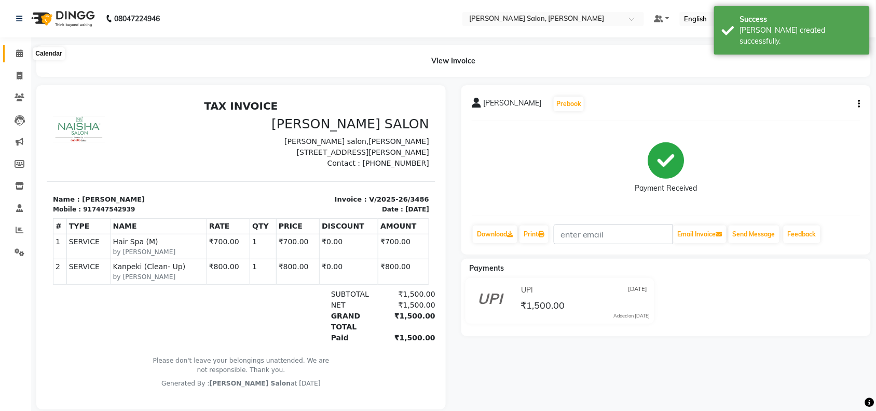
click at [21, 55] on icon at bounding box center [19, 53] width 7 height 8
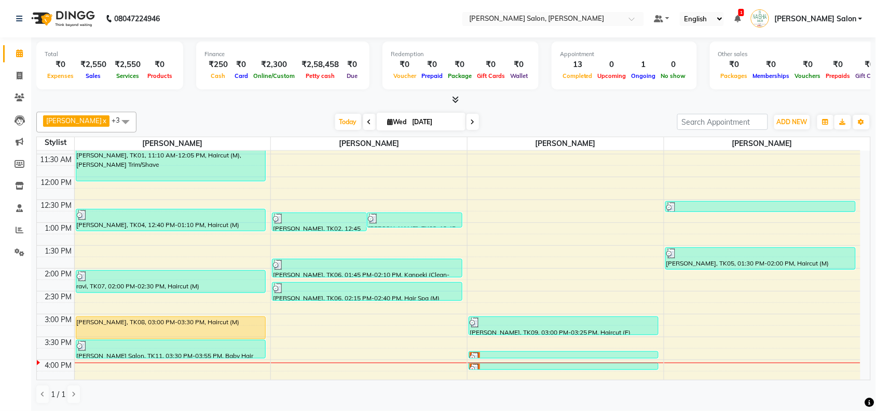
scroll to position [130, 0]
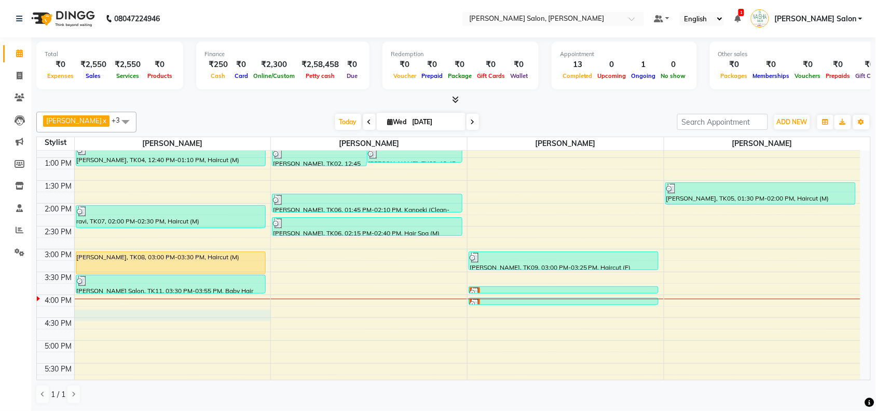
click at [80, 312] on div "10:00 AM 10:30 AM 11:00 AM 11:30 AM 12:00 PM 12:30 PM 1:00 PM 1:30 PM 2:00 PM 2…" at bounding box center [449, 295] width 824 height 548
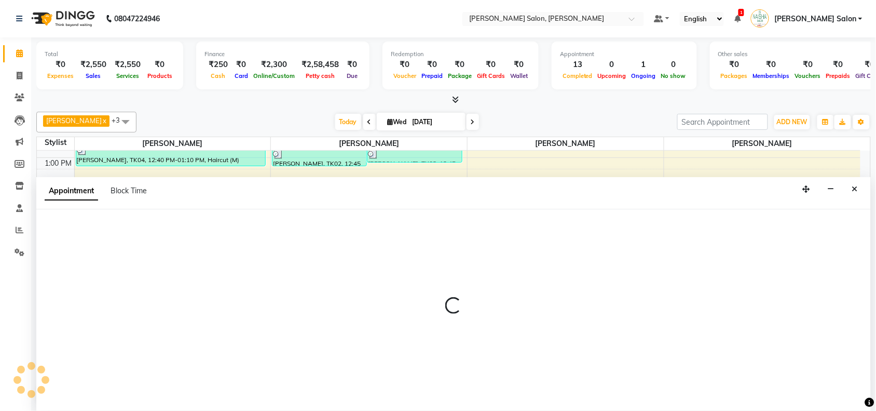
scroll to position [1, 0]
select select "36999"
select select "tentative"
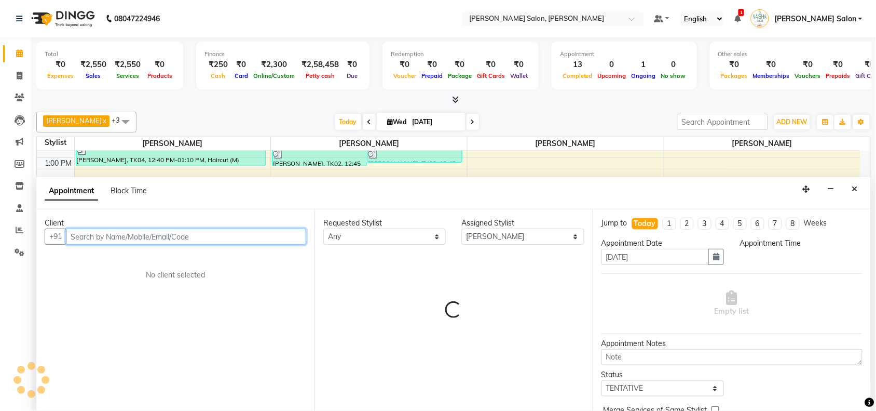
select select "975"
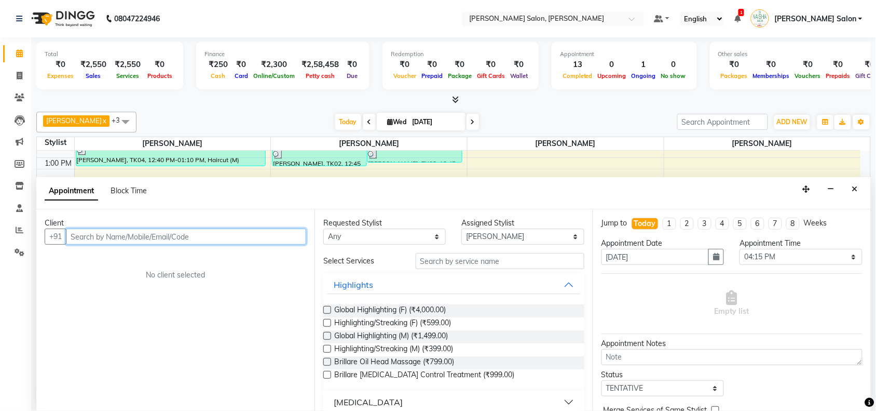
click at [124, 237] on input "text" at bounding box center [186, 236] width 240 height 16
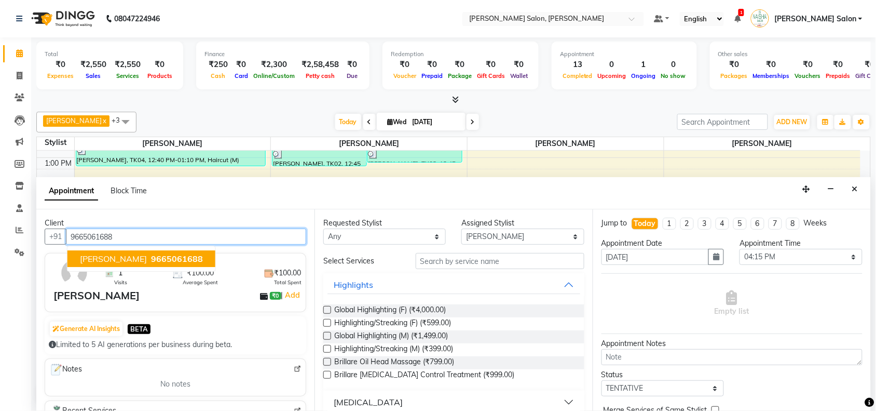
type input "9665061688"
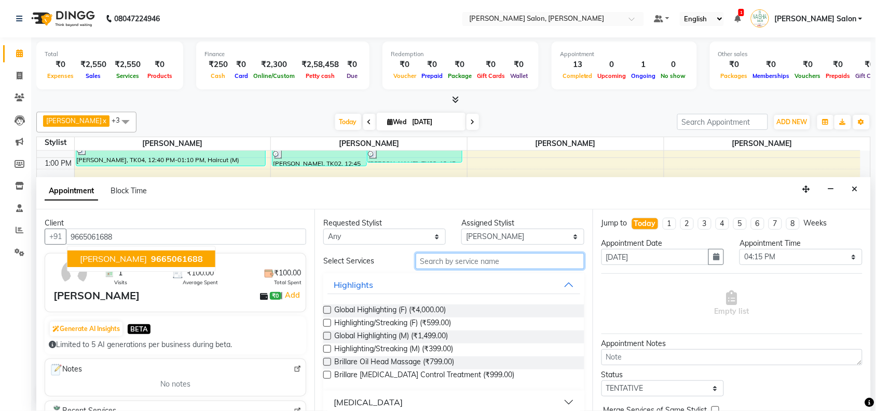
click at [485, 260] on input "text" at bounding box center [500, 261] width 169 height 16
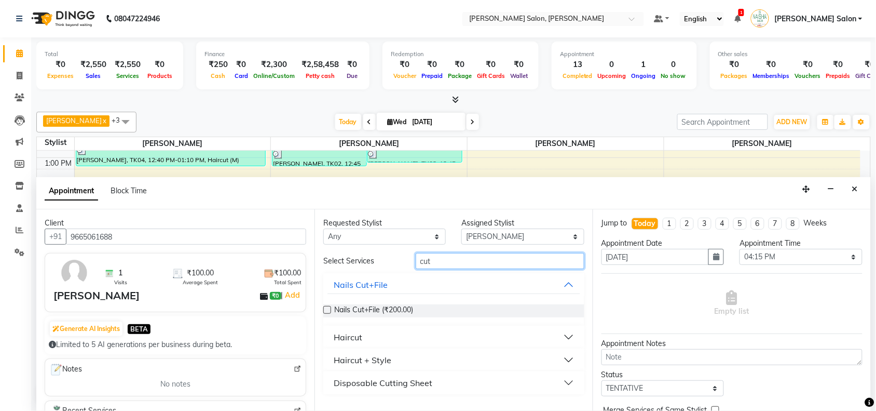
type input "cut"
click at [567, 331] on button "Haircut" at bounding box center [453, 336] width 253 height 19
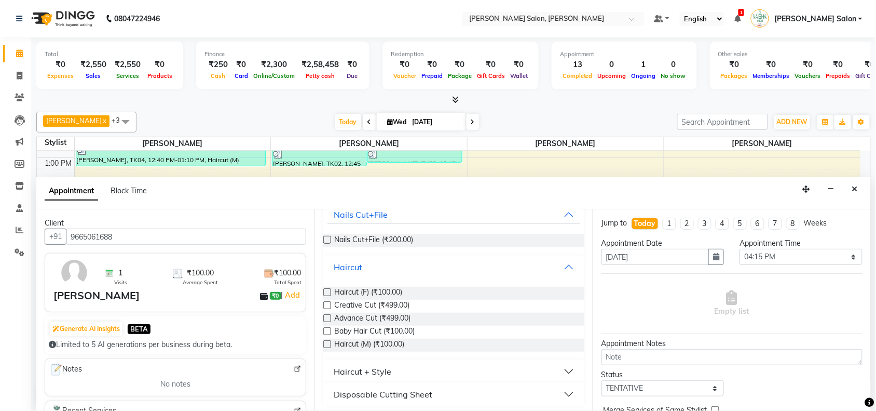
scroll to position [73, 0]
click at [327, 340] on label at bounding box center [327, 341] width 8 height 8
click at [327, 340] on input "checkbox" at bounding box center [326, 342] width 7 height 7
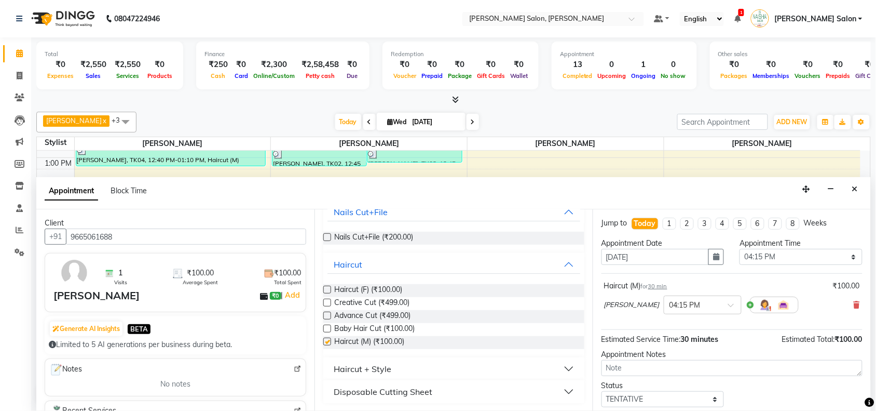
checkbox input "false"
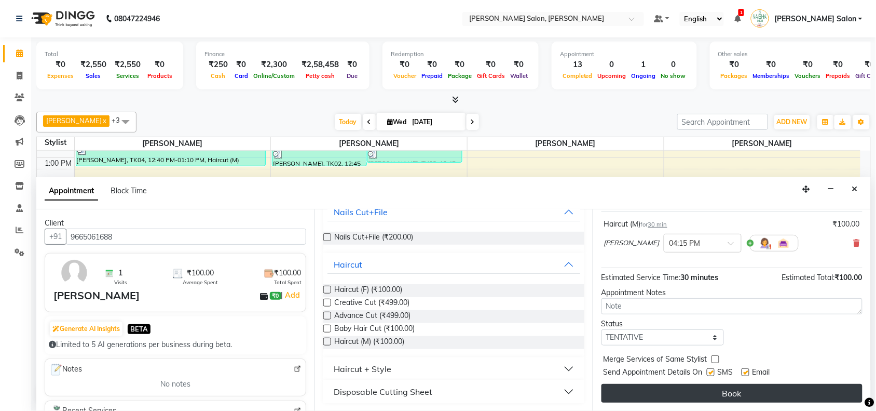
click at [687, 399] on button "Book" at bounding box center [732, 393] width 261 height 19
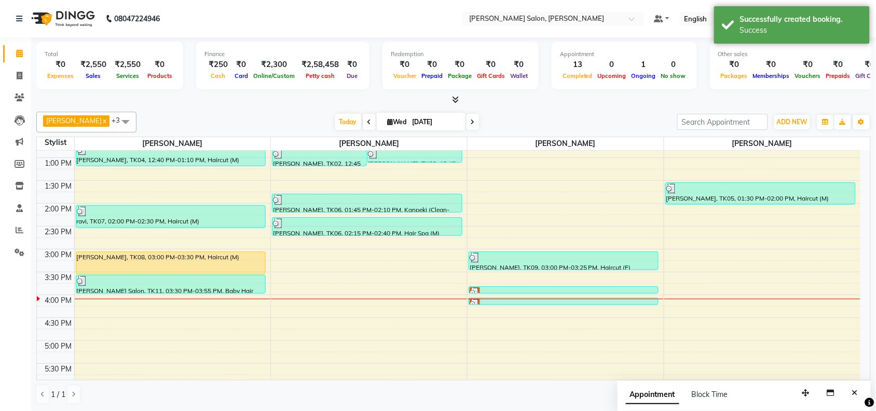
scroll to position [0, 0]
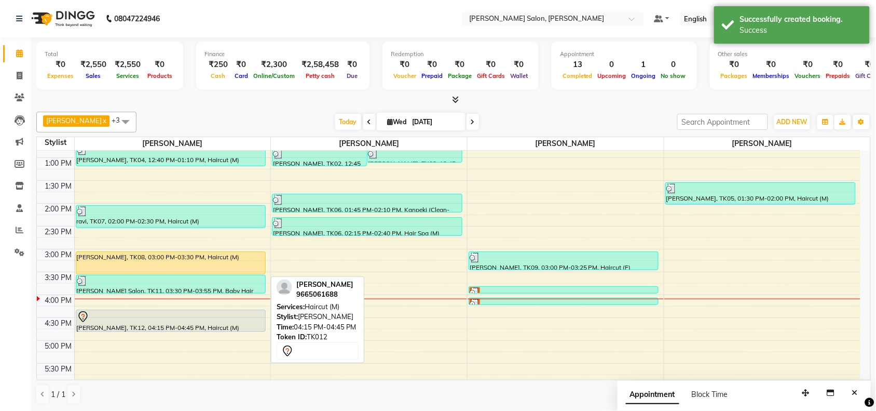
click at [250, 316] on div at bounding box center [171, 316] width 188 height 12
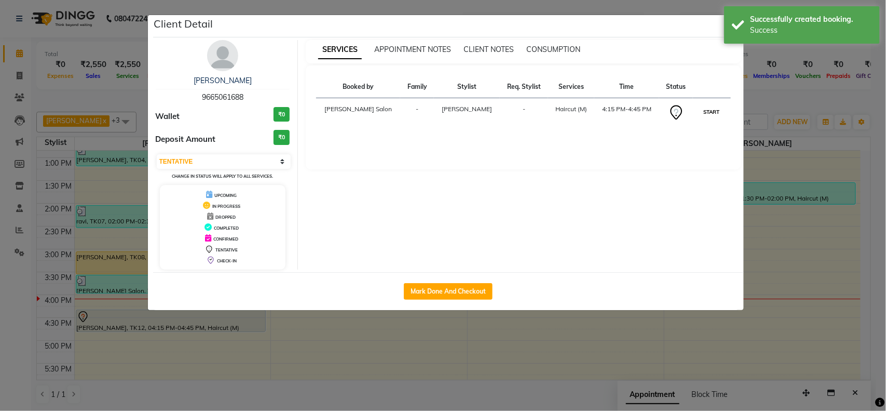
click at [712, 111] on button "START" at bounding box center [711, 111] width 21 height 13
select select "1"
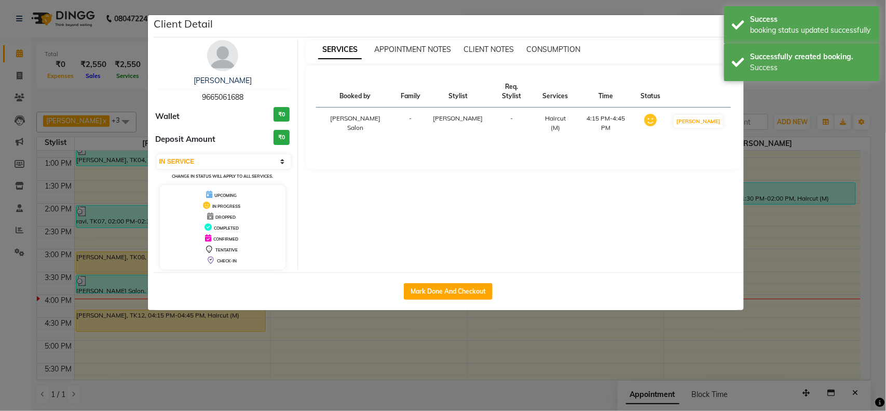
click at [826, 296] on ngb-modal-window "Client Detail [PERSON_NAME] 9665061688 Wallet ₹0 Deposit Amount ₹0 Select IN SE…" at bounding box center [443, 205] width 886 height 411
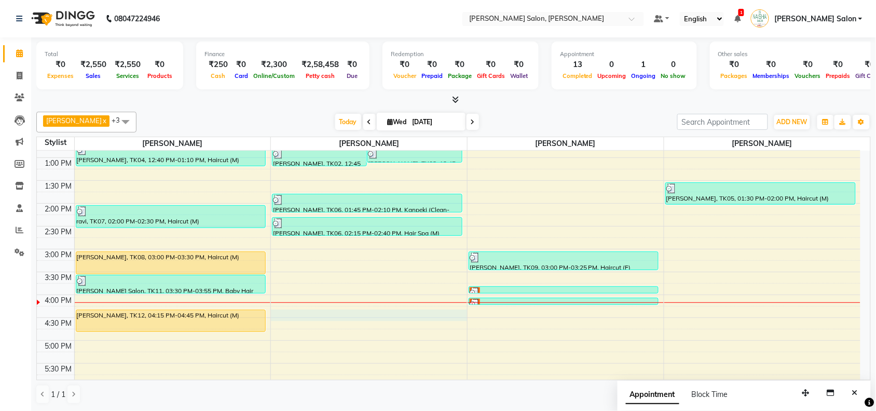
click at [283, 310] on div "10:00 AM 10:30 AM 11:00 AM 11:30 AM 12:00 PM 12:30 PM 1:00 PM 1:30 PM 2:00 PM 2…" at bounding box center [449, 295] width 824 height 548
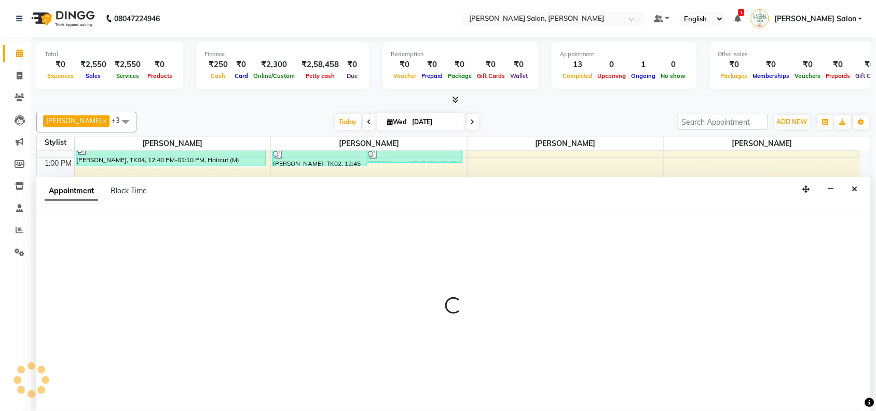
scroll to position [1, 0]
select select "72112"
select select "975"
select select "tentative"
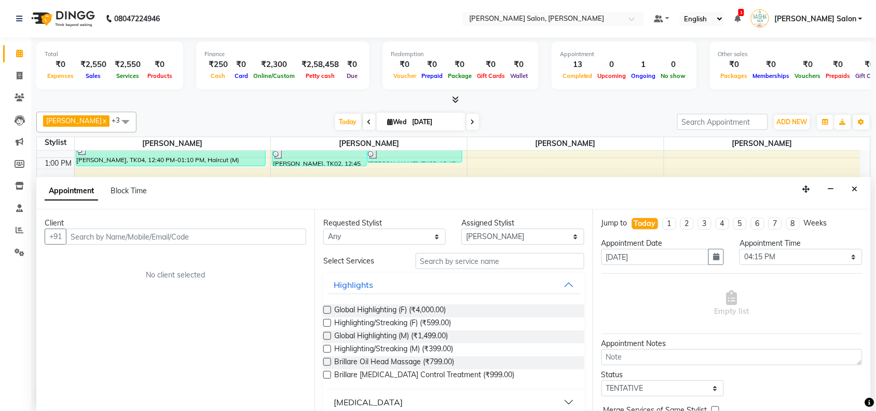
click at [130, 234] on input "text" at bounding box center [186, 236] width 240 height 16
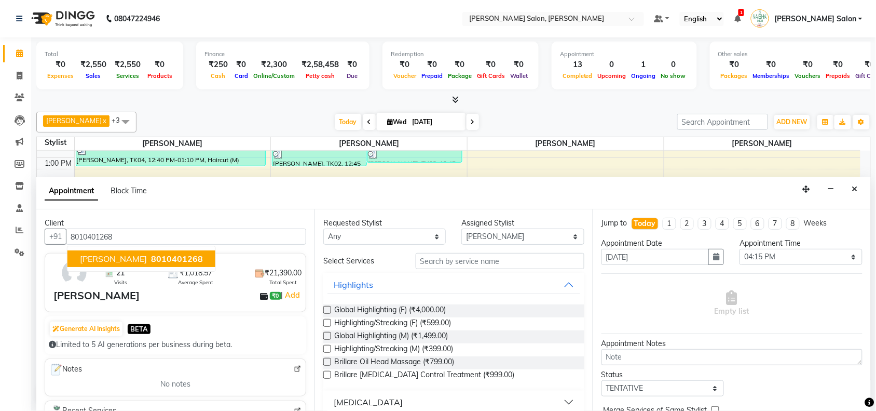
type input "8010401268"
click at [430, 260] on input "text" at bounding box center [500, 261] width 169 height 16
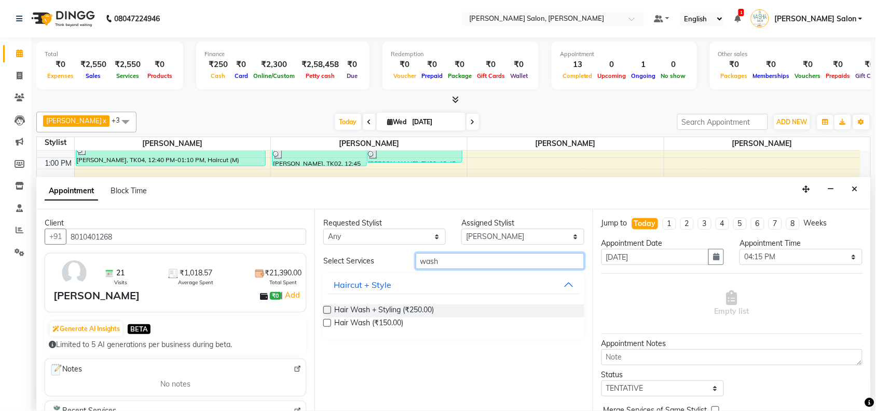
type input "wash"
click at [329, 308] on label at bounding box center [327, 310] width 8 height 8
click at [329, 308] on input "checkbox" at bounding box center [326, 310] width 7 height 7
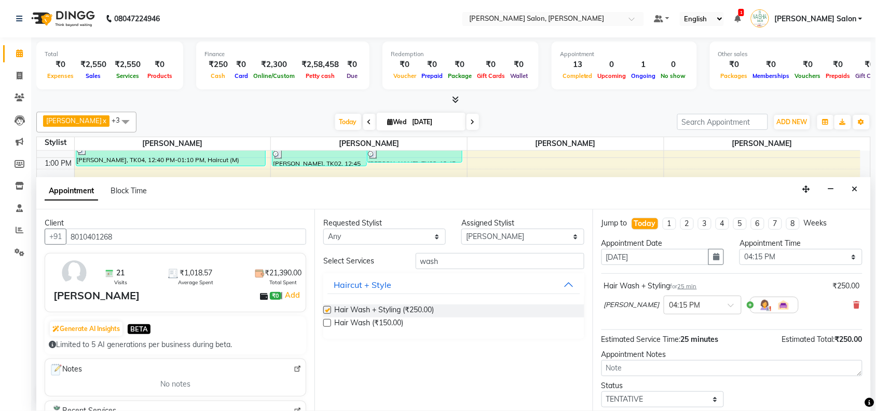
checkbox input "false"
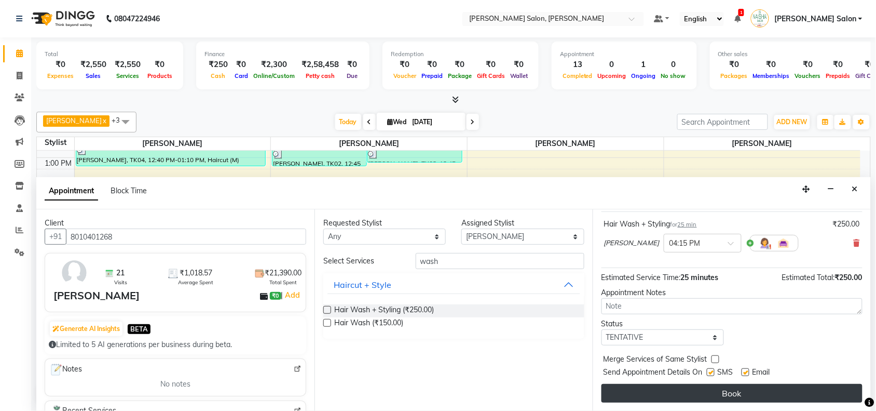
click at [688, 387] on button "Book" at bounding box center [732, 393] width 261 height 19
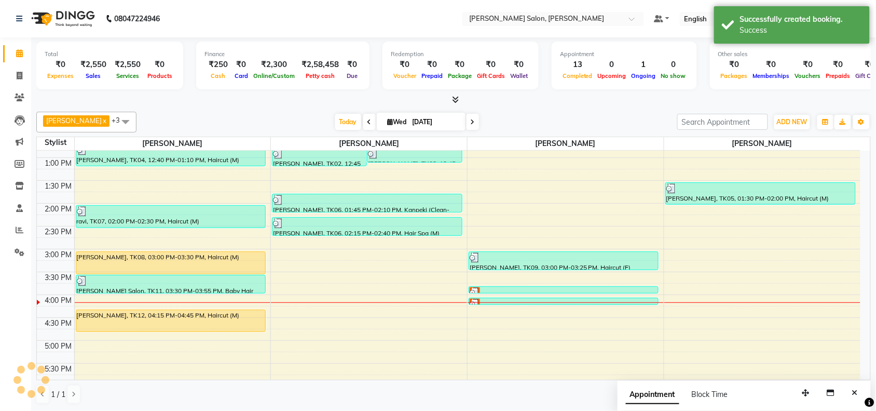
scroll to position [0, 0]
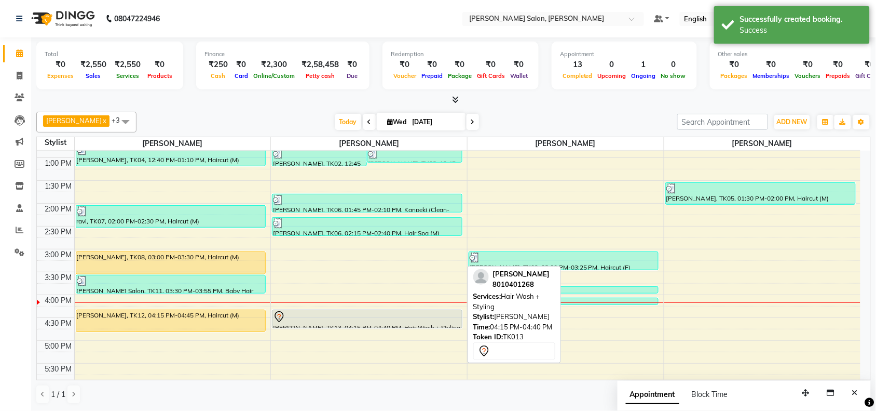
click at [432, 316] on div at bounding box center [367, 316] width 188 height 12
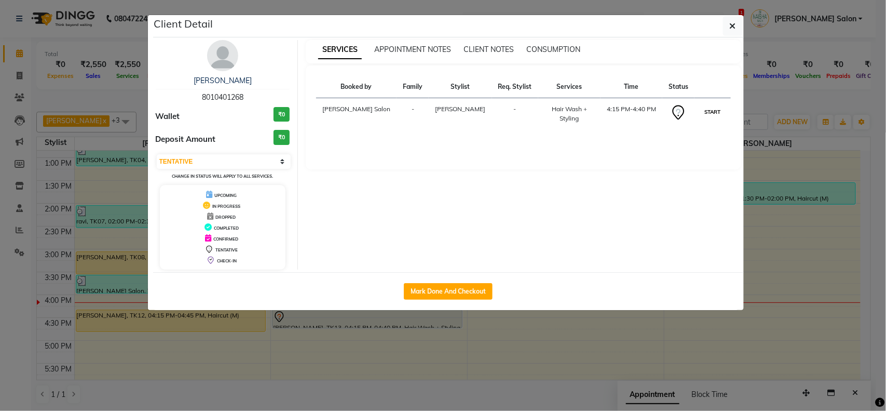
click at [715, 112] on button "START" at bounding box center [712, 111] width 21 height 13
select select "1"
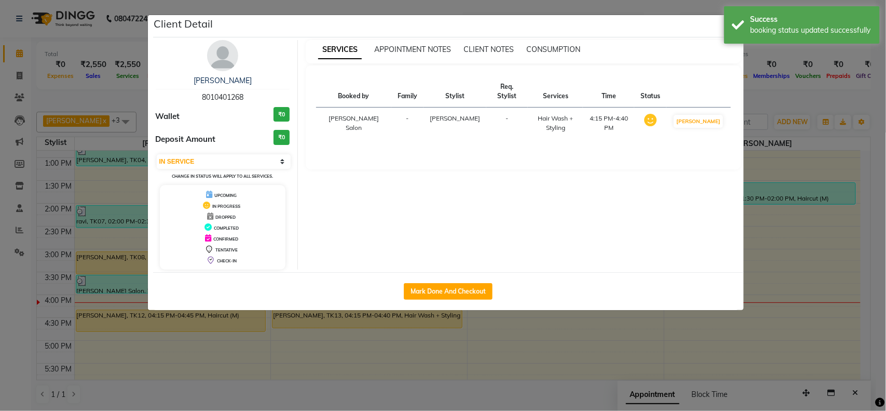
click at [777, 229] on ngb-modal-window "Client Detail [PERSON_NAME] 8010401268 Wallet ₹0 Deposit Amount ₹0 Select IN SE…" at bounding box center [443, 205] width 886 height 411
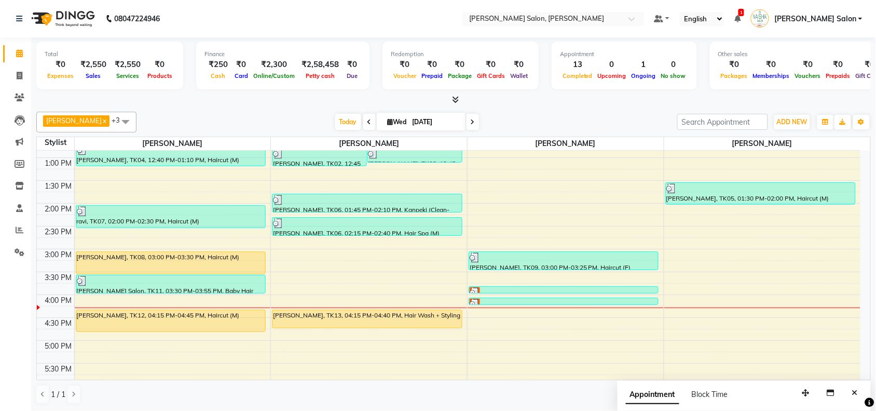
click at [777, 229] on div "10:00 AM 10:30 AM 11:00 AM 11:30 AM 12:00 PM 12:30 PM 1:00 PM 1:30 PM 2:00 PM 2…" at bounding box center [449, 295] width 824 height 548
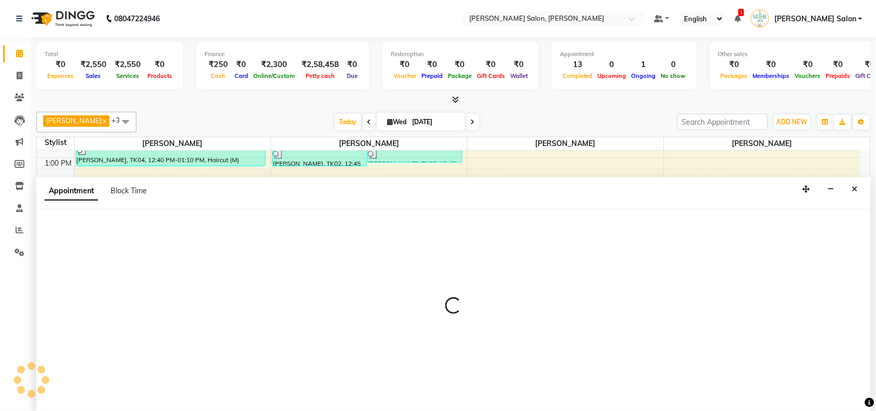
scroll to position [1, 0]
select select "83168"
select select "870"
select select "tentative"
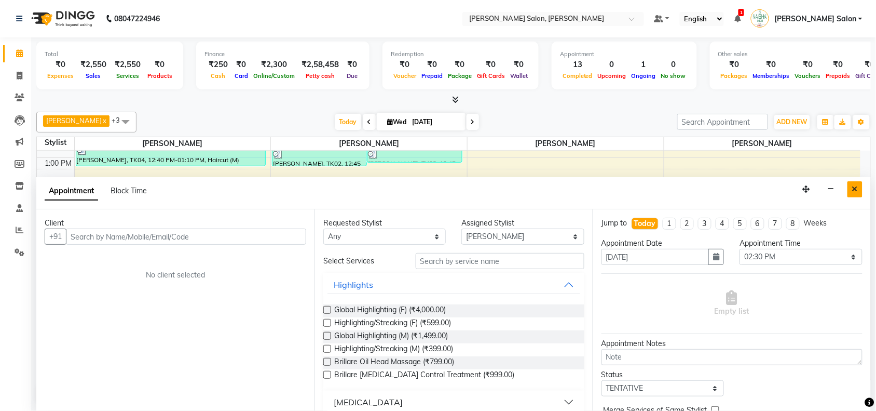
click at [859, 187] on button "Close" at bounding box center [855, 189] width 15 height 16
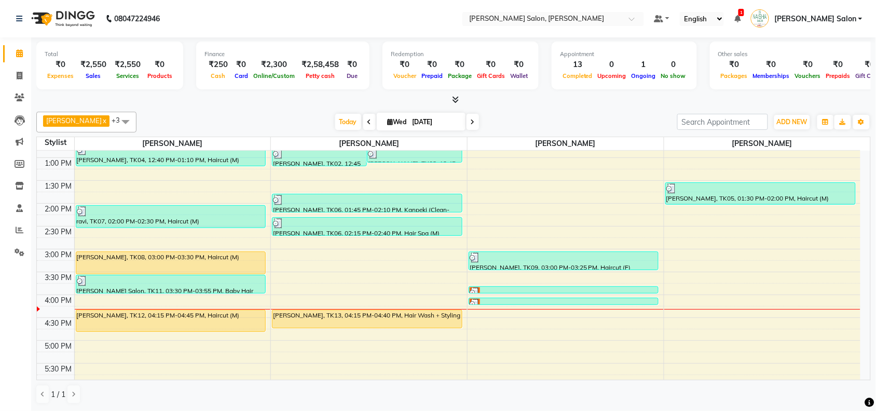
click at [681, 326] on div "10:00 AM 10:30 AM 11:00 AM 11:30 AM 12:00 PM 12:30 PM 1:00 PM 1:30 PM 2:00 PM 2…" at bounding box center [449, 295] width 824 height 548
select select "83168"
select select "tentative"
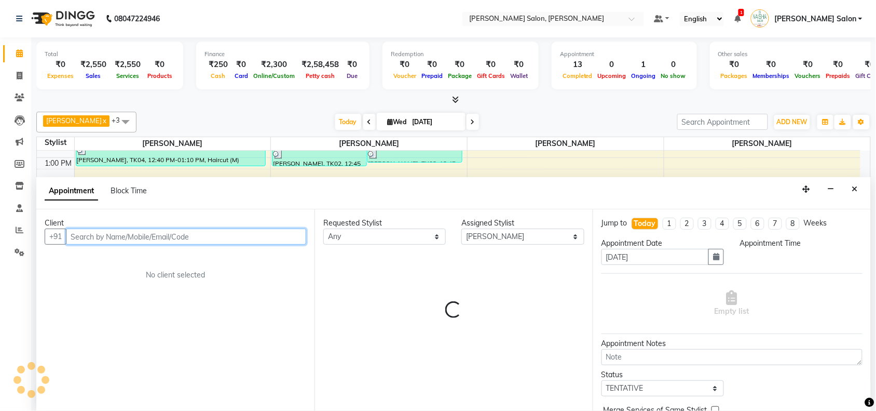
select select "990"
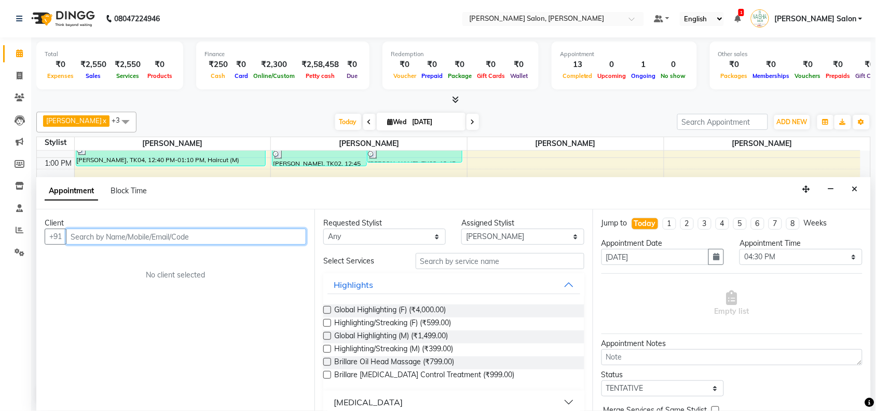
click at [143, 239] on input "text" at bounding box center [186, 236] width 240 height 16
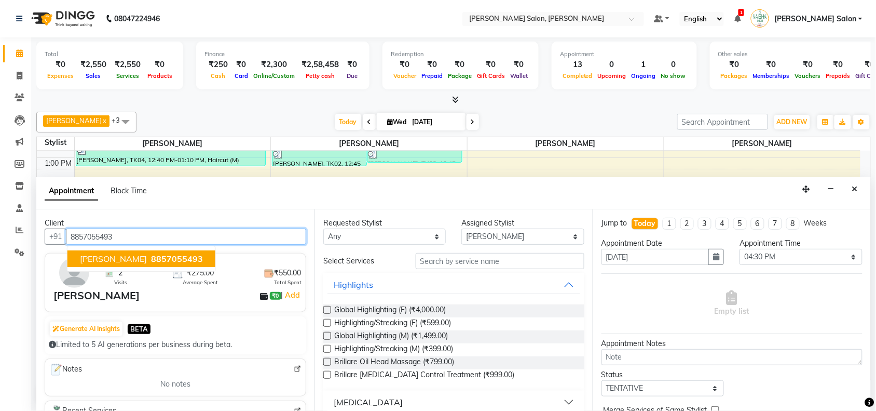
type input "8857055493"
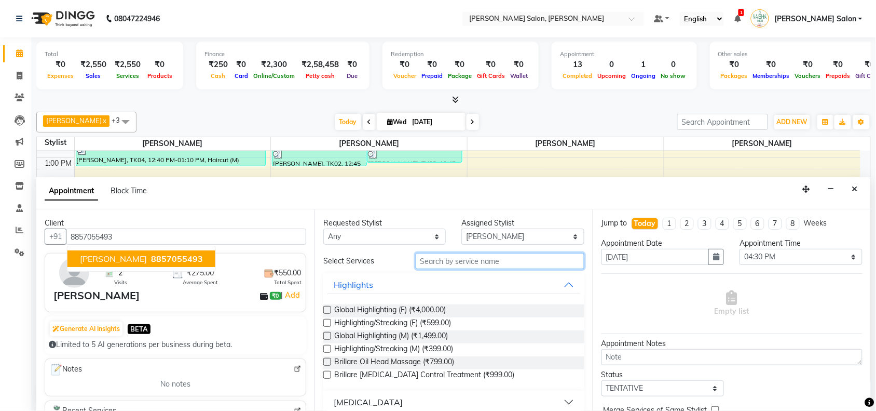
click at [450, 264] on input "text" at bounding box center [500, 261] width 169 height 16
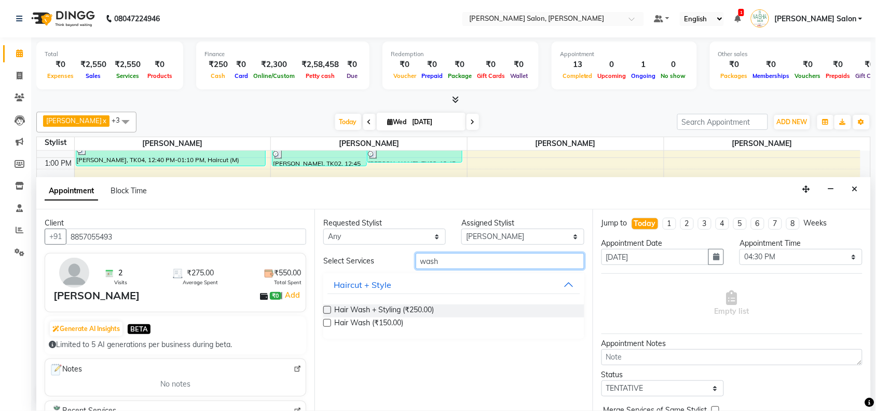
type input "wash"
click at [327, 307] on label at bounding box center [327, 310] width 8 height 8
click at [327, 307] on input "checkbox" at bounding box center [326, 310] width 7 height 7
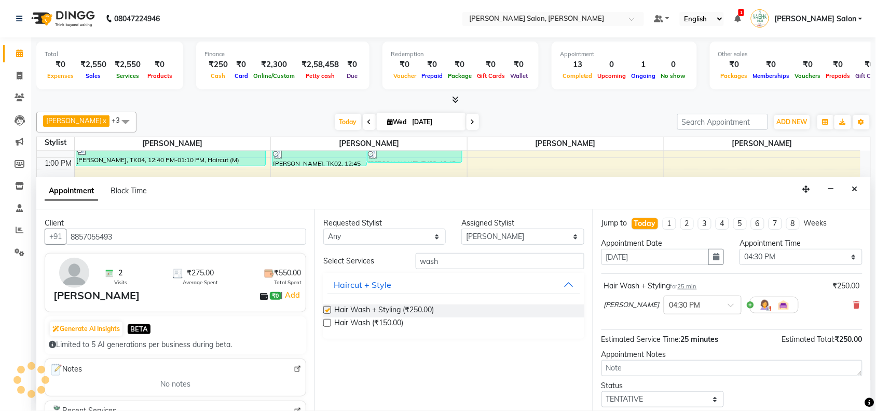
checkbox input "false"
click at [441, 256] on input "wash" at bounding box center [500, 261] width 169 height 16
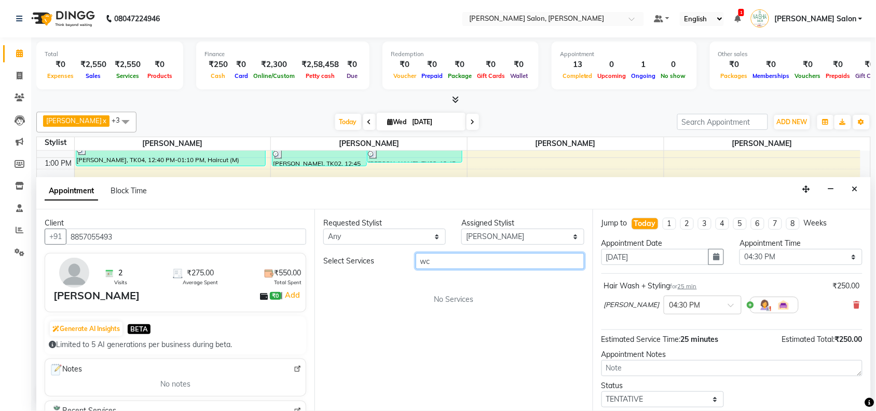
type input "w"
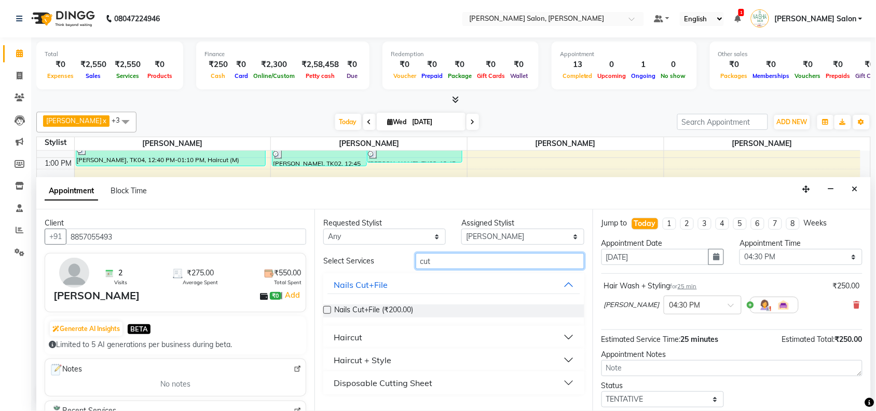
type input "cut"
click at [550, 342] on button "Haircut" at bounding box center [453, 336] width 253 height 19
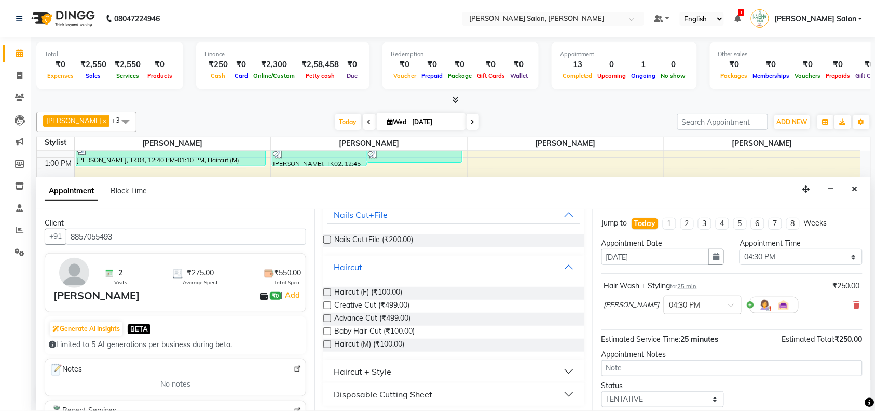
scroll to position [73, 0]
click at [327, 289] on label at bounding box center [327, 289] width 8 height 8
click at [327, 289] on input "checkbox" at bounding box center [326, 290] width 7 height 7
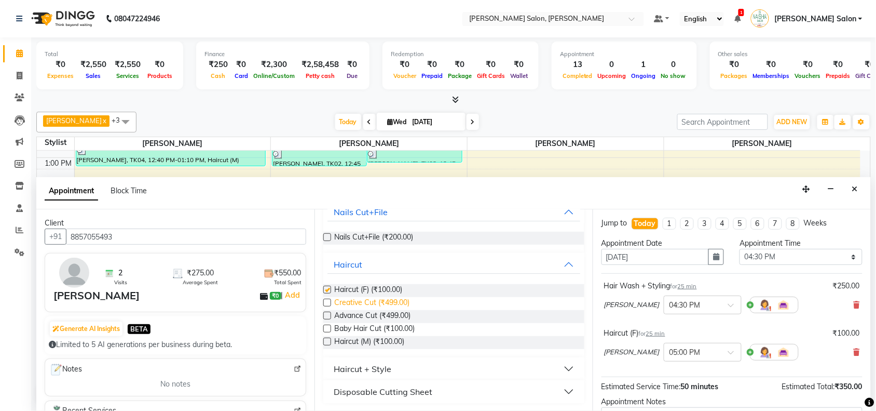
checkbox input "false"
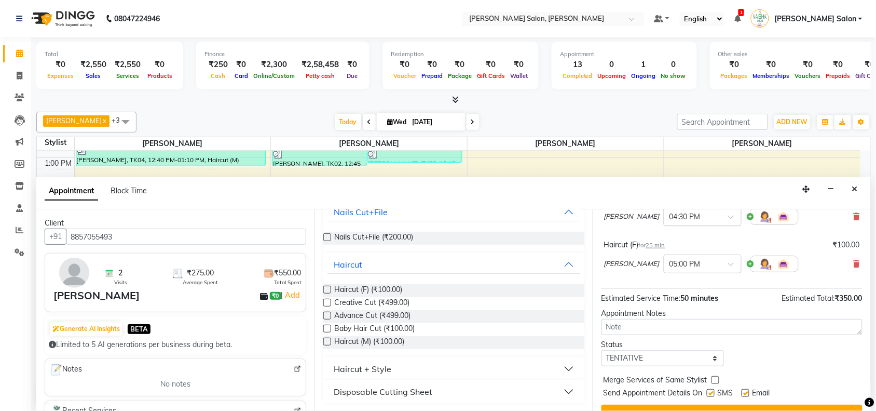
scroll to position [110, 0]
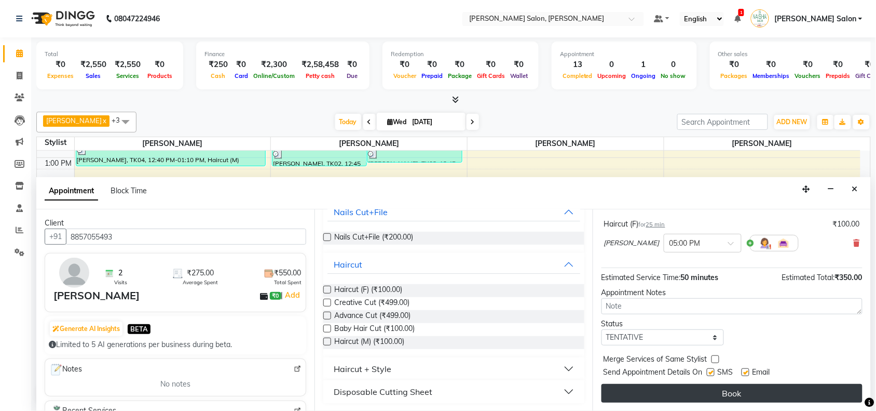
click at [688, 395] on button "Book" at bounding box center [732, 393] width 261 height 19
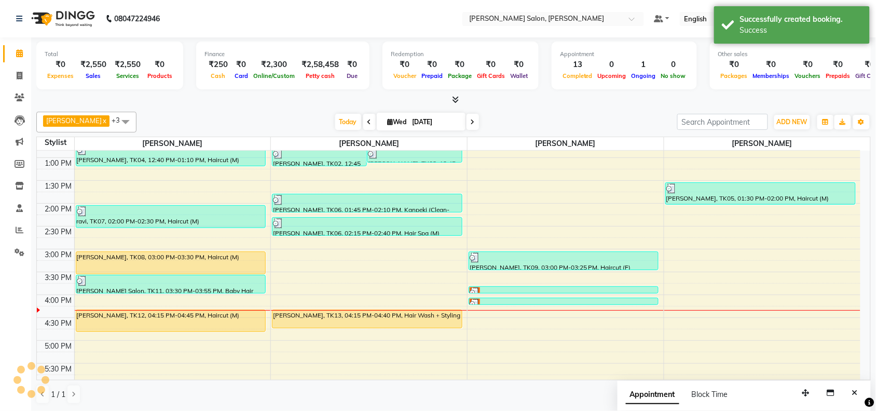
scroll to position [0, 0]
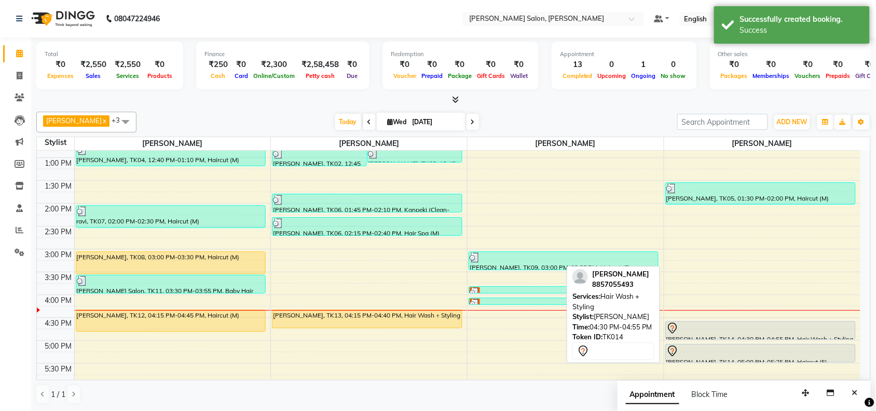
click at [735, 331] on div at bounding box center [760, 328] width 188 height 12
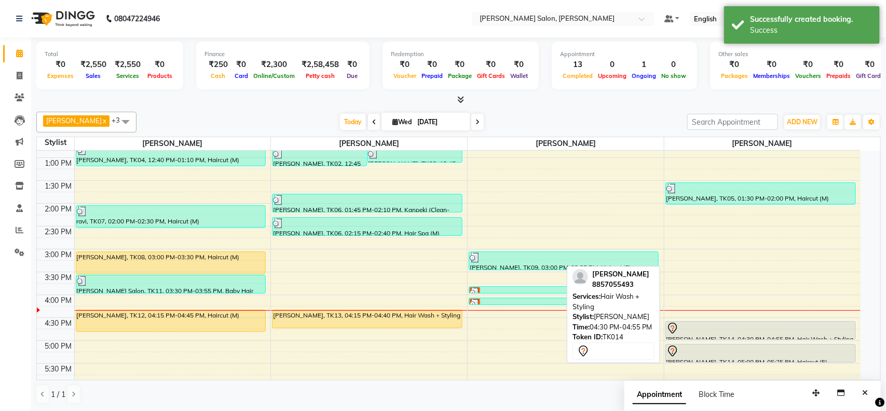
select select "7"
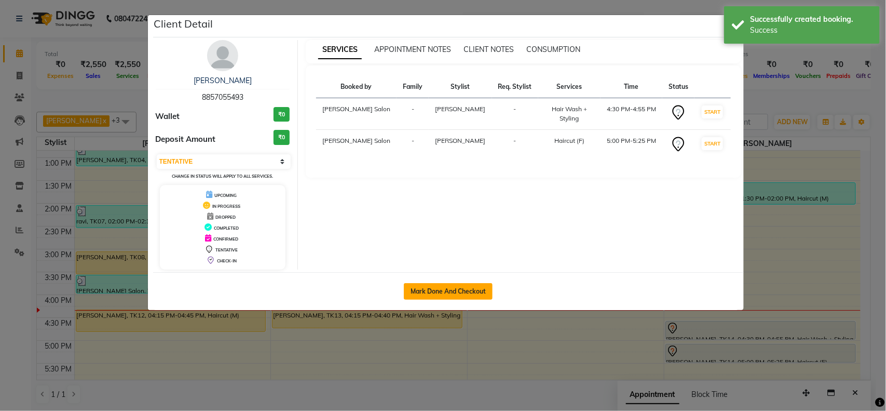
click at [440, 286] on button "Mark Done And Checkout" at bounding box center [448, 291] width 89 height 17
select select "service"
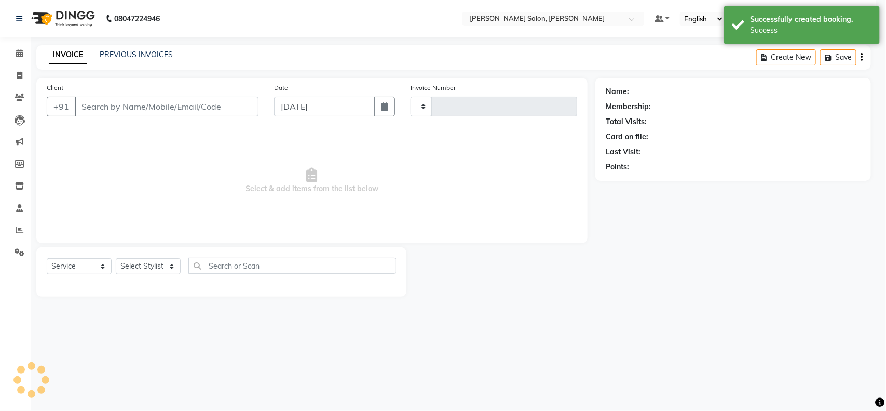
type input "3487"
select select "3"
select select "5497"
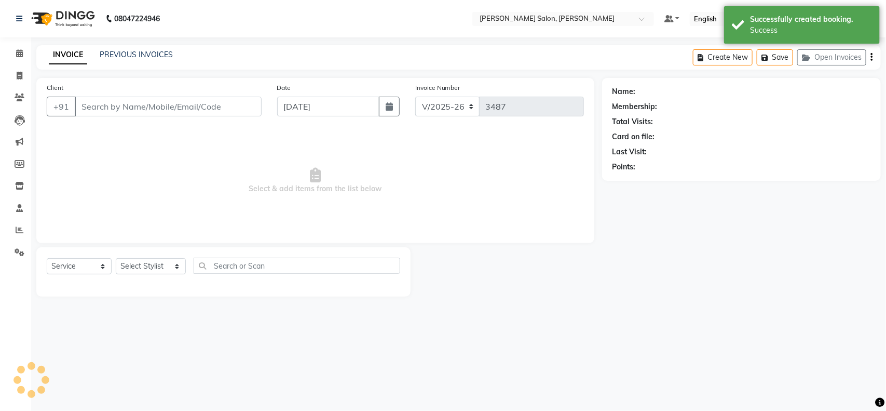
type input "8857055493"
select select "83168"
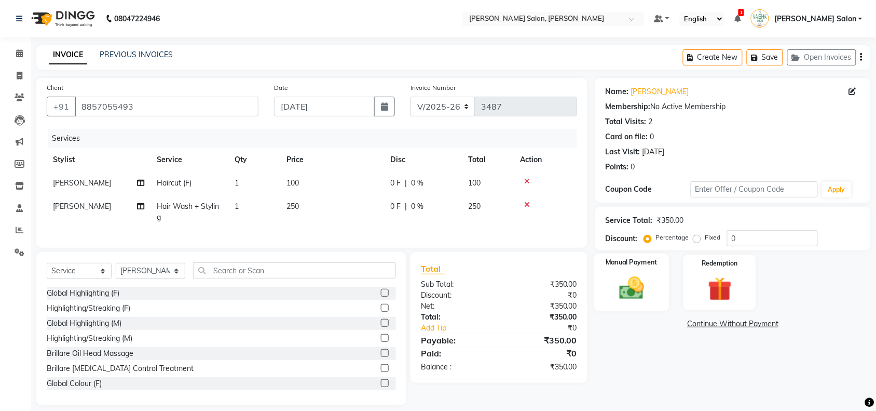
click at [622, 284] on img at bounding box center [631, 288] width 40 height 29
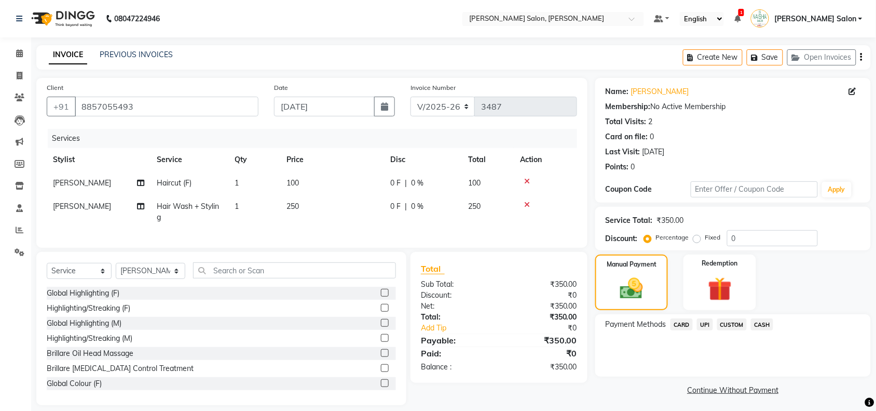
click at [701, 321] on span "UPI" at bounding box center [705, 324] width 16 height 12
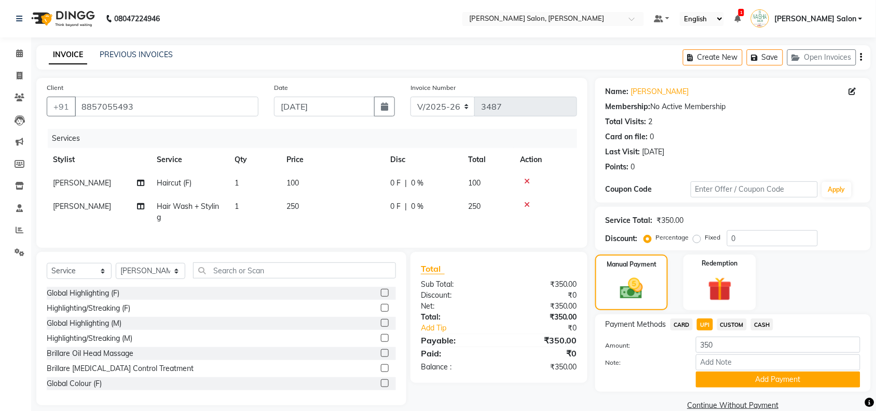
scroll to position [19, 0]
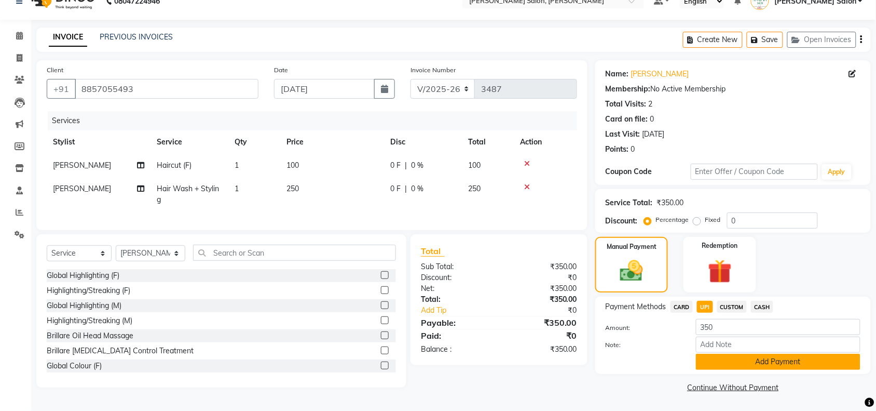
click at [727, 359] on button "Add Payment" at bounding box center [778, 361] width 165 height 16
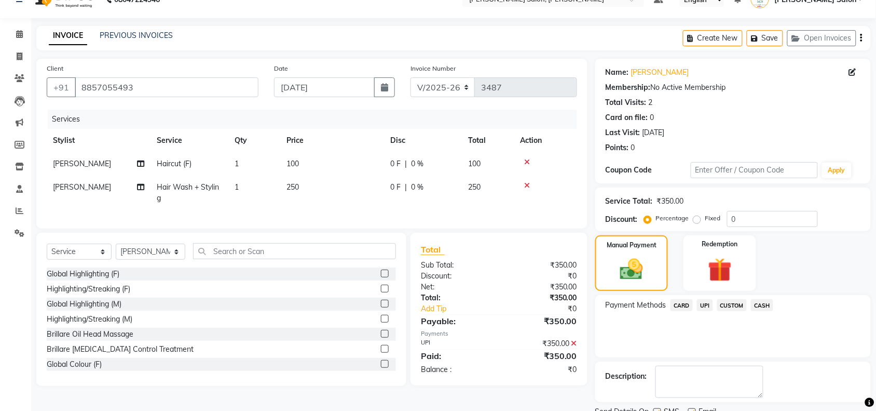
scroll to position [61, 0]
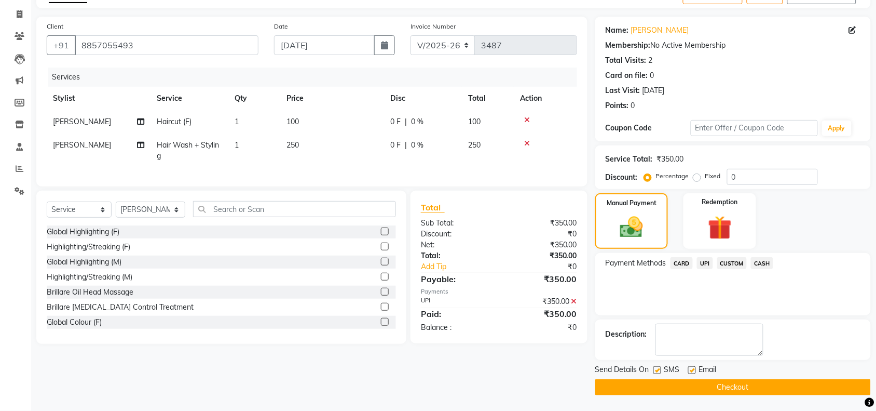
click at [727, 376] on div "Send Details On SMS Email" at bounding box center [733, 370] width 276 height 13
click at [727, 385] on button "Checkout" at bounding box center [733, 387] width 276 height 16
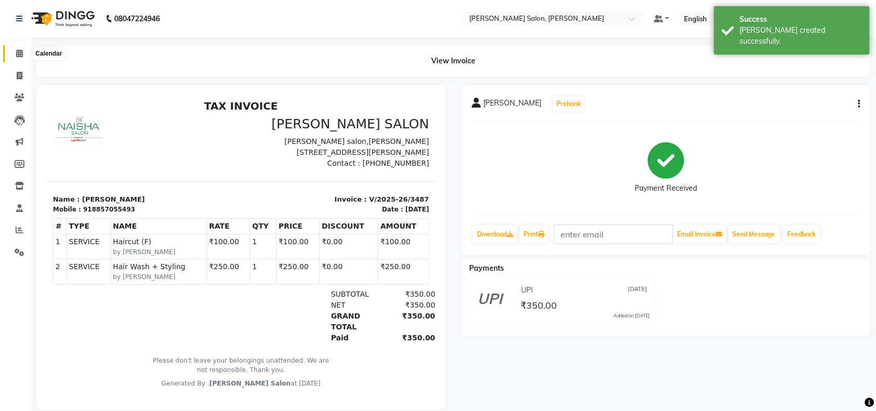
click at [21, 51] on icon at bounding box center [19, 53] width 7 height 8
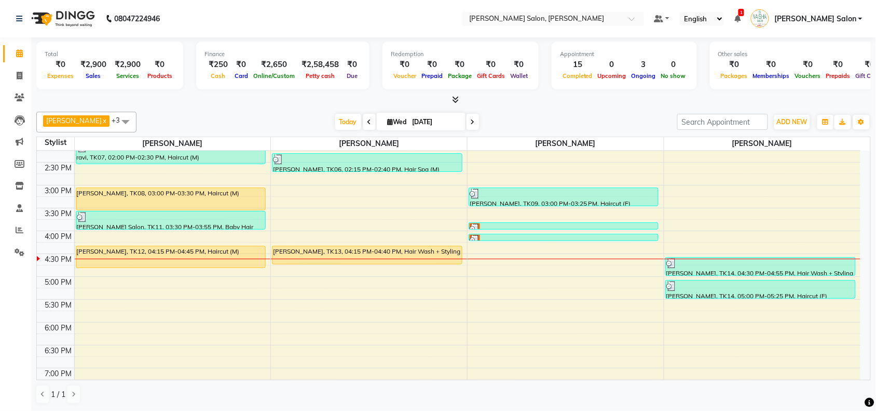
scroll to position [195, 0]
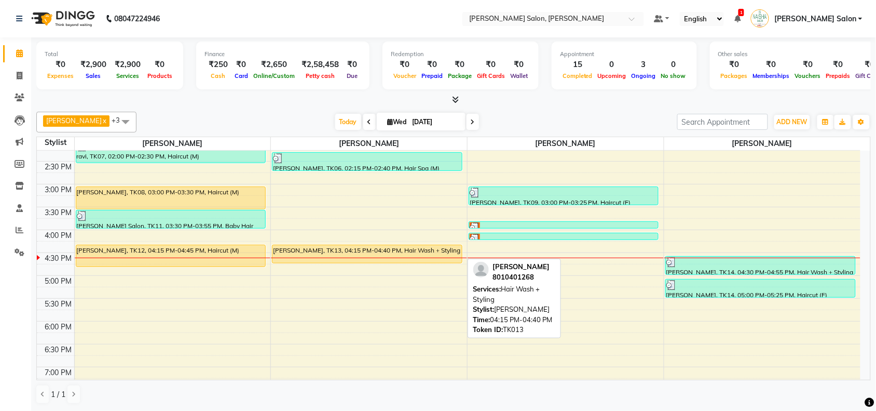
click at [435, 253] on div "[PERSON_NAME], TK13, 04:15 PM-04:40 PM, Hair Wash + Styling" at bounding box center [366, 254] width 189 height 18
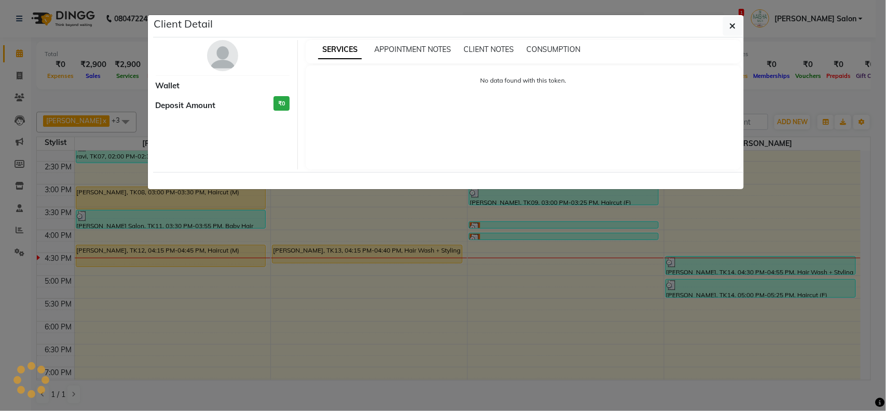
select select "1"
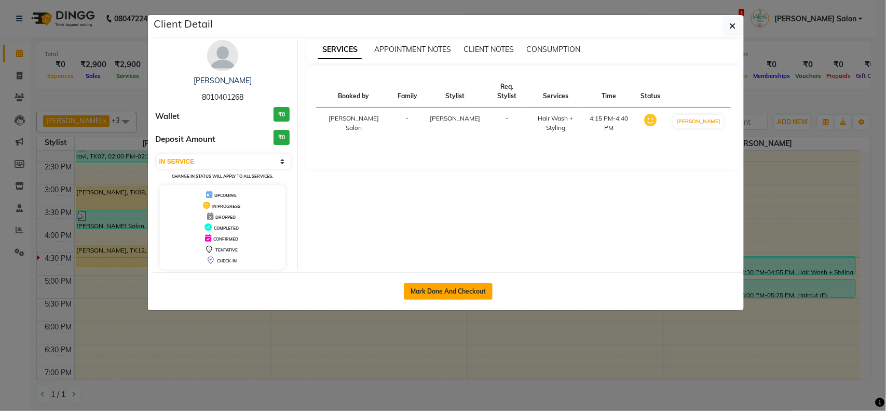
click at [455, 291] on button "Mark Done And Checkout" at bounding box center [448, 291] width 89 height 17
select select "5497"
select select "service"
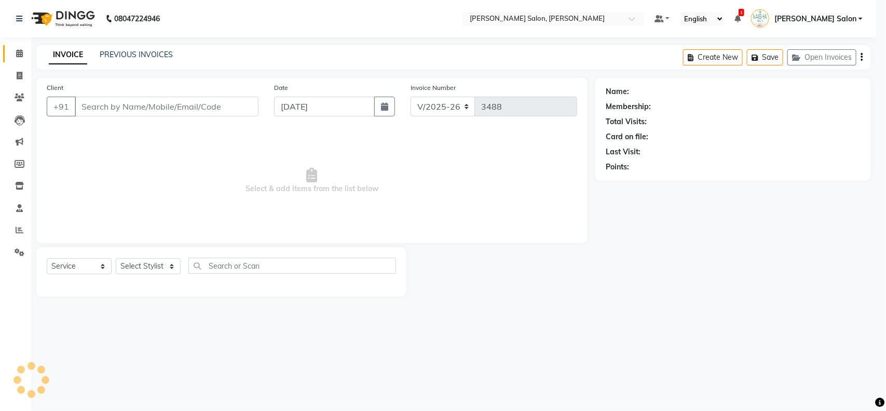
select select "3"
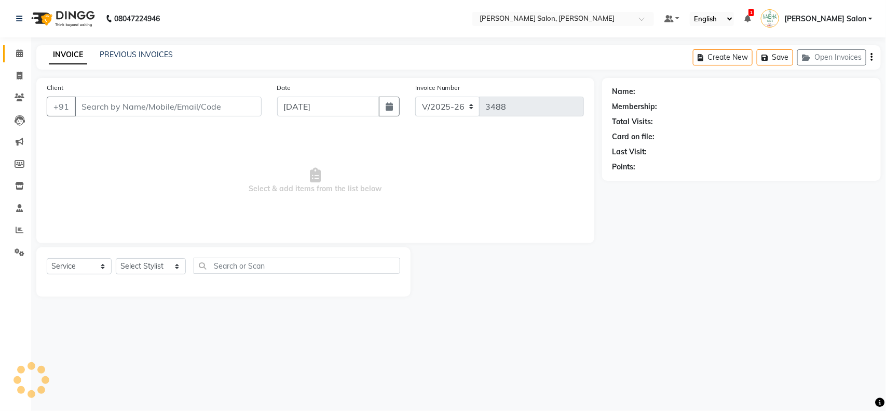
type input "8010401268"
select select "72112"
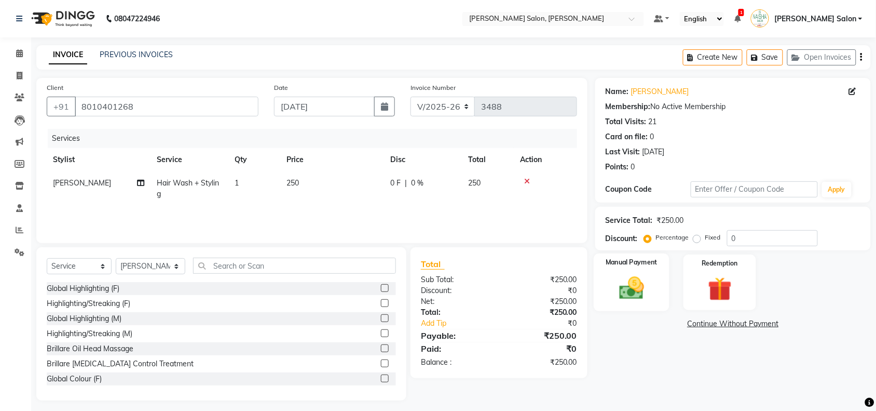
click at [626, 281] on img at bounding box center [631, 288] width 40 height 29
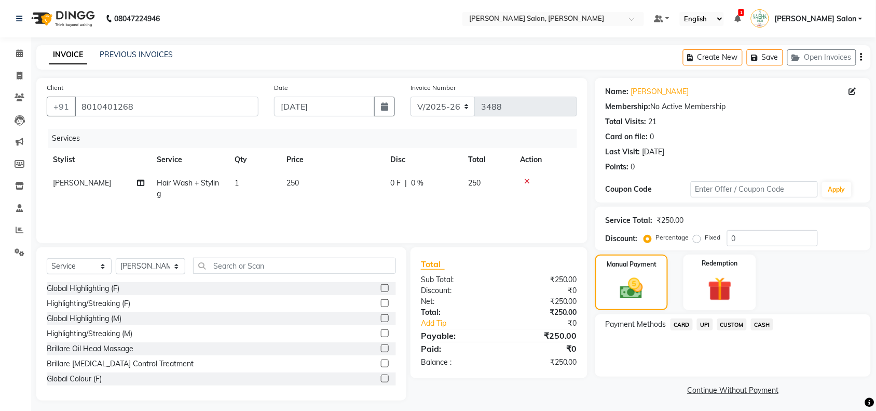
drag, startPoint x: 702, startPoint y: 323, endPoint x: 699, endPoint y: 333, distance: 10.8
click at [701, 327] on span "UPI" at bounding box center [705, 324] width 16 height 12
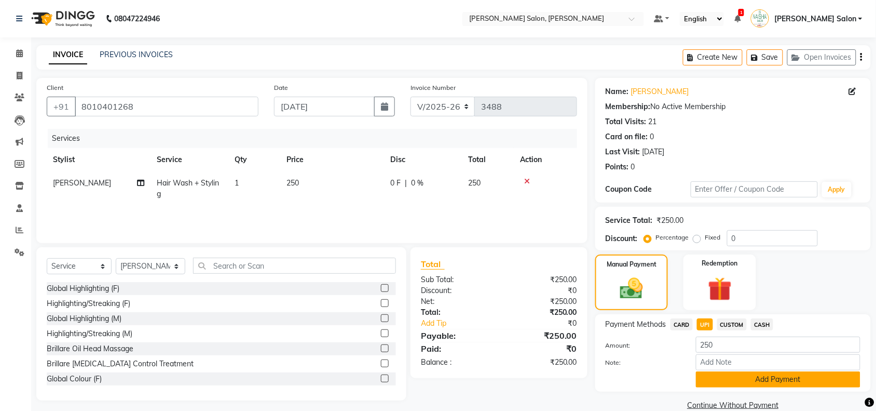
scroll to position [17, 0]
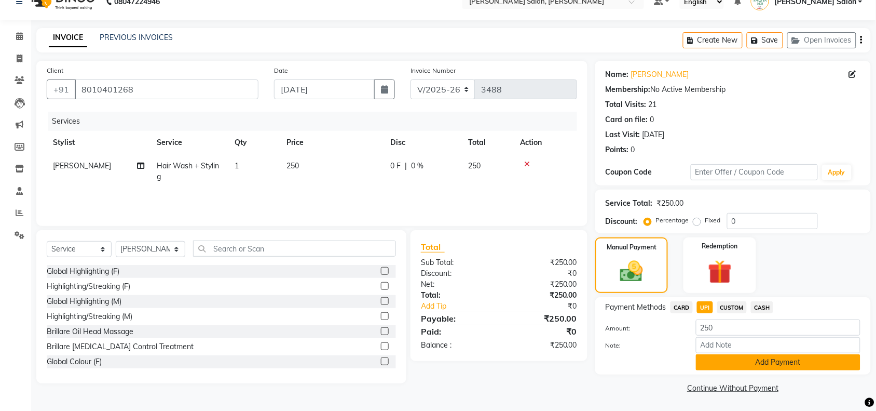
click at [727, 356] on button "Add Payment" at bounding box center [778, 362] width 165 height 16
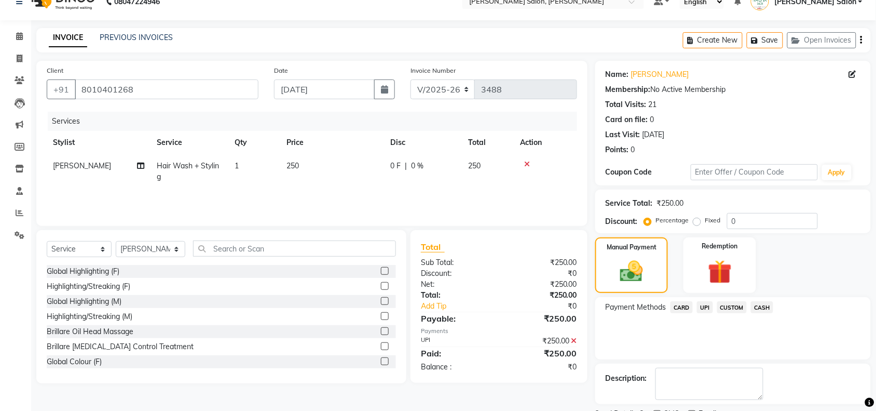
scroll to position [61, 0]
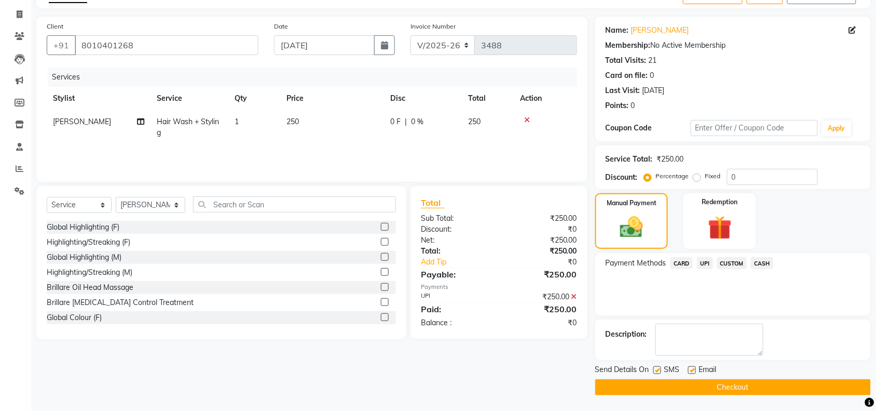
click at [735, 390] on button "Checkout" at bounding box center [733, 387] width 276 height 16
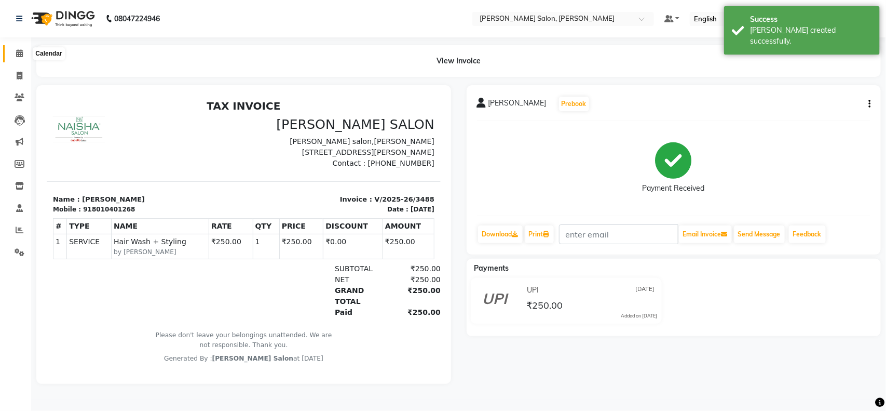
click at [22, 53] on icon at bounding box center [19, 53] width 7 height 8
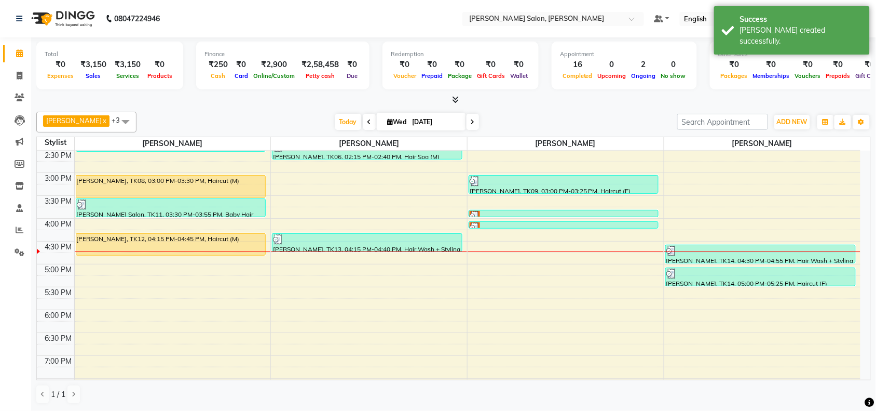
scroll to position [324, 0]
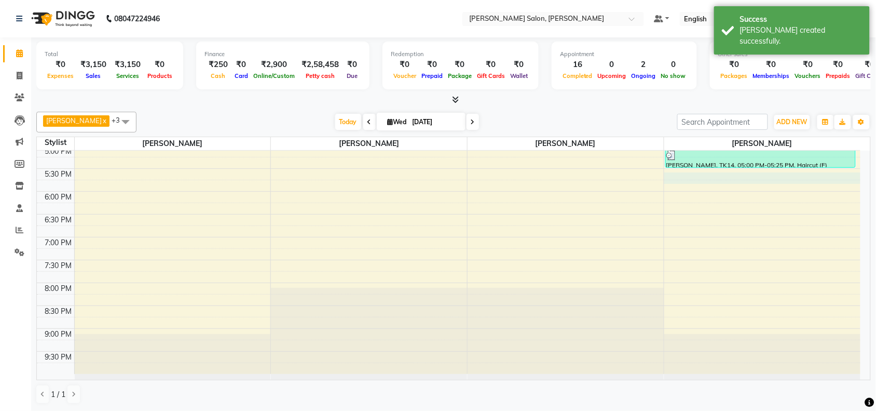
click at [670, 184] on div "10:00 AM 10:30 AM 11:00 AM 11:30 AM 12:00 PM 12:30 PM 1:00 PM 1:30 PM 2:00 PM 2…" at bounding box center [449, 100] width 824 height 548
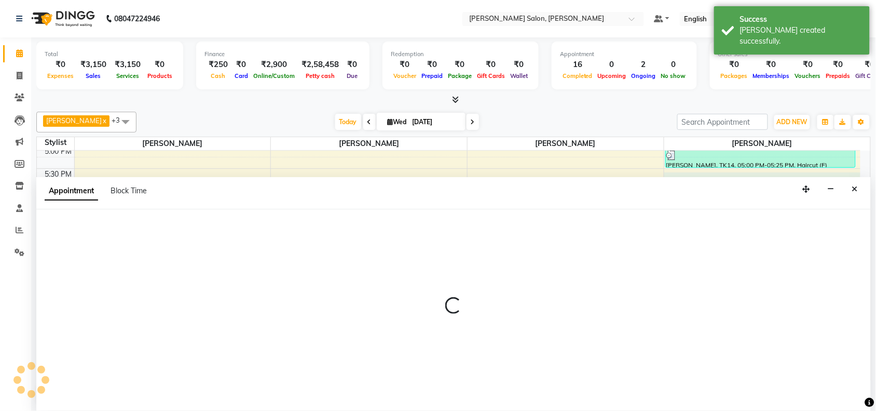
scroll to position [1, 0]
select select "83168"
select select "tentative"
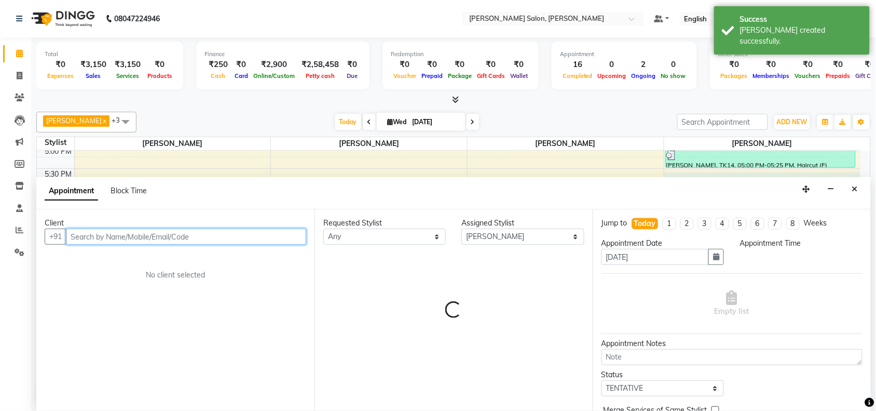
select select "1050"
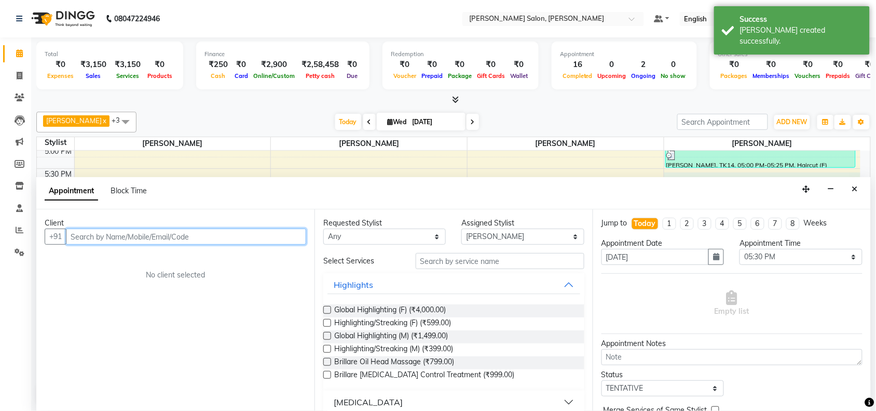
click at [270, 235] on input "text" at bounding box center [186, 236] width 240 height 16
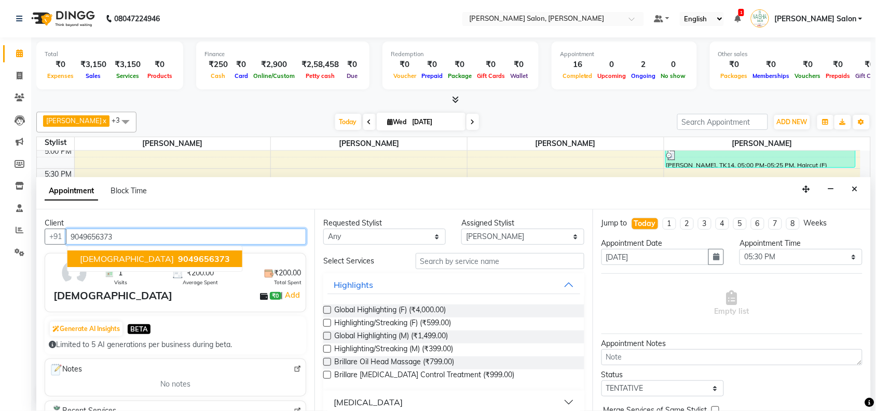
type input "9049656373"
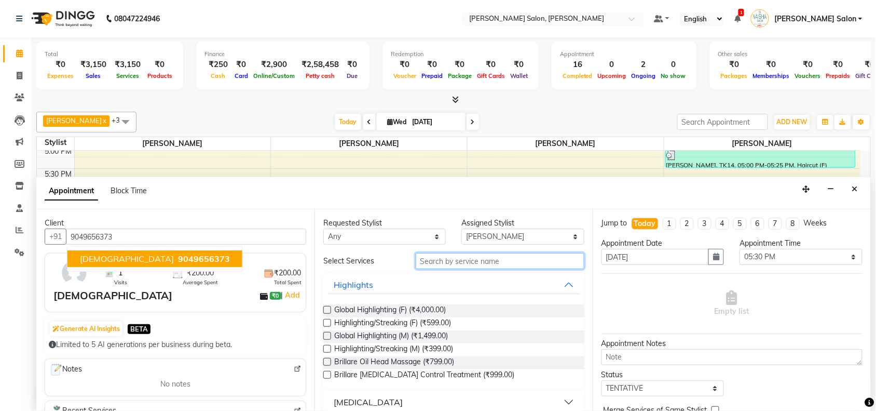
click at [432, 261] on input "text" at bounding box center [500, 261] width 169 height 16
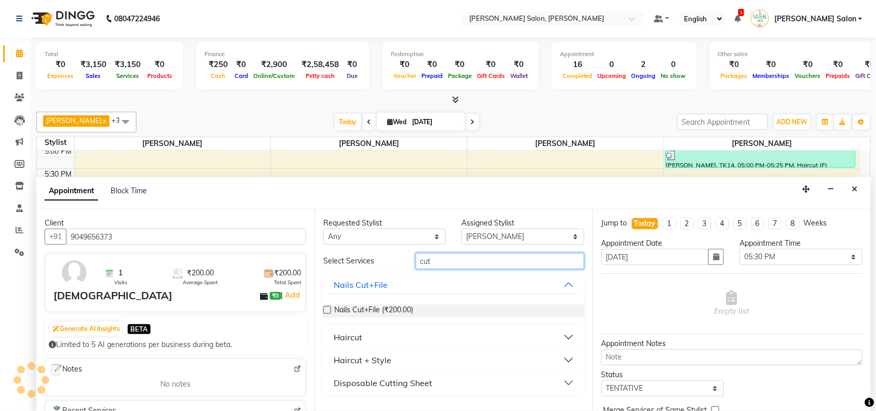
type input "cut"
click at [501, 339] on button "Haircut" at bounding box center [453, 336] width 253 height 19
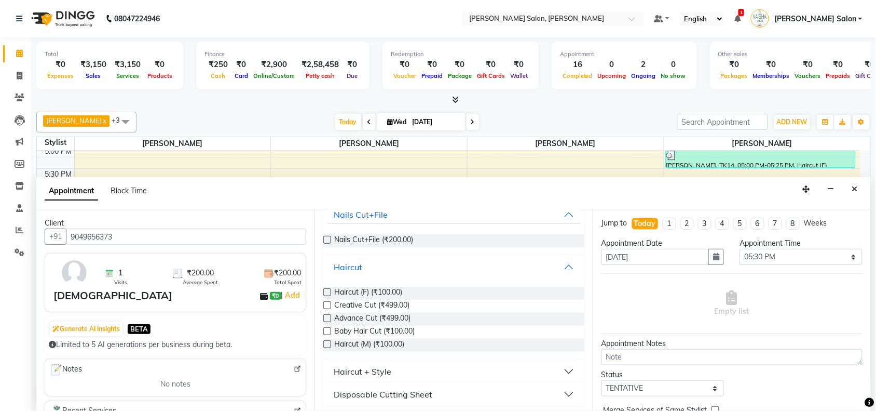
scroll to position [73, 0]
click at [327, 339] on label at bounding box center [327, 341] width 8 height 8
click at [327, 339] on input "checkbox" at bounding box center [326, 342] width 7 height 7
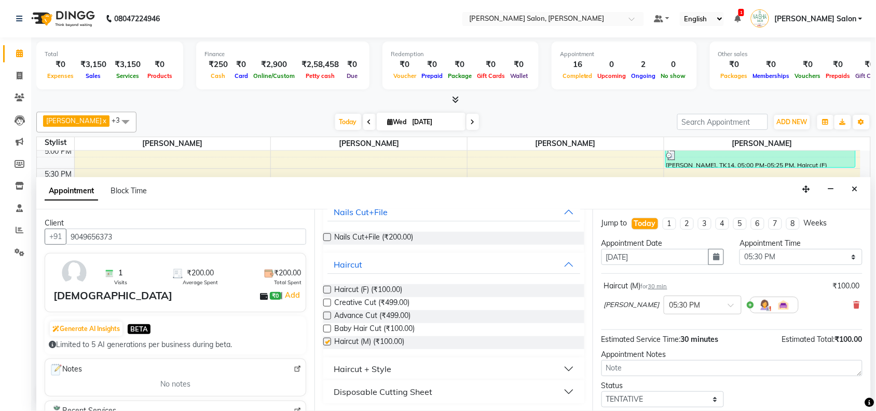
checkbox input "false"
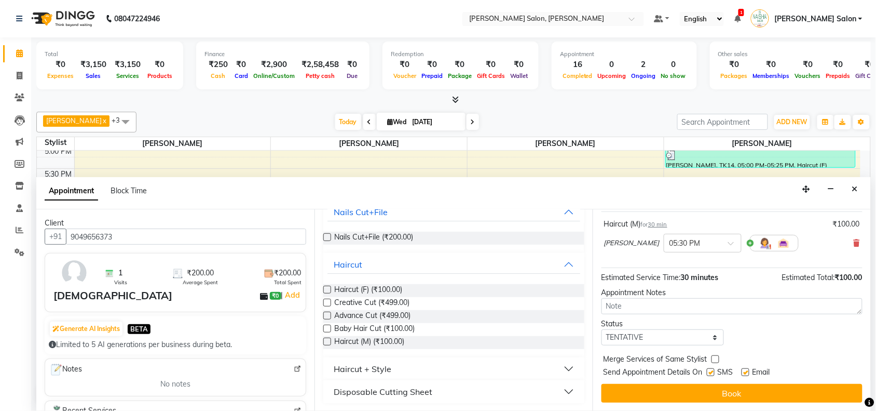
click at [761, 392] on button "Book" at bounding box center [732, 393] width 261 height 19
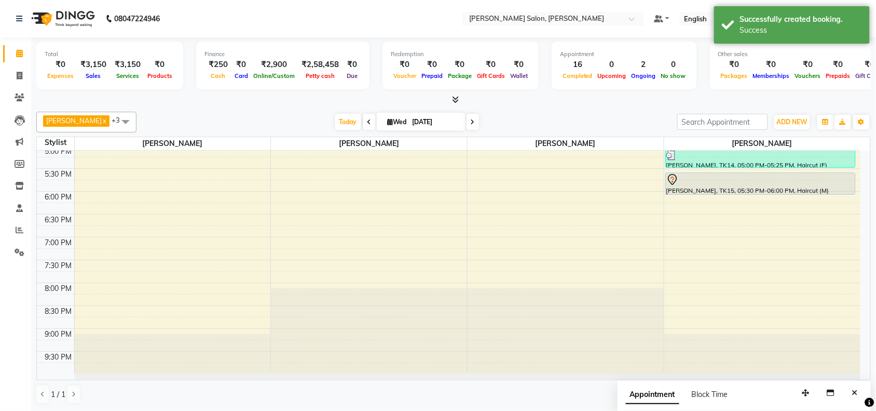
scroll to position [1, 0]
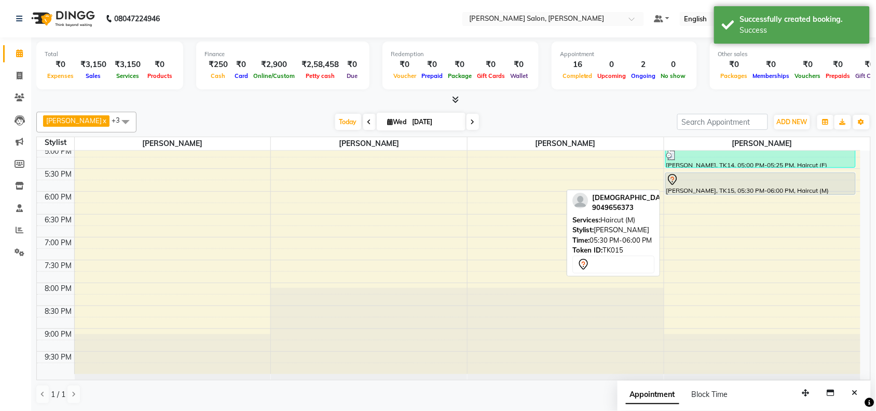
click at [739, 183] on div at bounding box center [760, 179] width 188 height 12
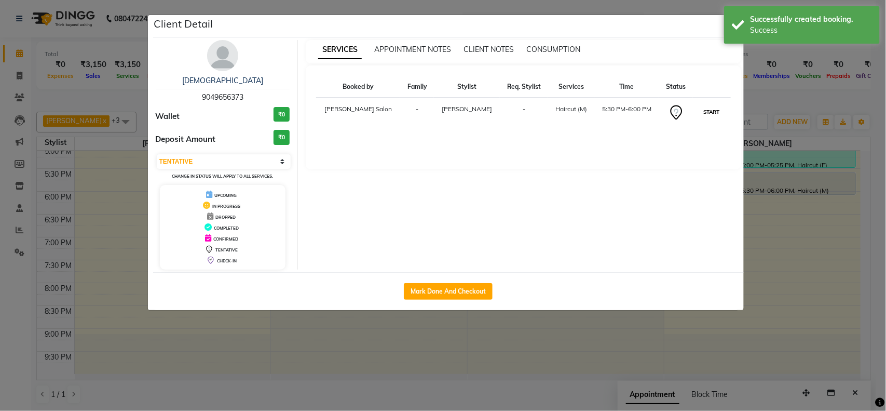
click at [709, 112] on button "START" at bounding box center [711, 111] width 21 height 13
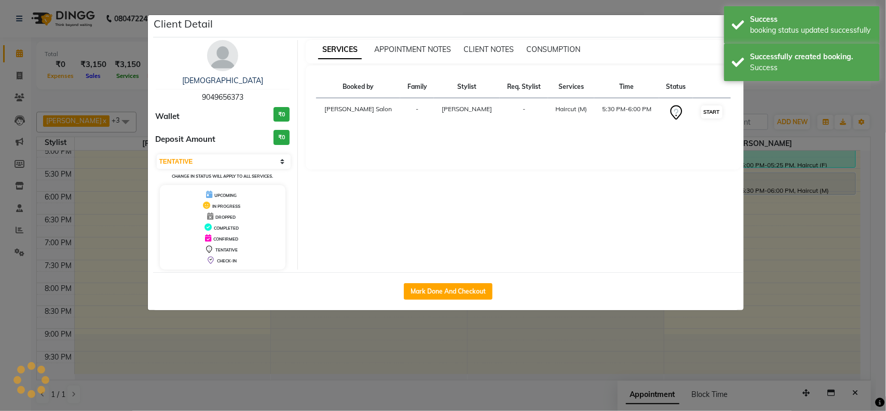
select select "1"
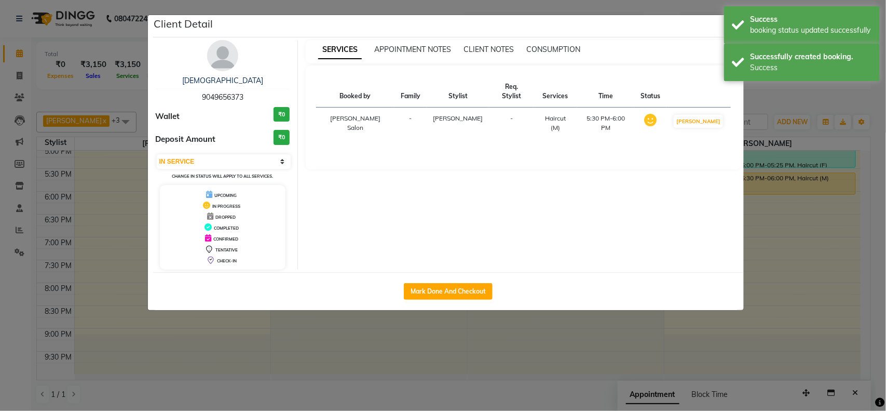
click at [784, 219] on ngb-modal-window "Client Detail [PERSON_NAME] 9049656373 Wallet ₹0 Deposit Amount ₹0 Select IN SE…" at bounding box center [443, 205] width 886 height 411
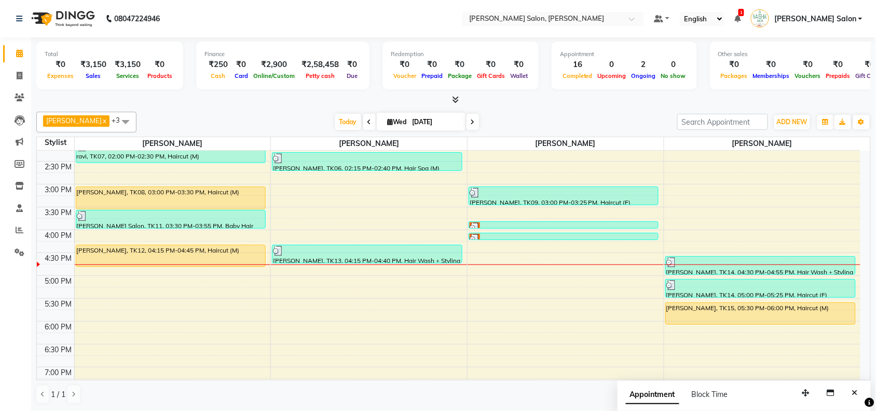
scroll to position [260, 0]
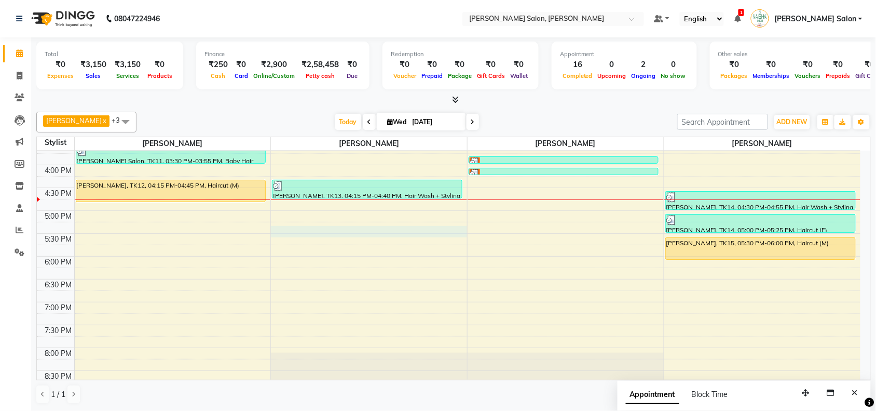
click at [286, 226] on div "10:00 AM 10:30 AM 11:00 AM 11:30 AM 12:00 PM 12:30 PM 1:00 PM 1:30 PM 2:00 PM 2…" at bounding box center [449, 165] width 824 height 548
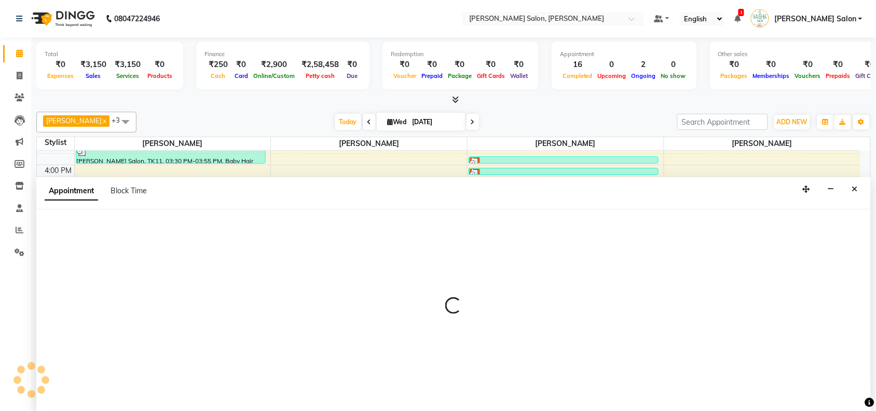
select select "72112"
select select "1035"
select select "tentative"
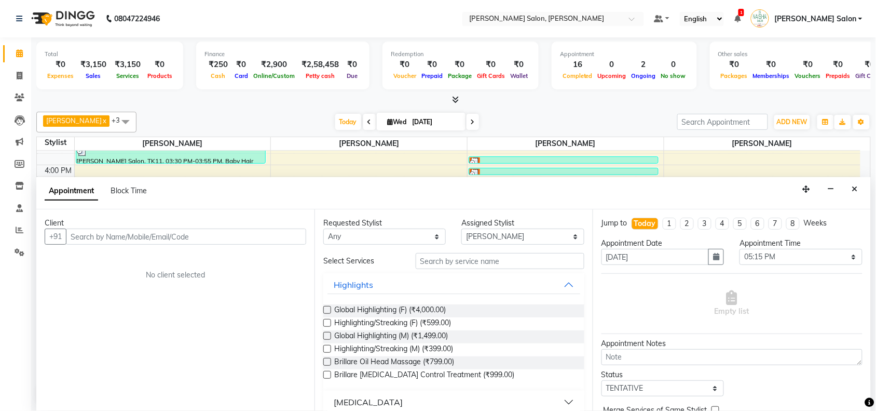
click at [160, 234] on input "text" at bounding box center [186, 236] width 240 height 16
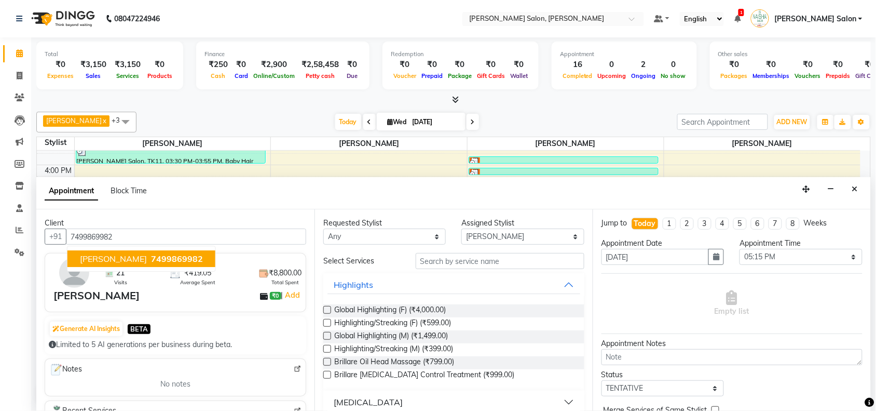
type input "7499869982"
click at [501, 258] on input "text" at bounding box center [500, 261] width 169 height 16
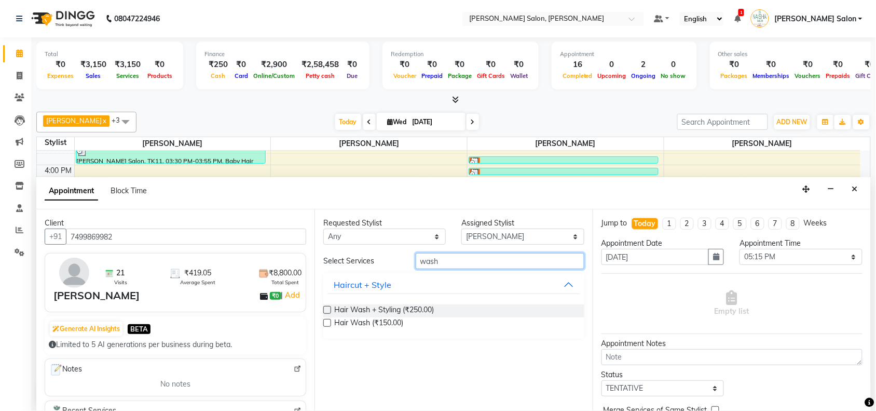
type input "wash"
click at [327, 309] on label at bounding box center [327, 310] width 8 height 8
click at [327, 309] on input "checkbox" at bounding box center [326, 310] width 7 height 7
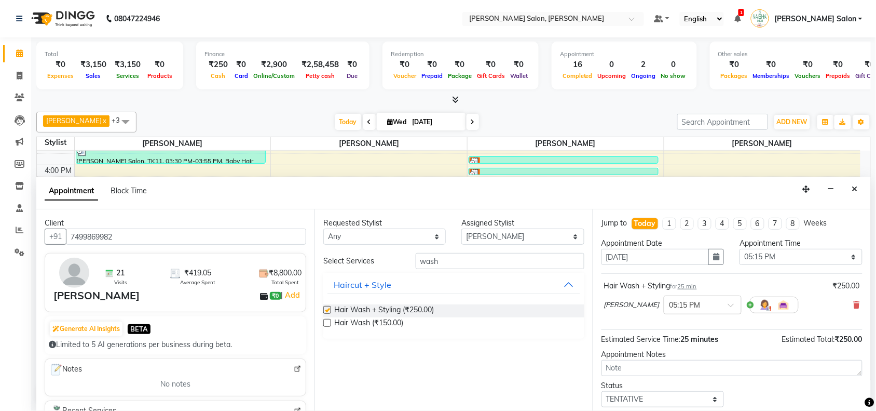
checkbox input "false"
click at [553, 235] on select "Select Admin [PERSON_NAME] Salon Pawan [PERSON_NAME] dod [PERSON_NAME] [PERSON_…" at bounding box center [522, 236] width 122 height 16
select select "36989"
click at [462, 228] on select "Select Admin [PERSON_NAME] Salon Pawan [PERSON_NAME] dod [PERSON_NAME] [PERSON_…" at bounding box center [522, 236] width 122 height 16
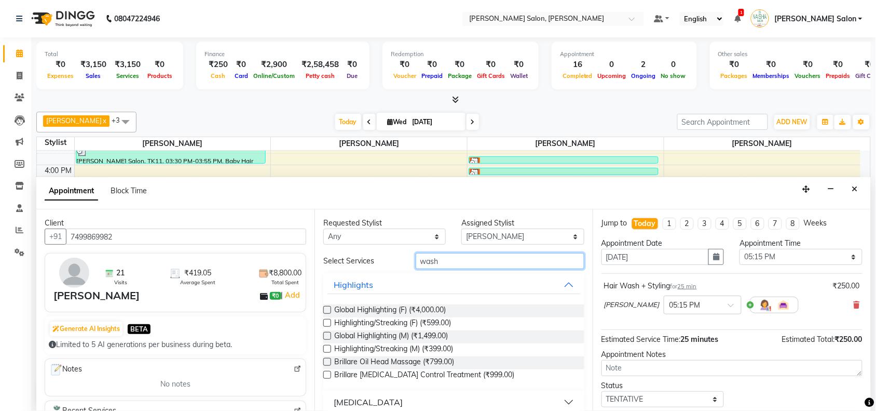
click at [475, 258] on input "wash" at bounding box center [500, 261] width 169 height 16
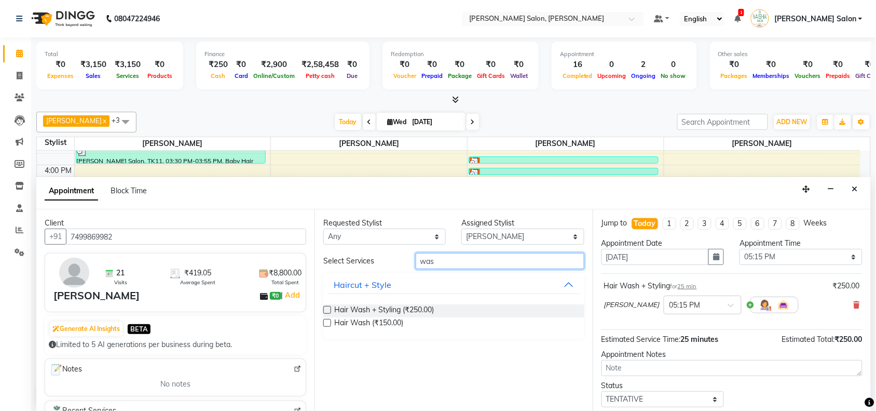
type input "wash"
click at [329, 308] on label at bounding box center [327, 310] width 8 height 8
click at [329, 308] on input "checkbox" at bounding box center [326, 310] width 7 height 7
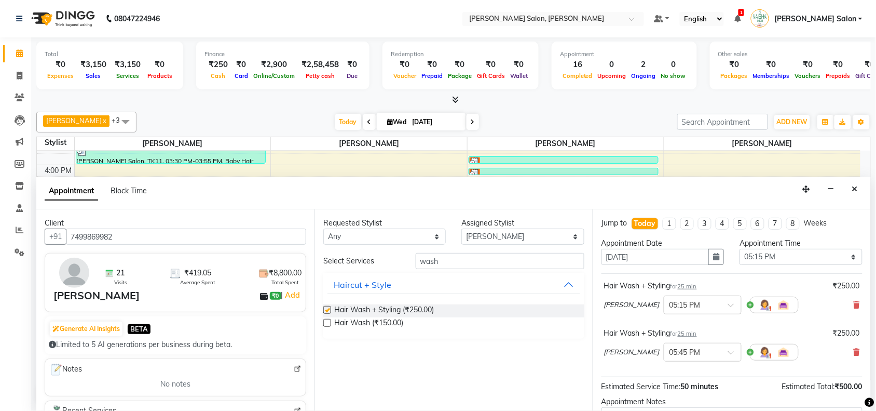
checkbox input "false"
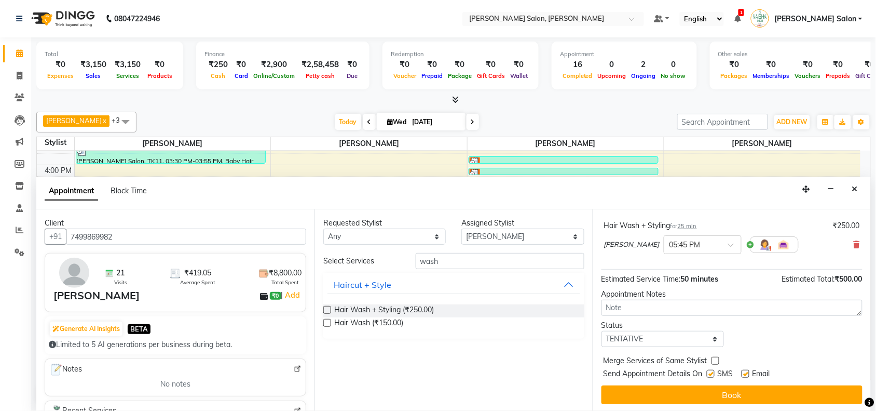
scroll to position [110, 0]
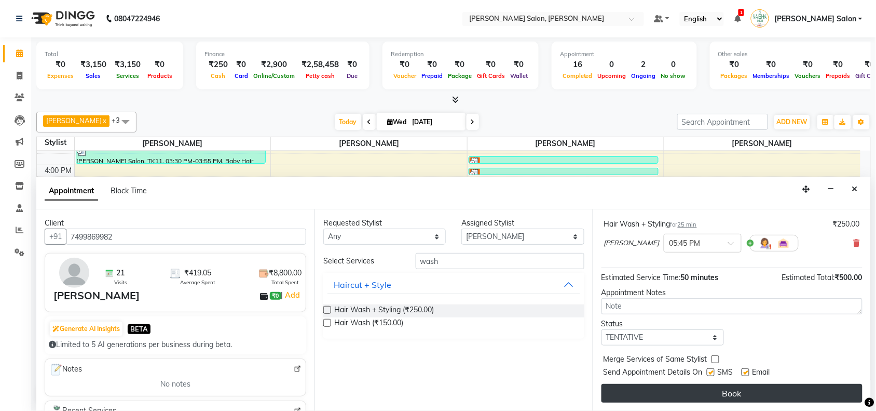
click at [725, 391] on button "Book" at bounding box center [732, 393] width 261 height 19
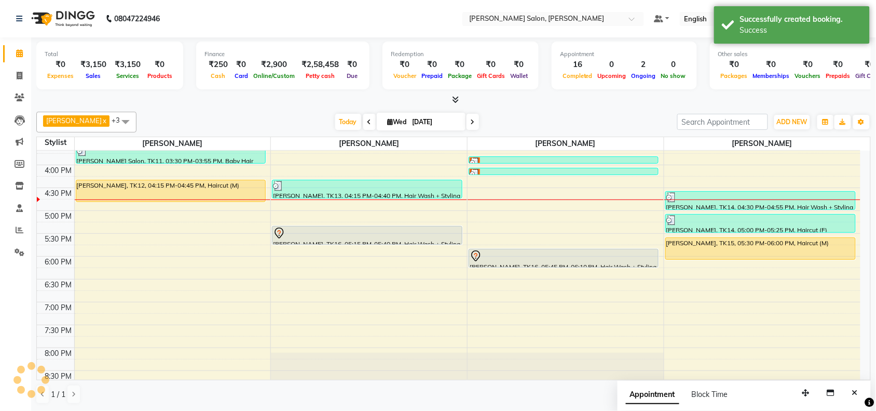
scroll to position [0, 0]
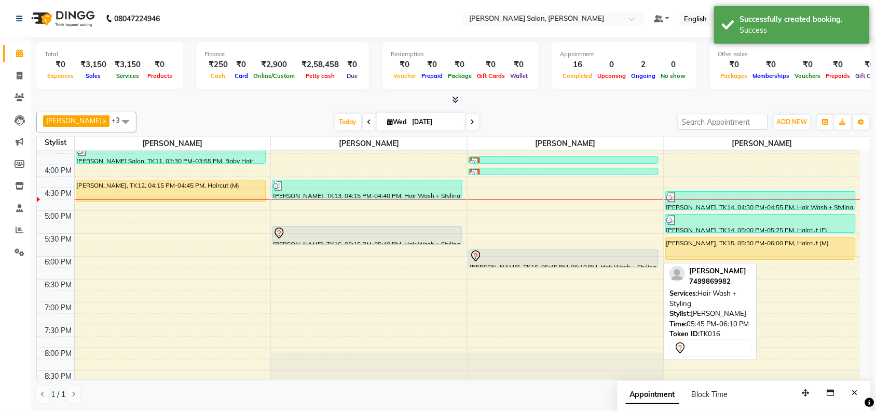
click at [608, 263] on div "[PERSON_NAME], TK16, 05:45 PM-06:10 PM, Hair Wash + Styling" at bounding box center [563, 258] width 189 height 18
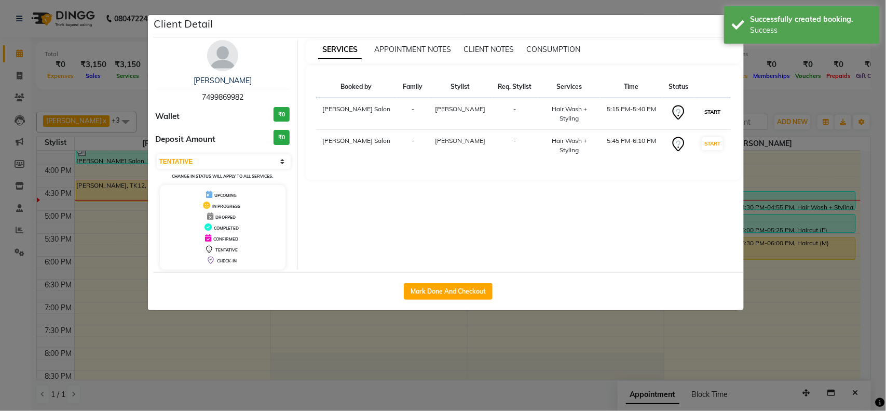
click at [707, 110] on button "START" at bounding box center [712, 111] width 21 height 13
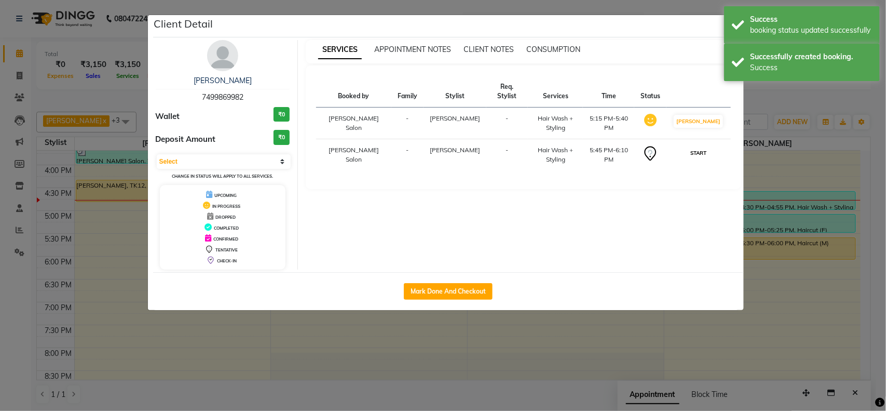
click at [707, 146] on button "START" at bounding box center [698, 152] width 21 height 13
select select "1"
click at [803, 302] on ngb-modal-window "Client Detail jiya jaiswal 7499869982 Wallet ₹0 Deposit Amount ₹0 Select IN SER…" at bounding box center [443, 205] width 886 height 411
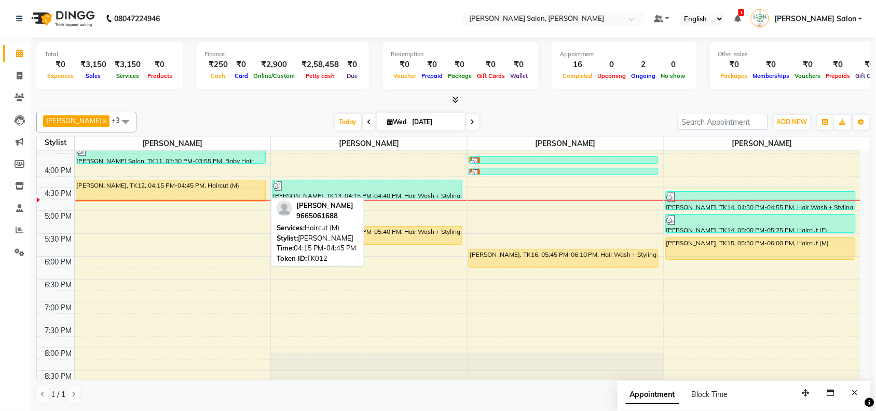
click at [223, 185] on div "[PERSON_NAME], TK12, 04:15 PM-04:45 PM, Haircut (M)" at bounding box center [170, 190] width 189 height 21
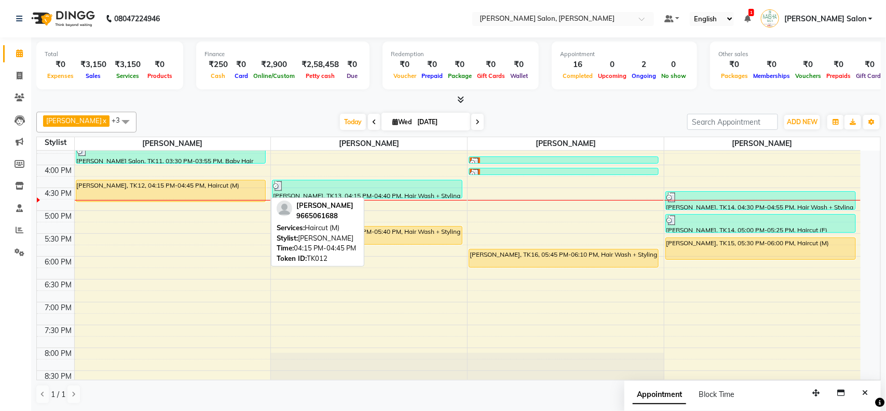
select select "1"
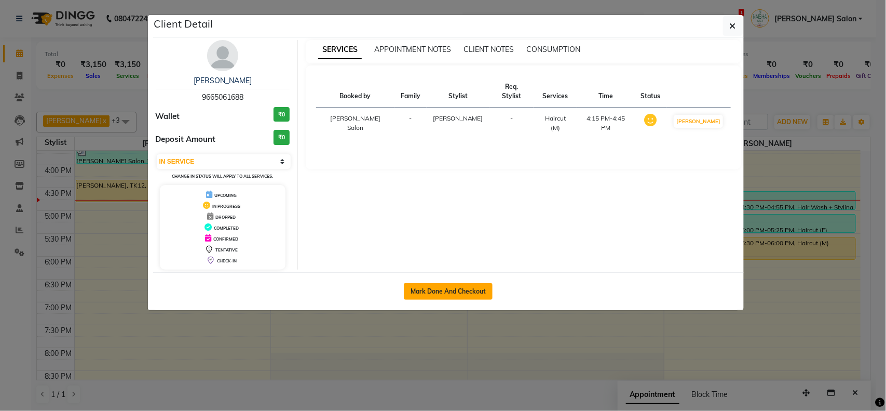
click at [463, 291] on button "Mark Done And Checkout" at bounding box center [448, 291] width 89 height 17
select select "5497"
select select "service"
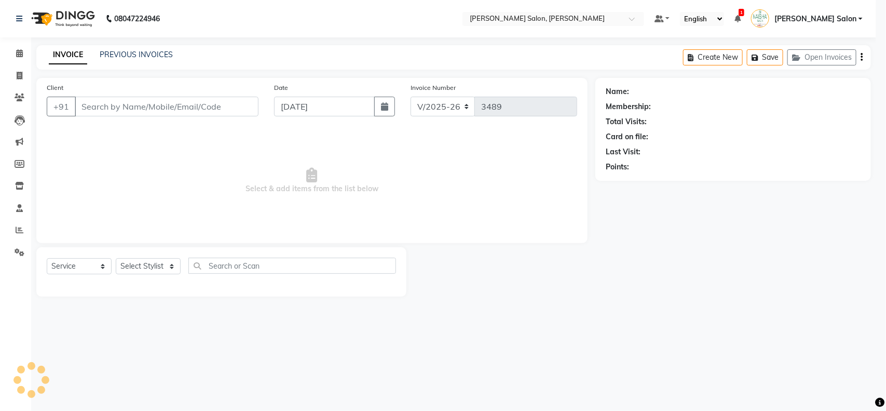
select select "3"
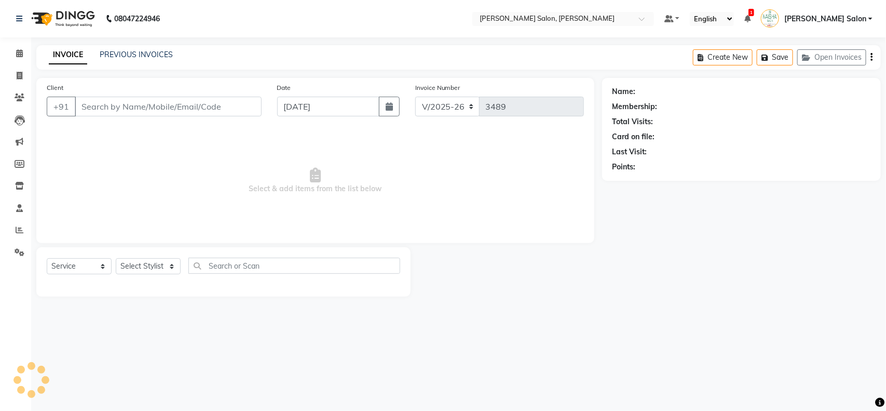
type input "9665061688"
select select "36999"
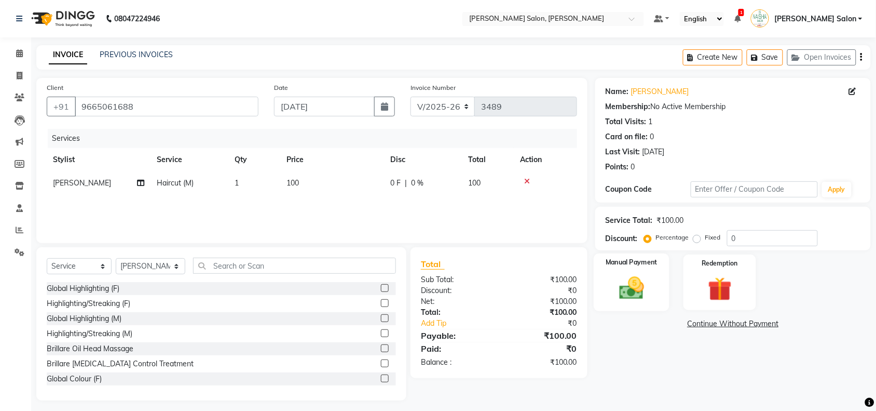
click at [637, 283] on img at bounding box center [631, 288] width 40 height 29
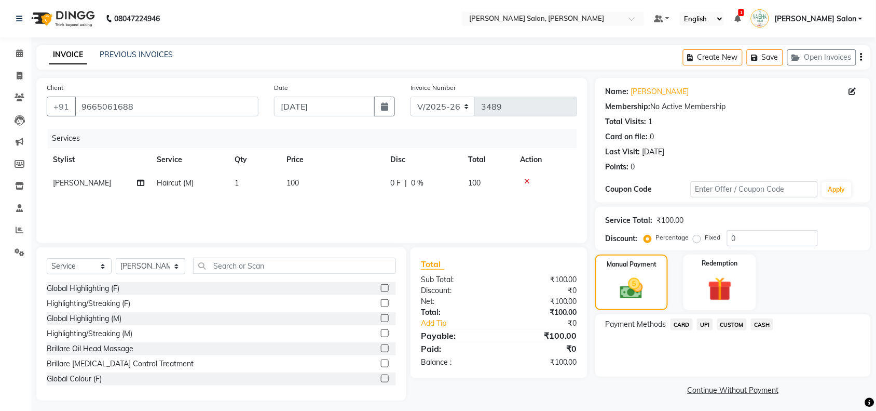
click at [761, 325] on span "CASH" at bounding box center [762, 324] width 22 height 12
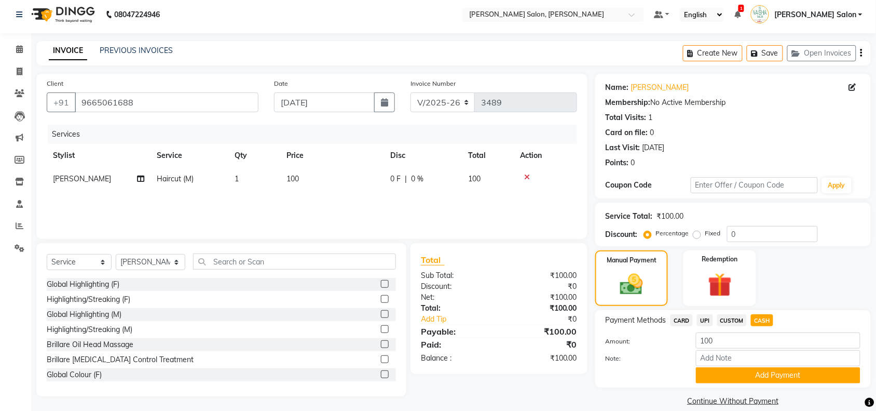
scroll to position [17, 0]
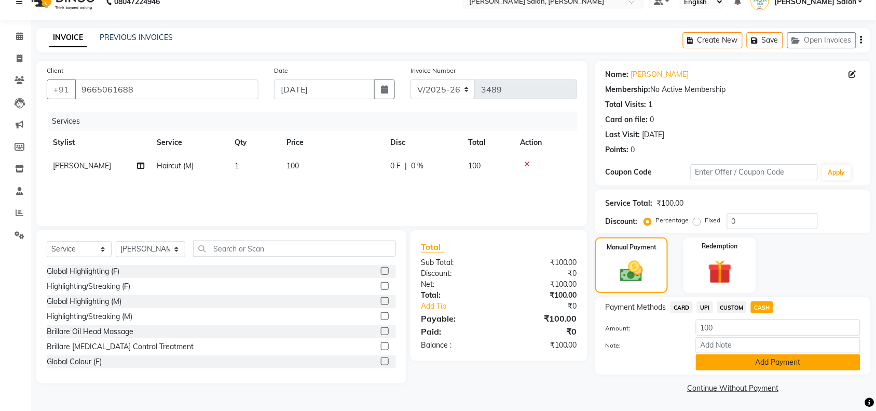
click at [763, 360] on button "Add Payment" at bounding box center [778, 362] width 165 height 16
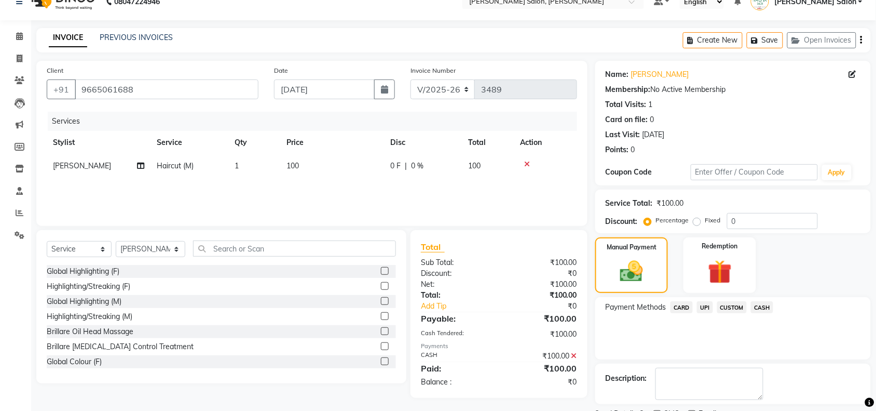
scroll to position [61, 0]
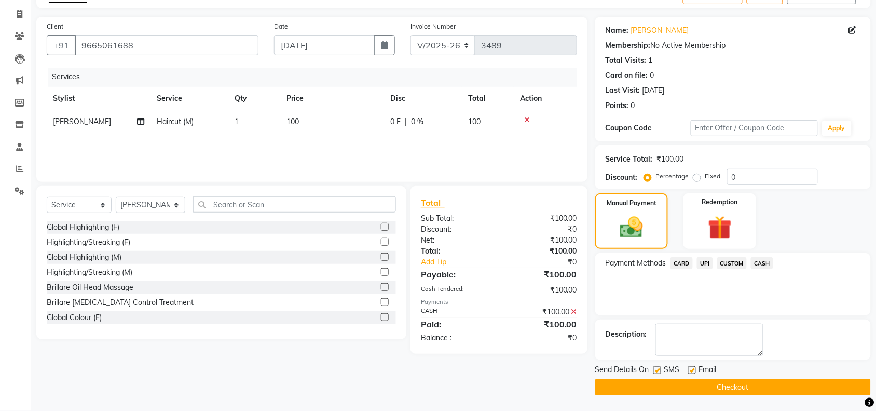
click at [785, 385] on button "Checkout" at bounding box center [733, 387] width 276 height 16
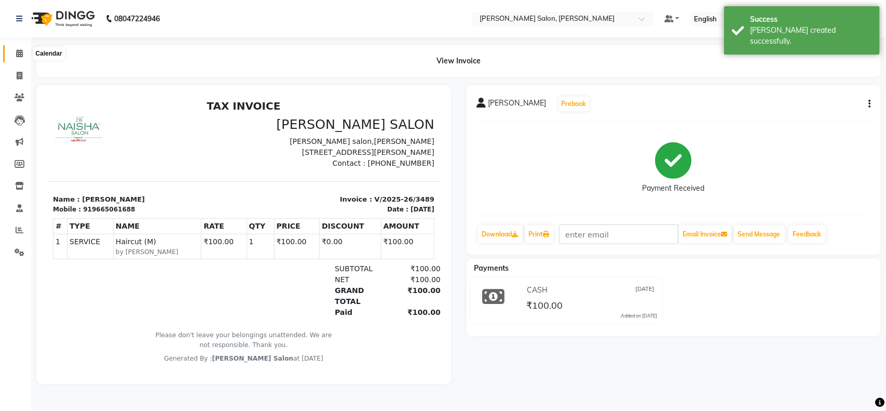
click at [17, 50] on icon at bounding box center [19, 53] width 7 height 8
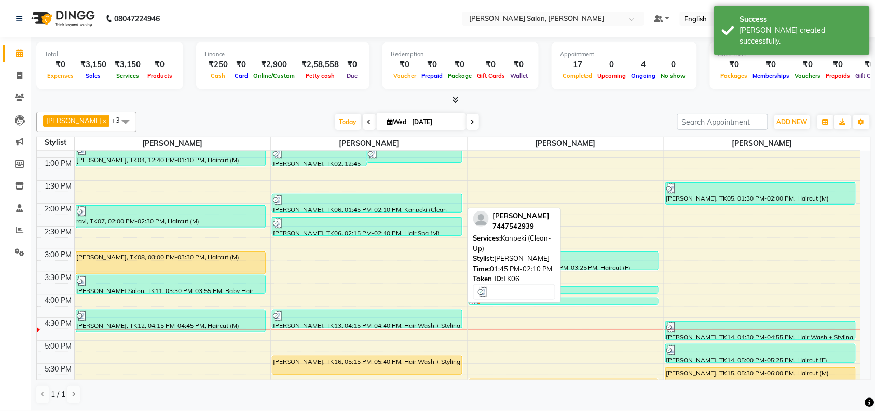
scroll to position [195, 0]
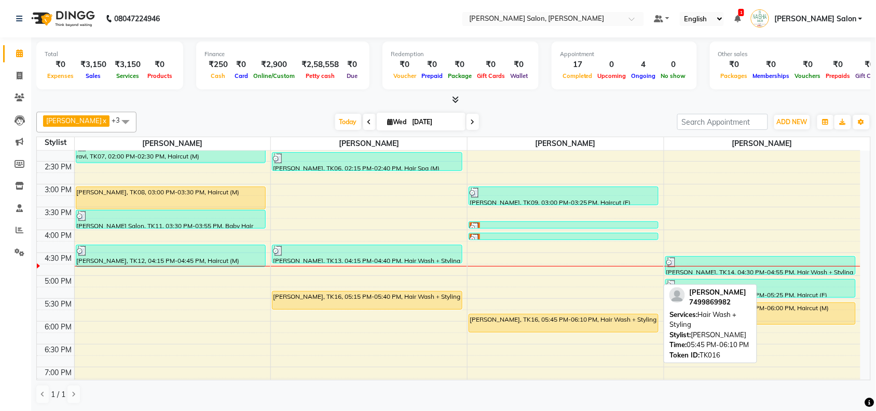
click at [508, 319] on div "[PERSON_NAME], TK16, 05:45 PM-06:10 PM, Hair Wash + Styling" at bounding box center [563, 323] width 189 height 18
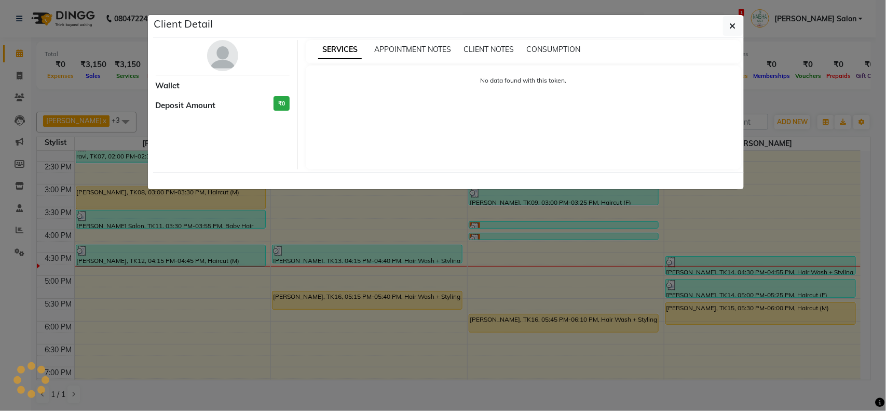
select select "1"
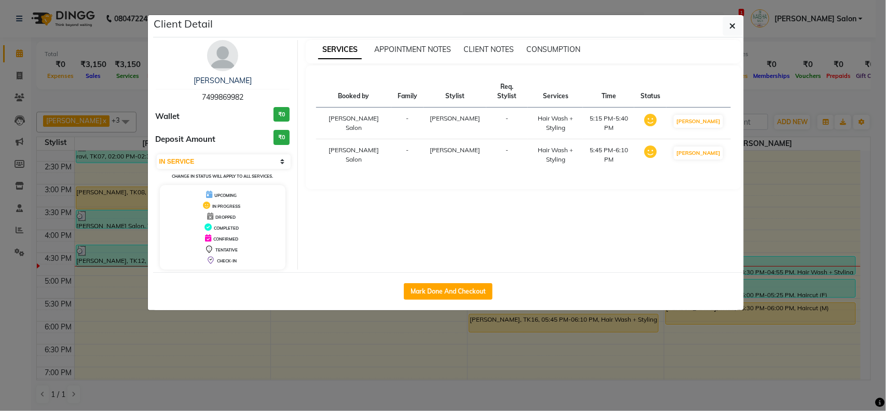
click at [876, 190] on ngb-modal-window "Client Detail jiya jaiswal 7499869982 Wallet ₹0 Deposit Amount ₹0 Select IN SER…" at bounding box center [443, 205] width 886 height 411
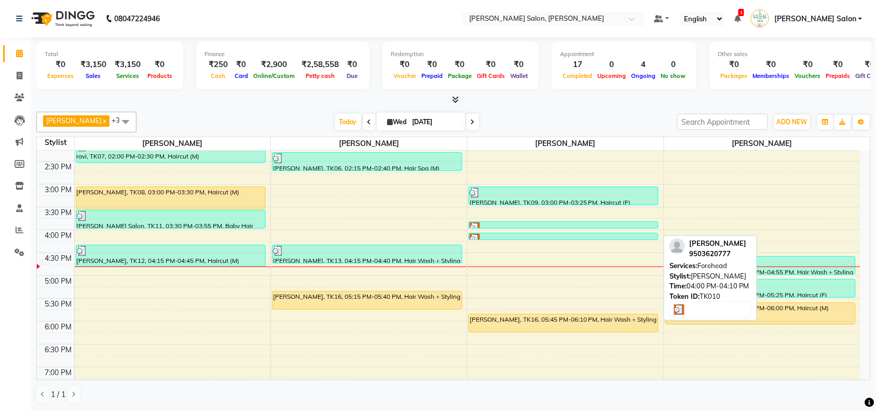
click at [570, 238] on div at bounding box center [564, 239] width 188 height 10
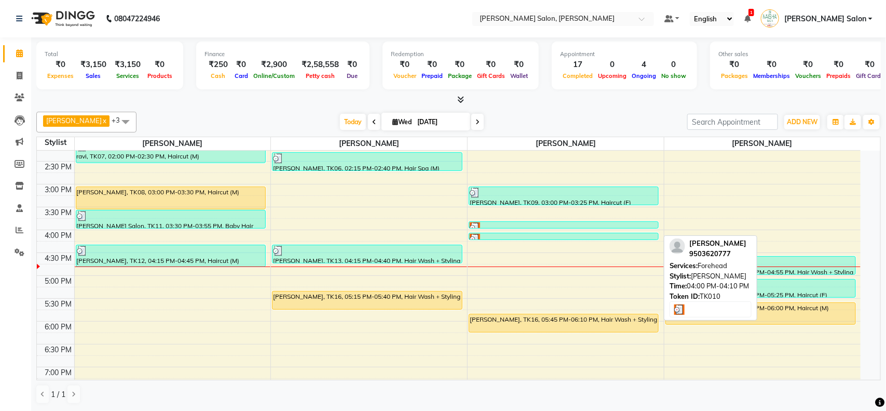
select select "3"
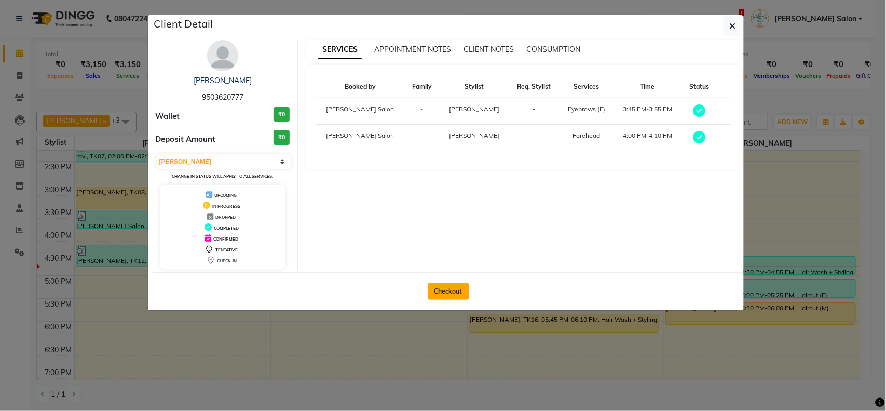
click at [453, 296] on button "Checkout" at bounding box center [449, 291] width 42 height 17
select select "service"
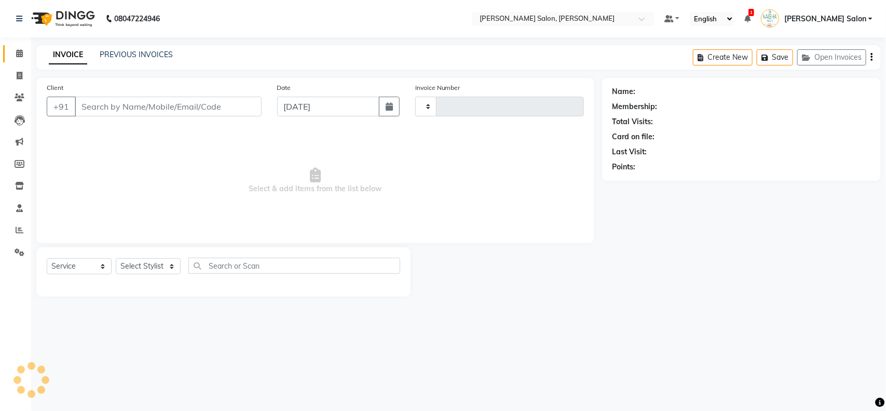
type input "9503620777"
select select "36989"
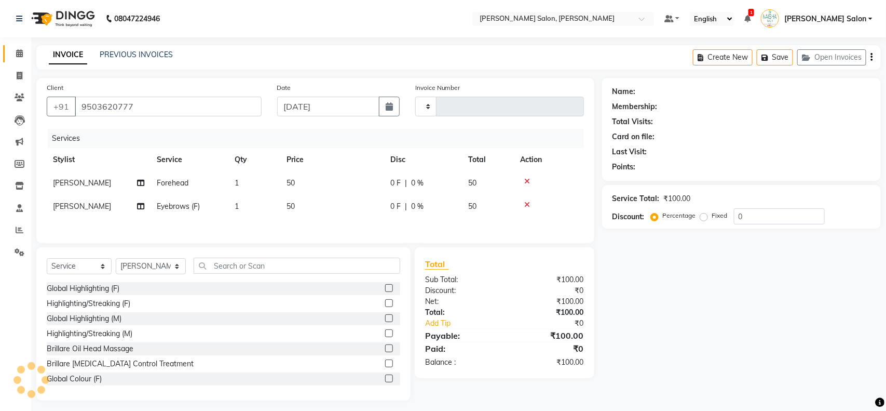
type input "3490"
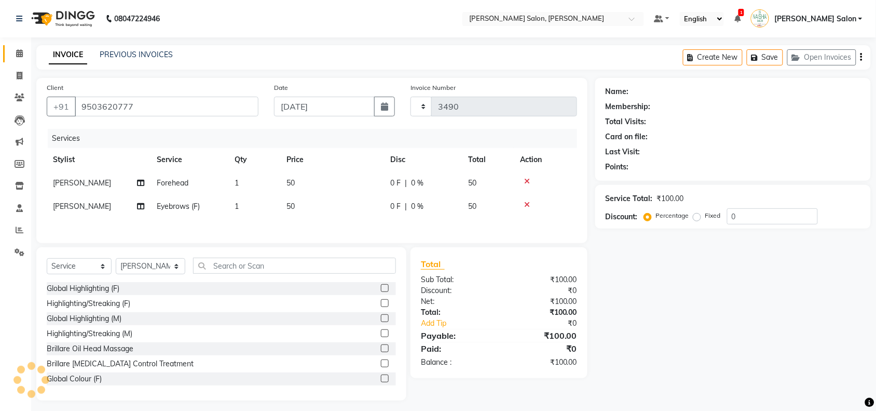
select select "5497"
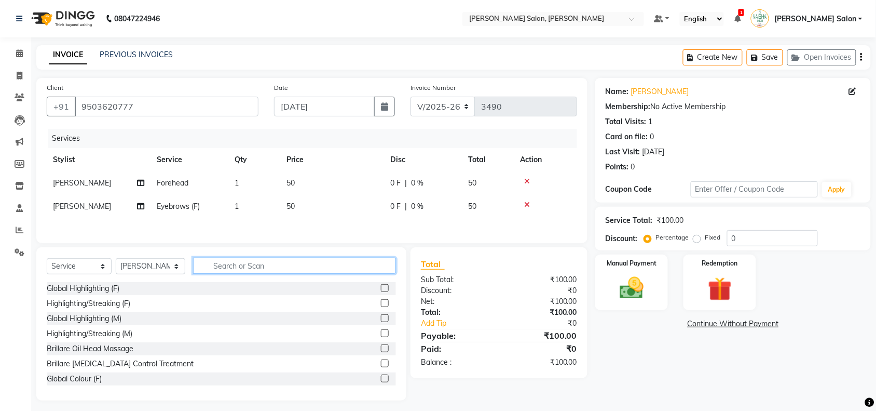
click at [210, 267] on input "text" at bounding box center [294, 265] width 203 height 16
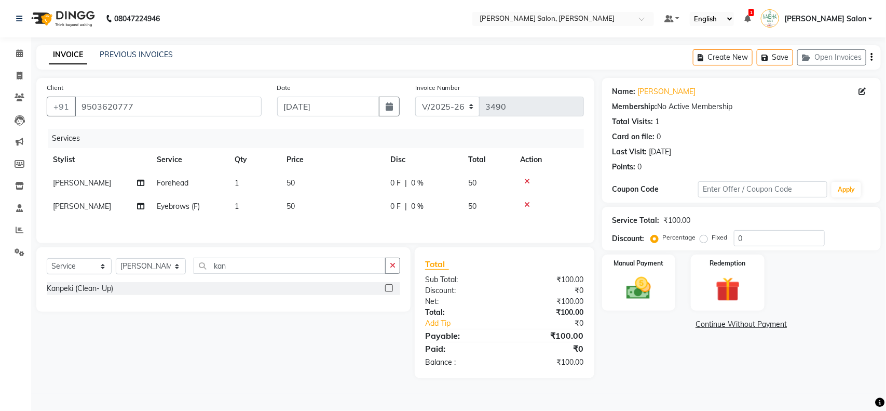
click at [389, 288] on label at bounding box center [389, 288] width 8 height 8
click at [389, 288] on input "checkbox" at bounding box center [388, 288] width 7 height 7
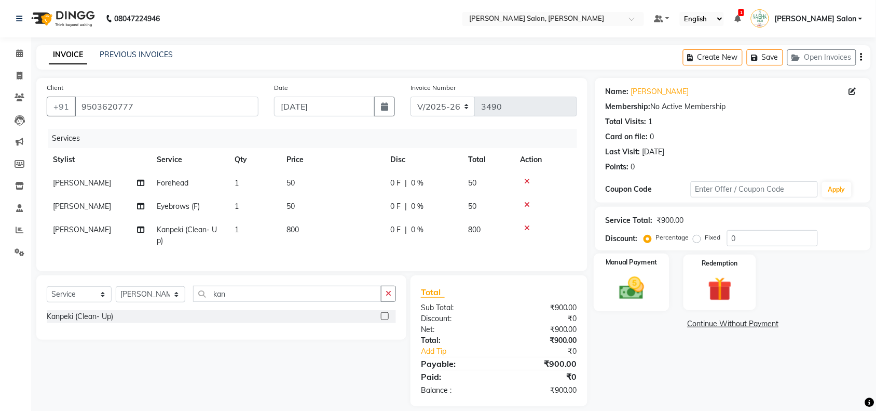
click at [635, 286] on img at bounding box center [631, 288] width 40 height 29
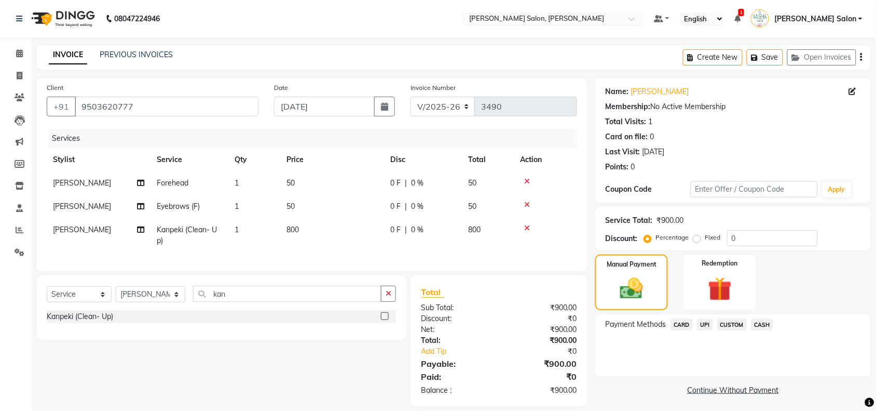
click at [705, 324] on span "UPI" at bounding box center [705, 324] width 16 height 12
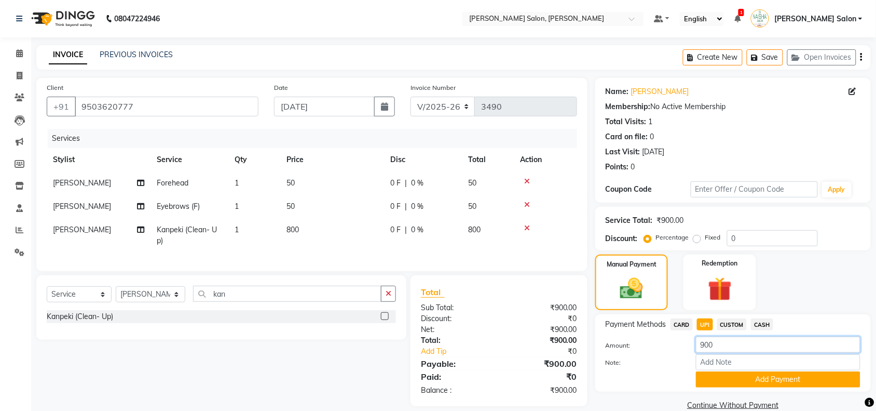
click at [718, 344] on input "900" at bounding box center [778, 344] width 165 height 16
click at [776, 378] on button "Add Payment" at bounding box center [778, 379] width 165 height 16
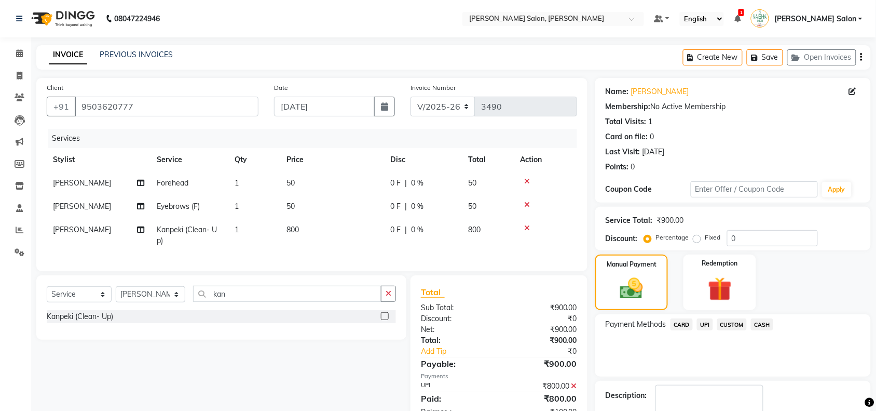
click at [764, 322] on span "CASH" at bounding box center [762, 324] width 22 height 12
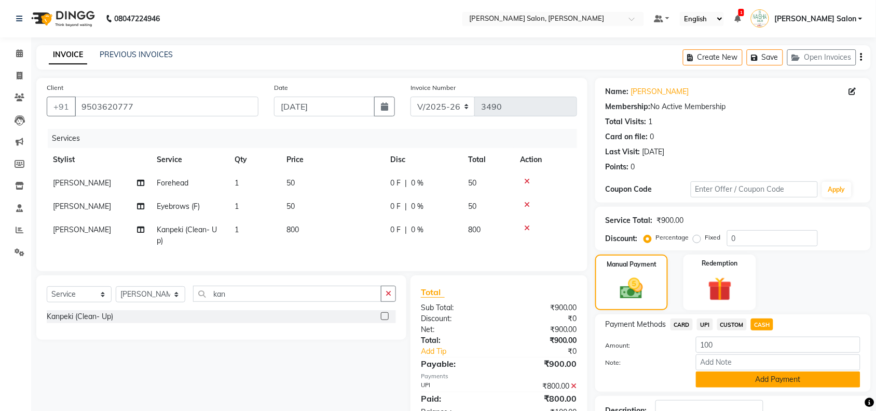
click at [767, 378] on button "Add Payment" at bounding box center [778, 379] width 165 height 16
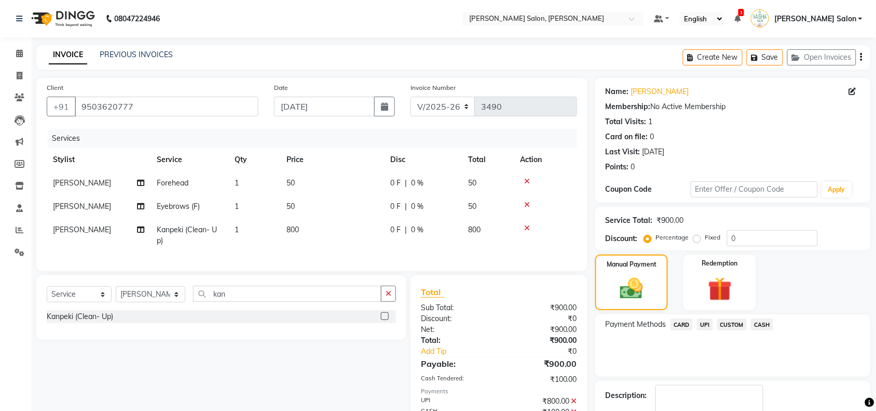
scroll to position [68, 0]
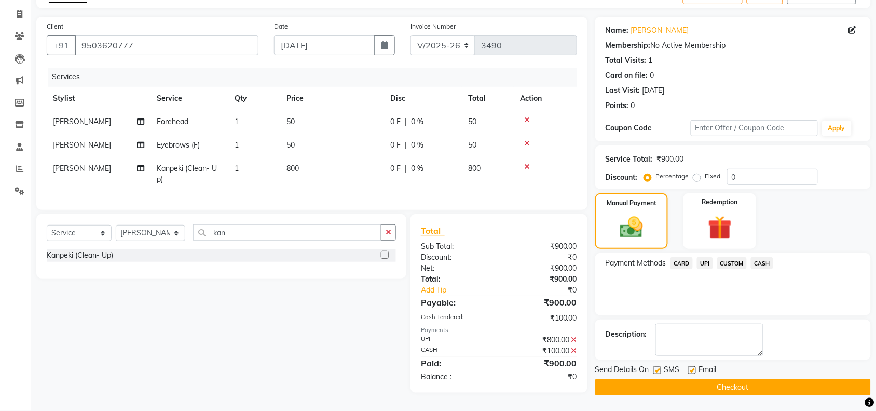
click at [730, 384] on button "Checkout" at bounding box center [733, 387] width 276 height 16
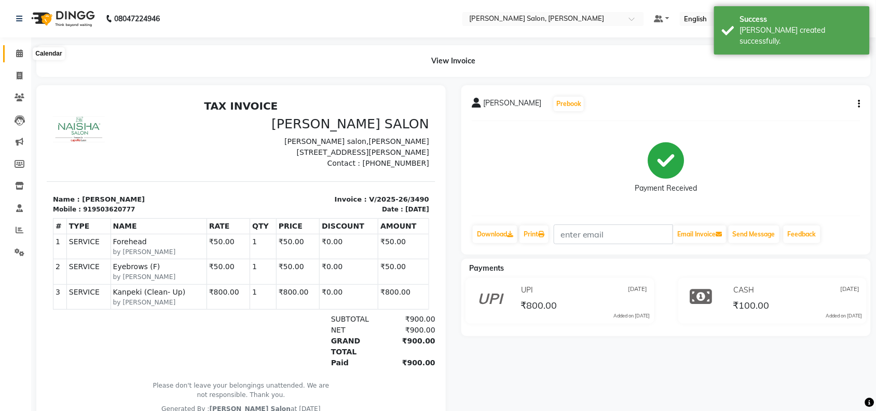
click at [21, 53] on icon at bounding box center [19, 53] width 7 height 8
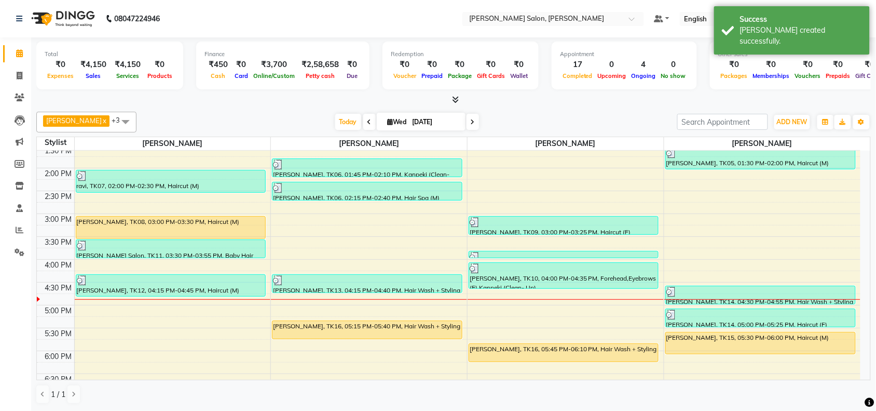
scroll to position [195, 0]
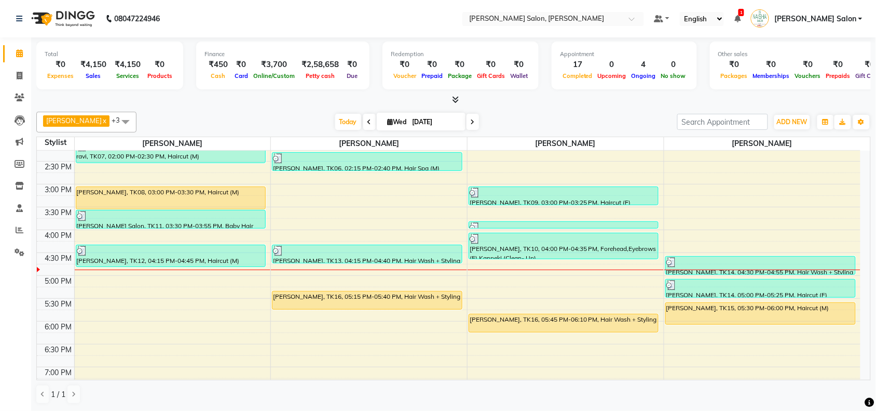
click at [167, 281] on div "10:00 AM 10:30 AM 11:00 AM 11:30 AM 12:00 PM 12:30 PM 1:00 PM 1:30 PM 2:00 PM 2…" at bounding box center [449, 230] width 824 height 548
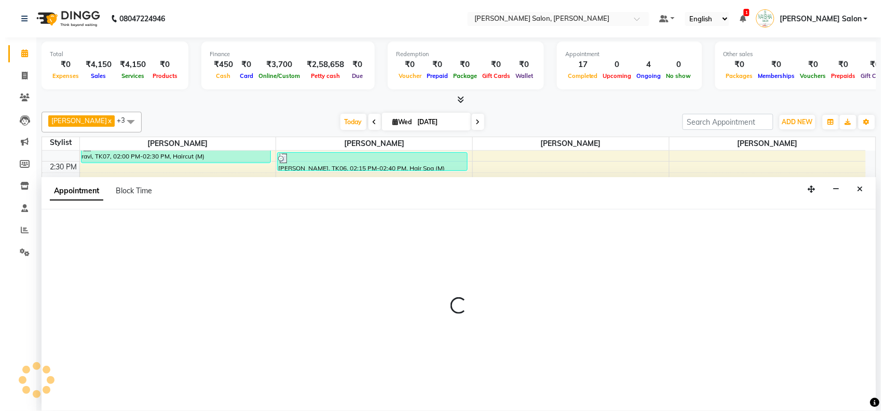
scroll to position [1, 0]
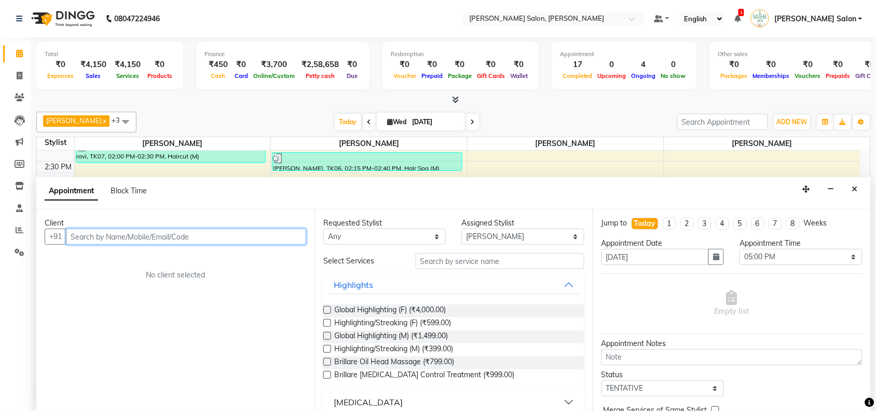
click at [138, 231] on input "text" at bounding box center [186, 236] width 240 height 16
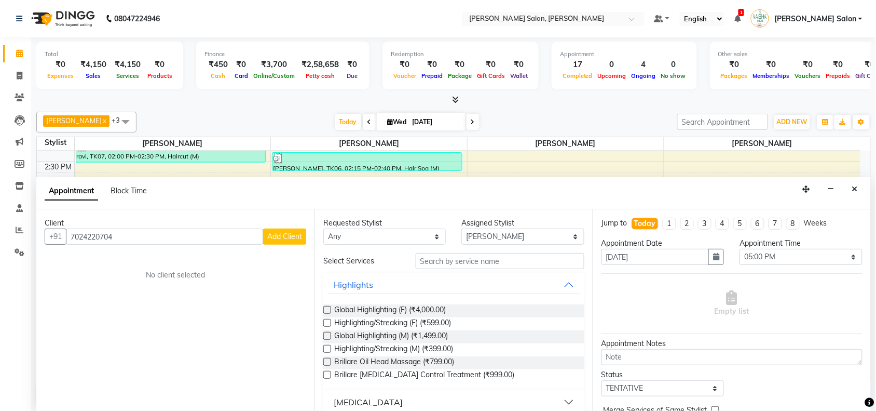
click at [279, 238] on span "Add Client" at bounding box center [284, 235] width 35 height 9
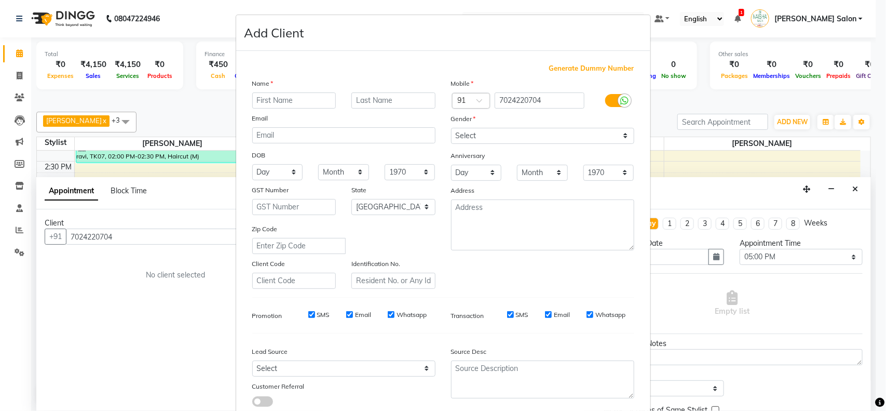
click at [309, 103] on input "text" at bounding box center [294, 100] width 84 height 16
click at [623, 136] on select "Select [DEMOGRAPHIC_DATA] [DEMOGRAPHIC_DATA] Other Prefer Not To Say" at bounding box center [542, 136] width 183 height 16
click at [451, 128] on select "Select [DEMOGRAPHIC_DATA] [DEMOGRAPHIC_DATA] Other Prefer Not To Say" at bounding box center [542, 136] width 183 height 16
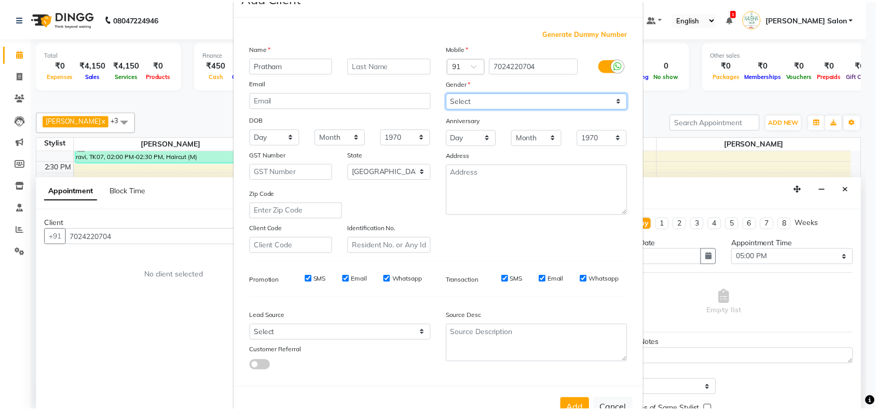
scroll to position [65, 0]
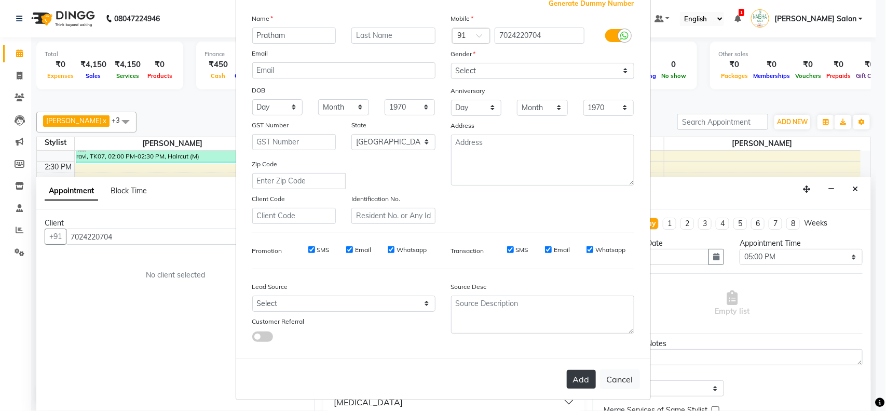
click at [576, 374] on button "Add" at bounding box center [581, 379] width 29 height 19
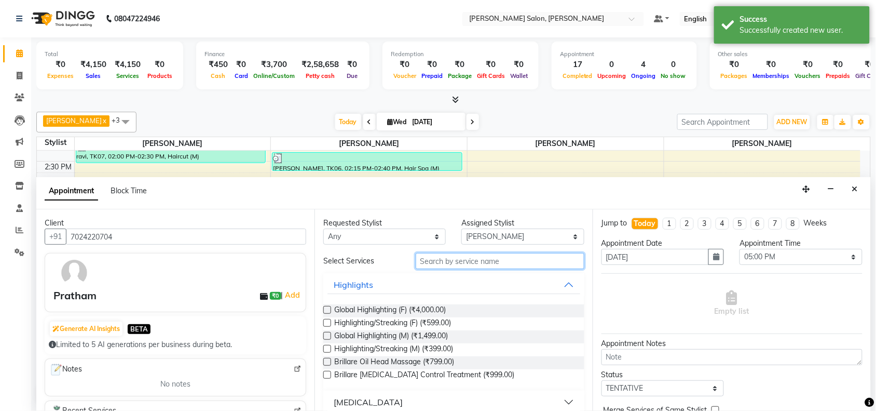
click at [444, 262] on input "text" at bounding box center [500, 261] width 169 height 16
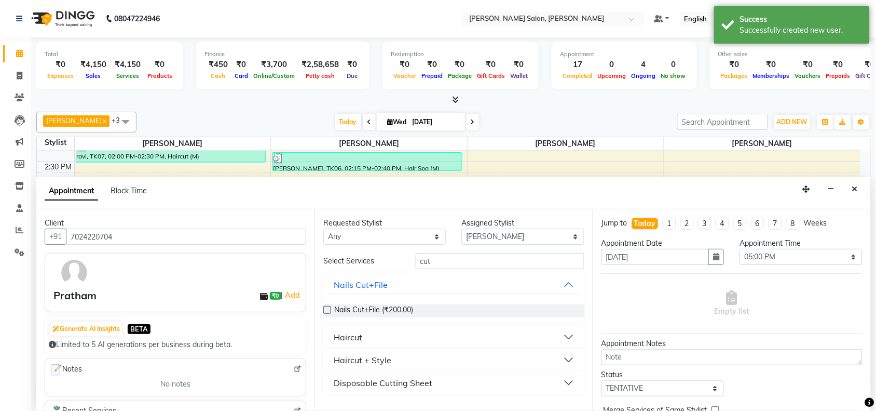
click at [570, 333] on button "Haircut" at bounding box center [453, 336] width 253 height 19
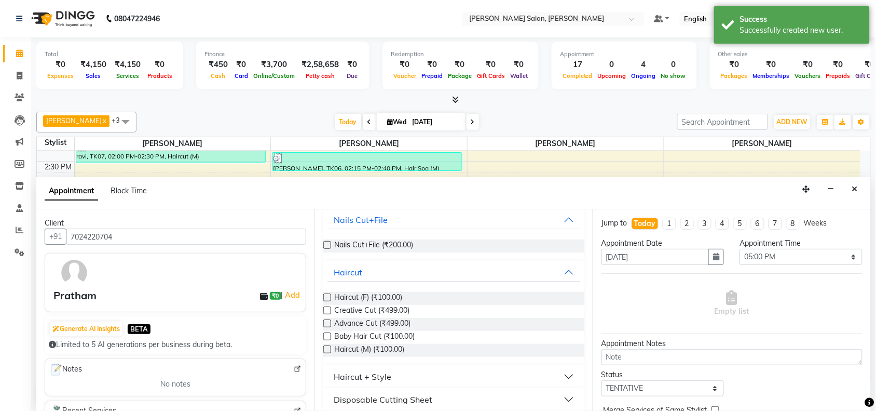
click at [326, 350] on label at bounding box center [327, 349] width 8 height 8
click at [326, 350] on input "checkbox" at bounding box center [326, 350] width 7 height 7
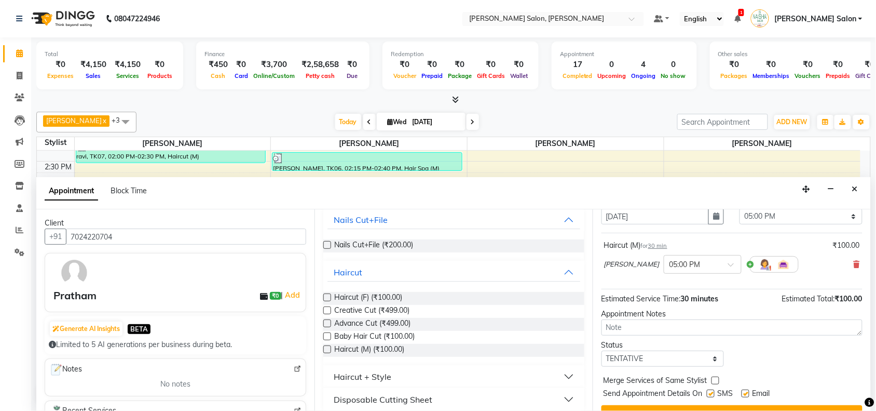
scroll to position [62, 0]
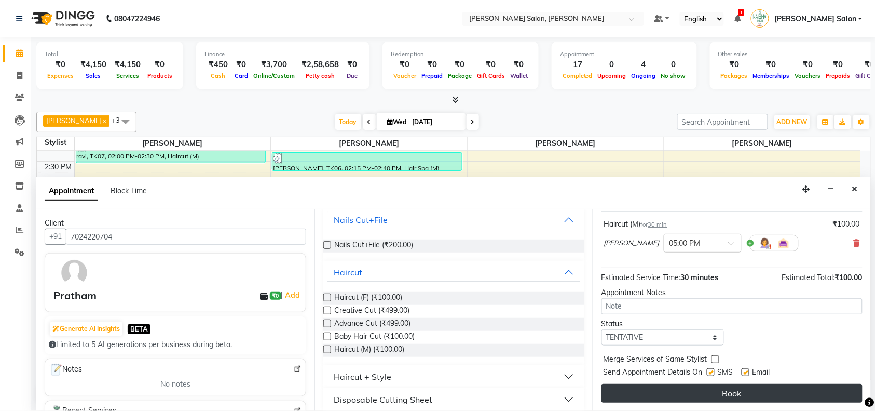
click at [746, 392] on button "Book" at bounding box center [732, 393] width 261 height 19
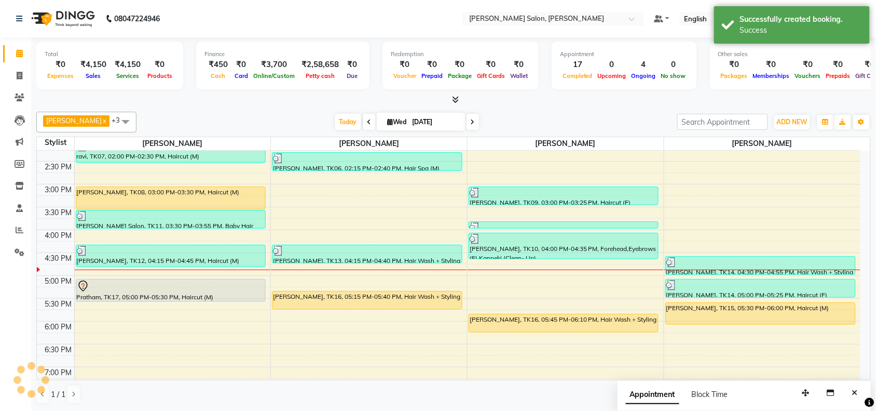
scroll to position [0, 0]
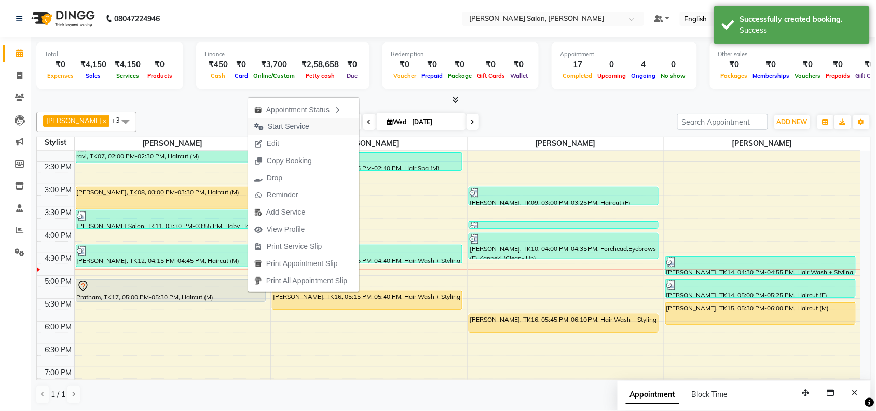
click at [301, 126] on span "Start Service" at bounding box center [289, 126] width 42 height 11
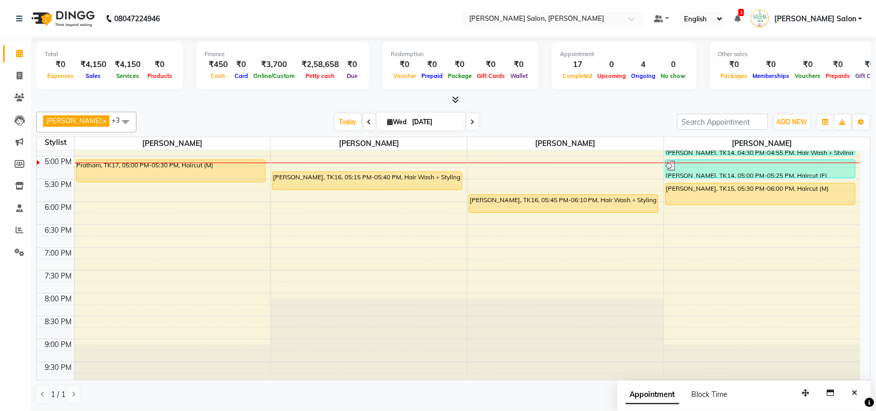
scroll to position [324, 0]
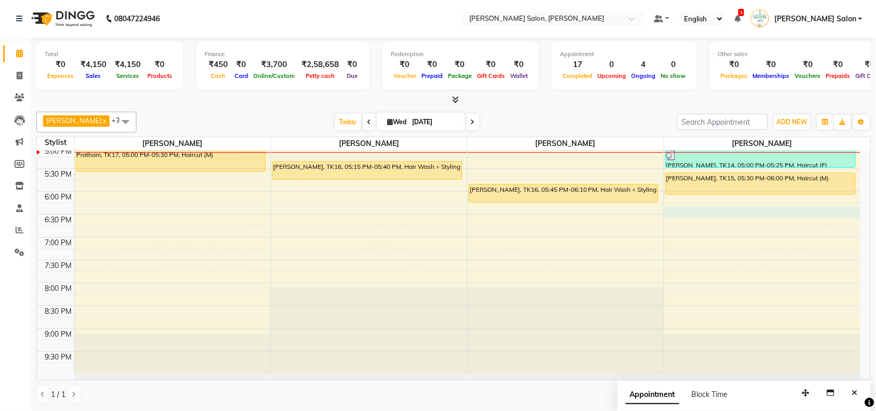
click at [682, 209] on div "10:00 AM 10:30 AM 11:00 AM 11:30 AM 12:00 PM 12:30 PM 1:00 PM 1:30 PM 2:00 PM 2…" at bounding box center [449, 100] width 824 height 548
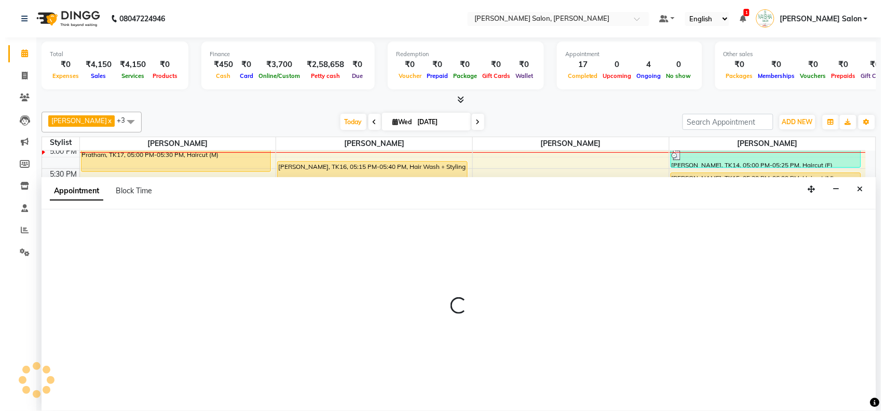
scroll to position [1, 0]
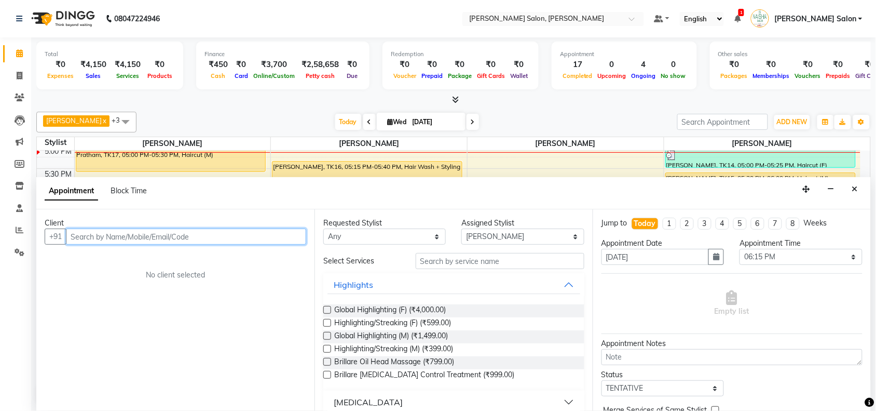
click at [251, 237] on input "text" at bounding box center [186, 236] width 240 height 16
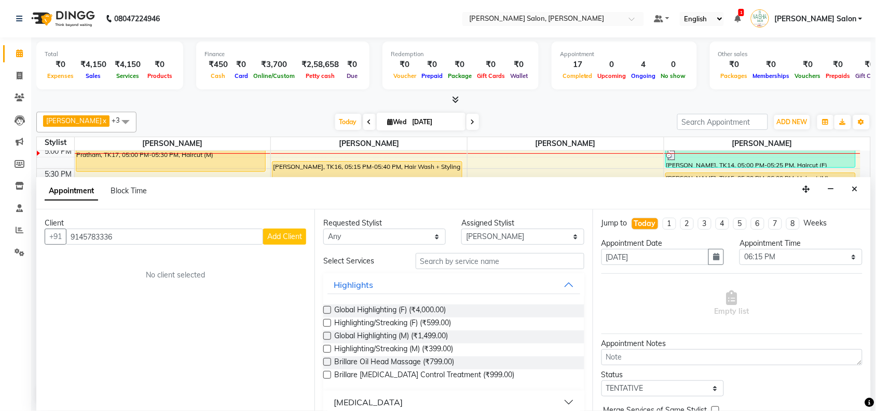
click at [286, 234] on span "Add Client" at bounding box center [284, 235] width 35 height 9
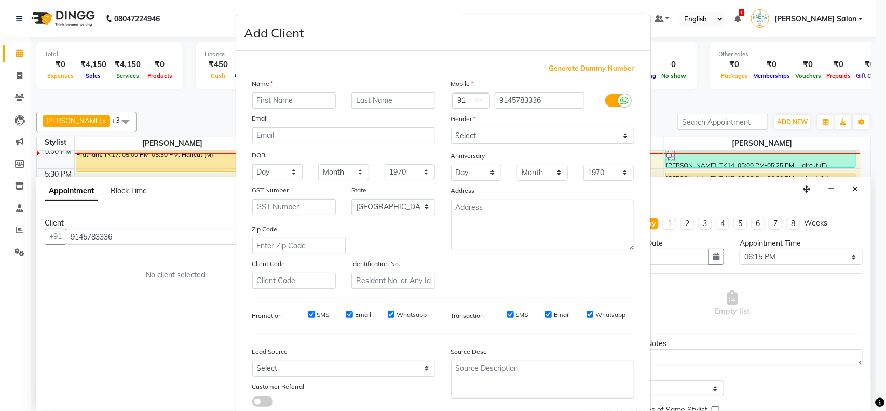
click at [313, 100] on input "text" at bounding box center [294, 100] width 84 height 16
click at [463, 131] on select "Select [DEMOGRAPHIC_DATA] [DEMOGRAPHIC_DATA] Other Prefer Not To Say" at bounding box center [542, 136] width 183 height 16
click at [451, 128] on select "Select [DEMOGRAPHIC_DATA] [DEMOGRAPHIC_DATA] Other Prefer Not To Say" at bounding box center [542, 136] width 183 height 16
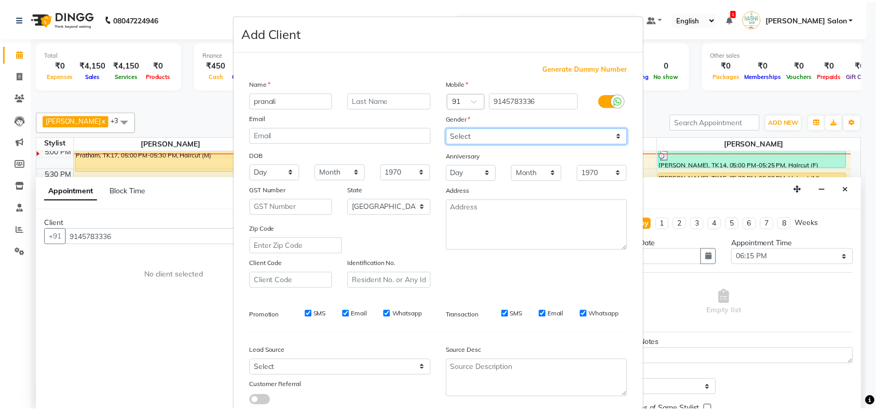
scroll to position [65, 0]
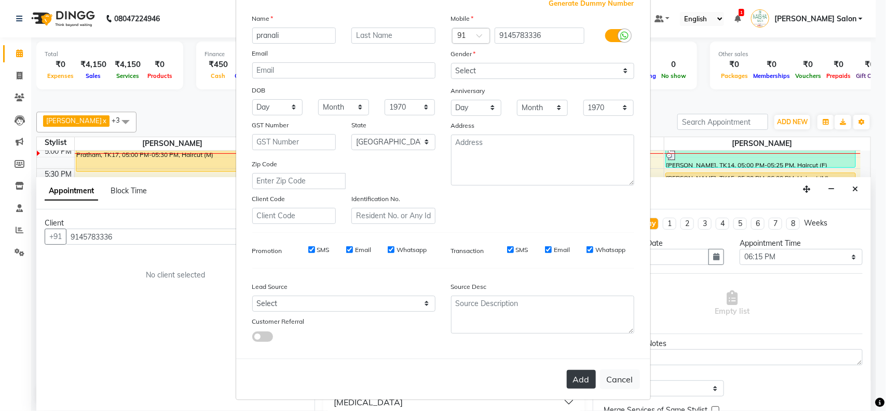
click at [574, 375] on button "Add" at bounding box center [581, 379] width 29 height 19
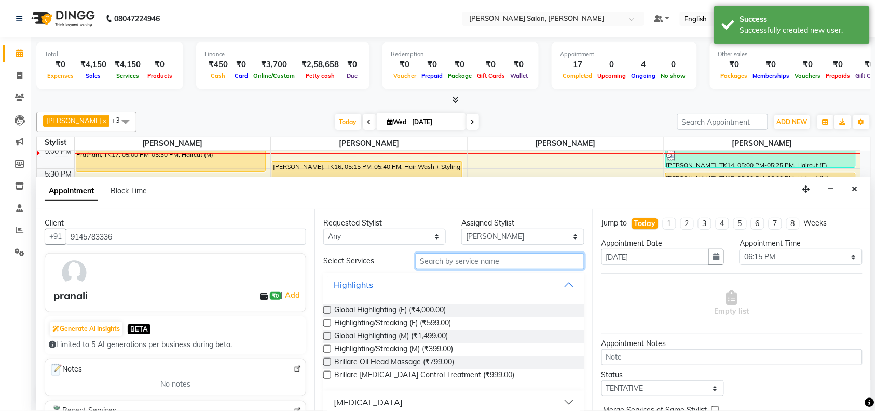
click at [478, 260] on input "text" at bounding box center [500, 261] width 169 height 16
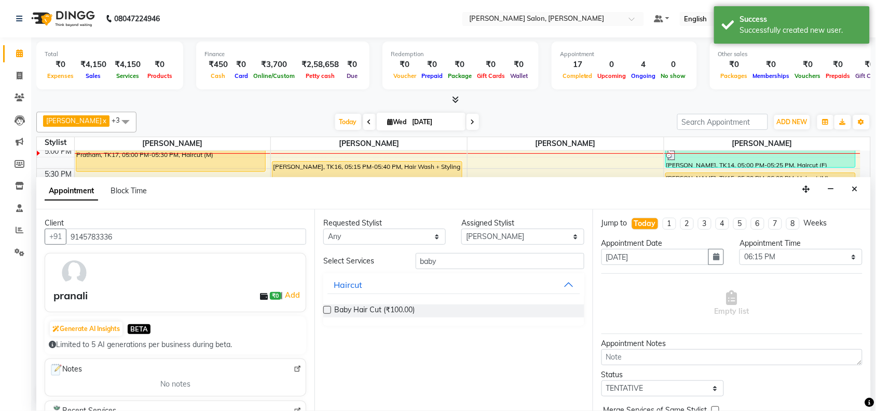
click at [329, 307] on label at bounding box center [327, 310] width 8 height 8
click at [329, 307] on input "checkbox" at bounding box center [326, 310] width 7 height 7
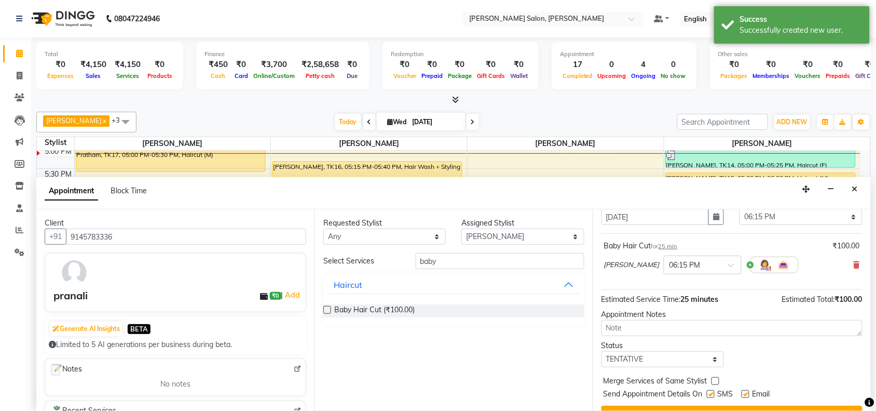
scroll to position [62, 0]
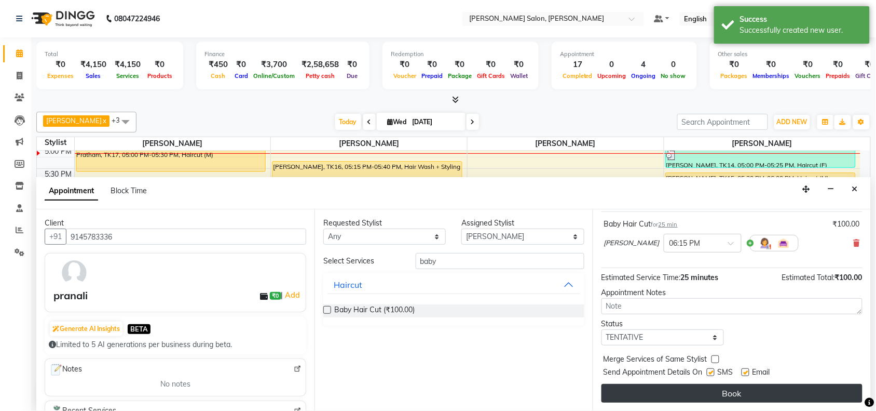
click at [712, 393] on button "Book" at bounding box center [732, 393] width 261 height 19
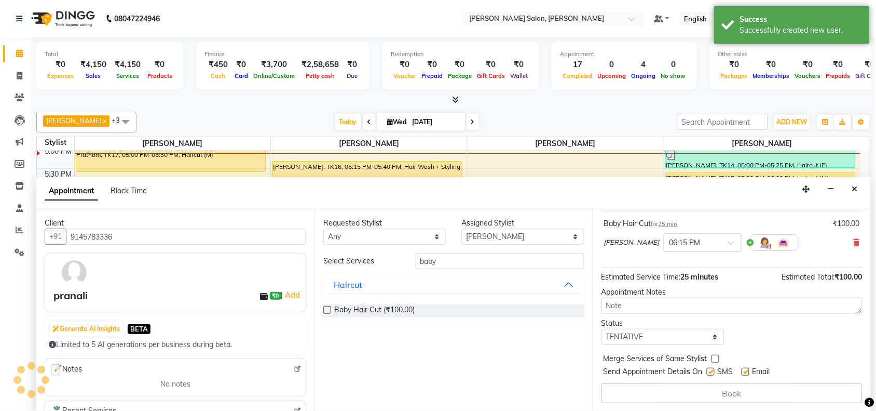
scroll to position [0, 0]
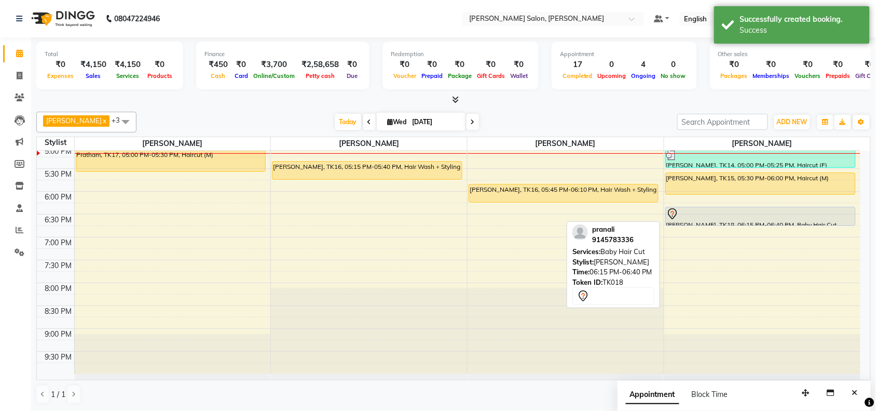
click at [705, 223] on div at bounding box center [760, 225] width 189 height 4
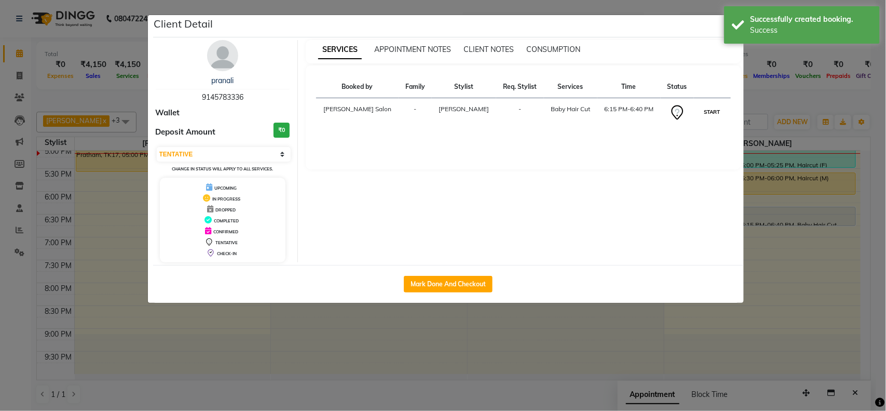
click at [707, 110] on button "START" at bounding box center [712, 111] width 21 height 13
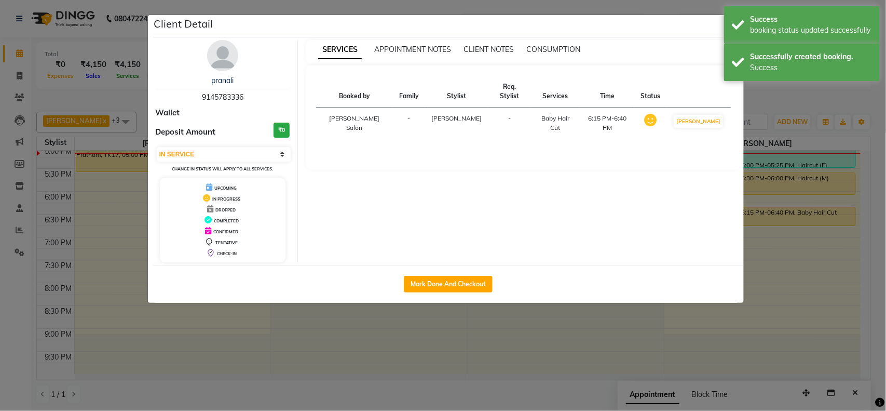
click at [798, 286] on ngb-modal-window "Client Detail [PERSON_NAME] 9145783336 Wallet Deposit Amount ₹0 Select IN SERVI…" at bounding box center [443, 205] width 886 height 411
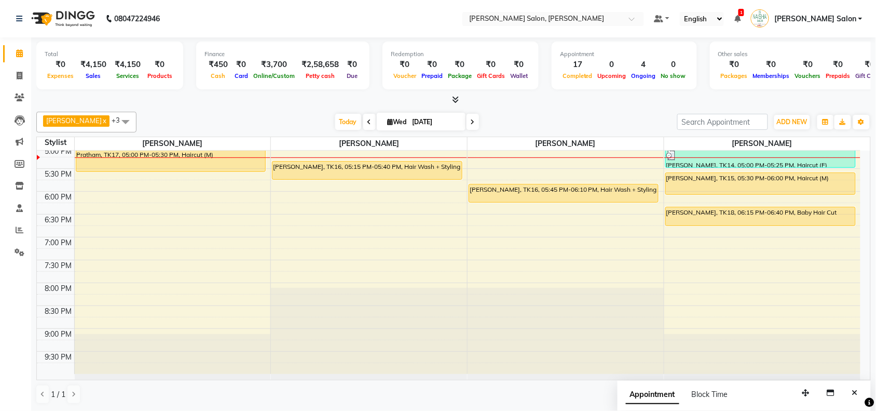
click at [798, 286] on div "10:00 AM 10:30 AM 11:00 AM 11:30 AM 12:00 PM 12:30 PM 1:00 PM 1:30 PM 2:00 PM 2…" at bounding box center [449, 100] width 824 height 548
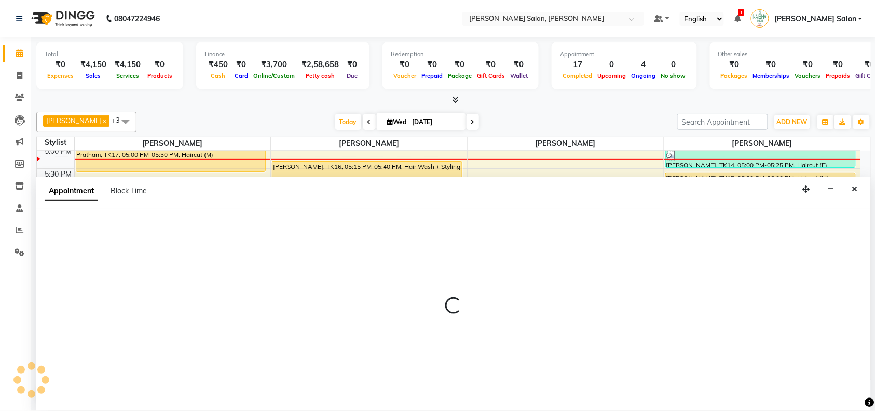
scroll to position [1, 0]
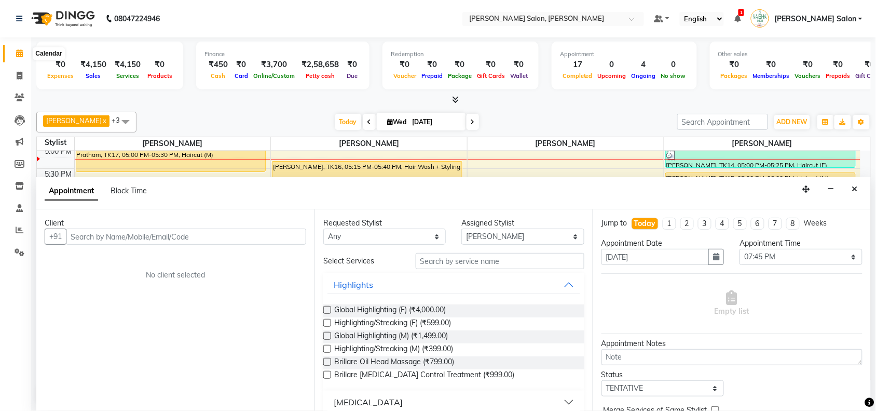
click at [17, 56] on icon at bounding box center [19, 53] width 7 height 8
click at [18, 53] on icon at bounding box center [19, 53] width 7 height 8
click at [18, 72] on icon at bounding box center [20, 76] width 6 height 8
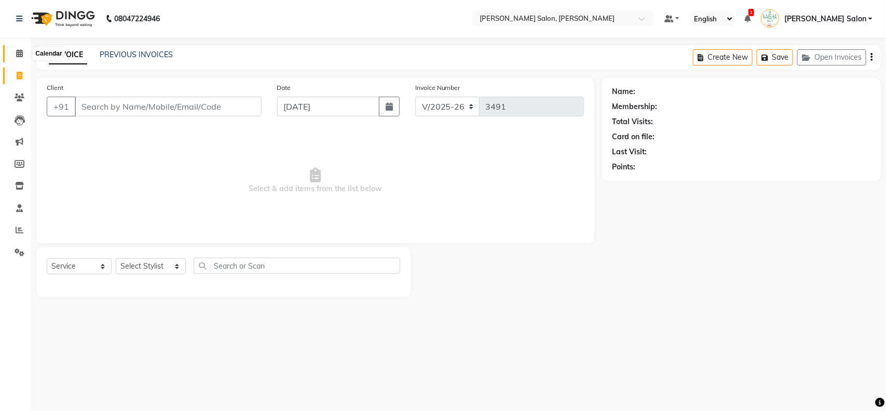
click at [20, 50] on icon at bounding box center [19, 53] width 7 height 8
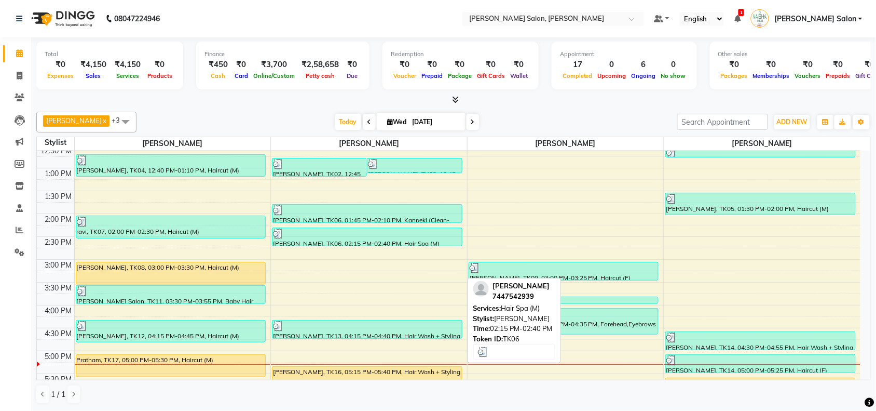
scroll to position [324, 0]
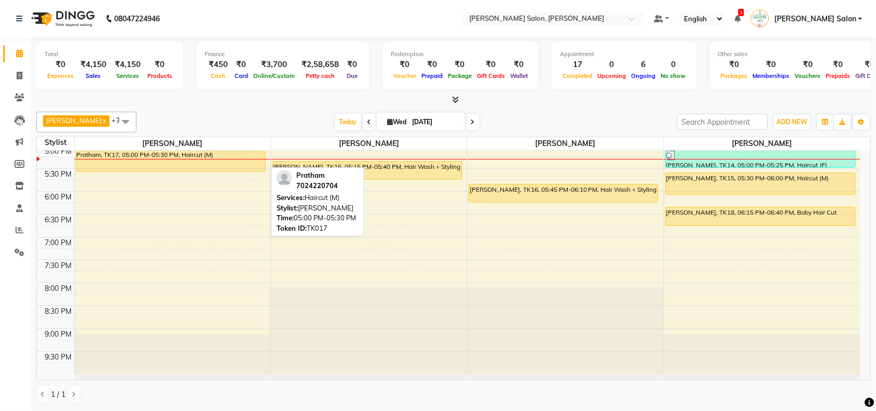
click at [144, 166] on div "Pratham, TK17, 05:00 PM-05:30 PM, Haircut (M)" at bounding box center [170, 160] width 189 height 22
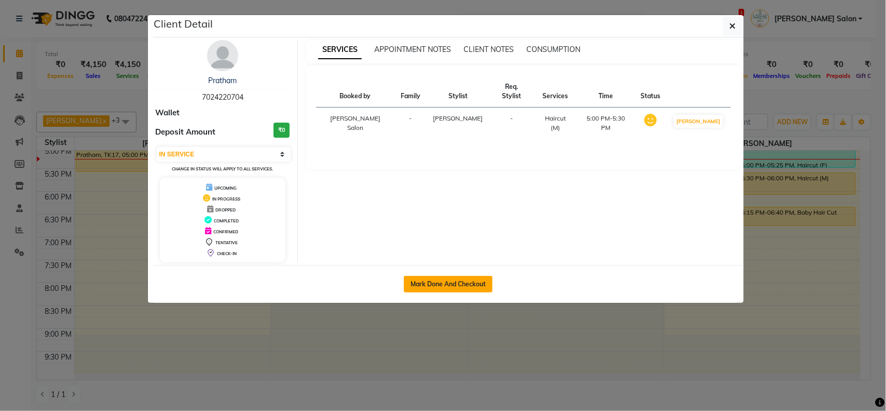
click at [446, 282] on button "Mark Done And Checkout" at bounding box center [448, 284] width 89 height 17
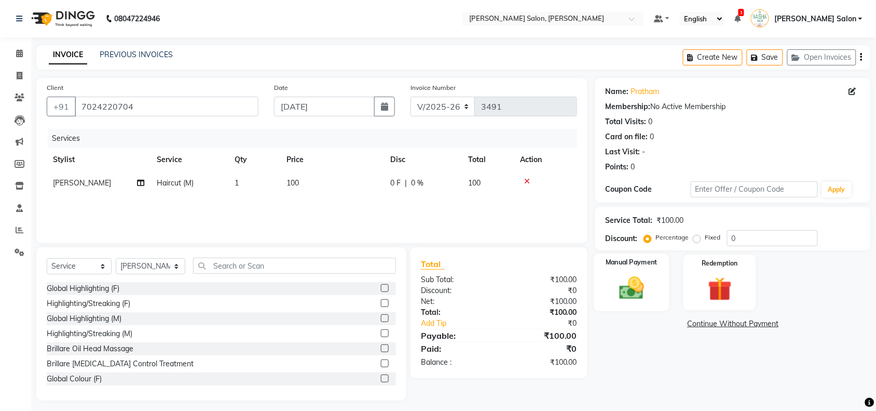
click at [632, 294] on img at bounding box center [631, 288] width 40 height 29
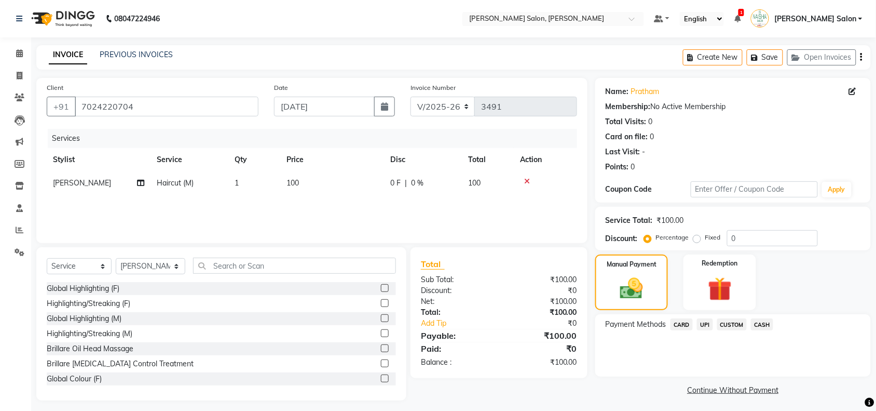
click at [702, 328] on span "UPI" at bounding box center [705, 324] width 16 height 12
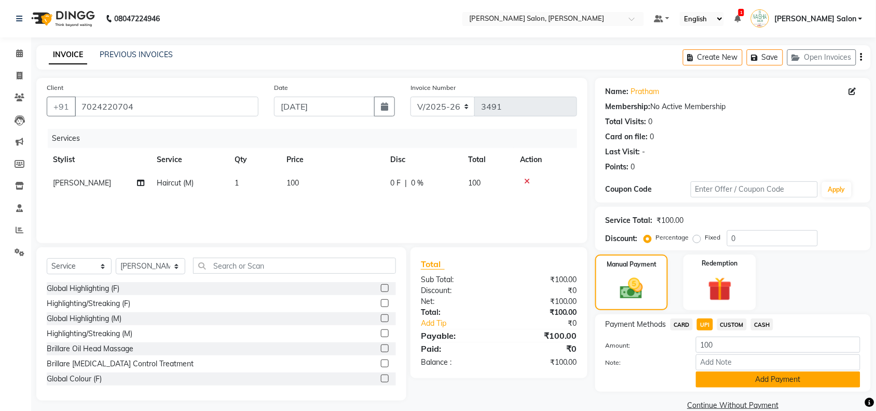
click at [836, 378] on button "Add Payment" at bounding box center [778, 379] width 165 height 16
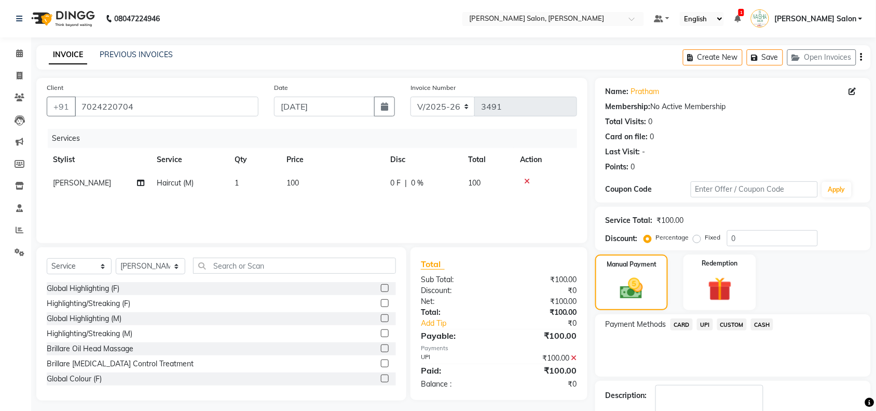
scroll to position [61, 0]
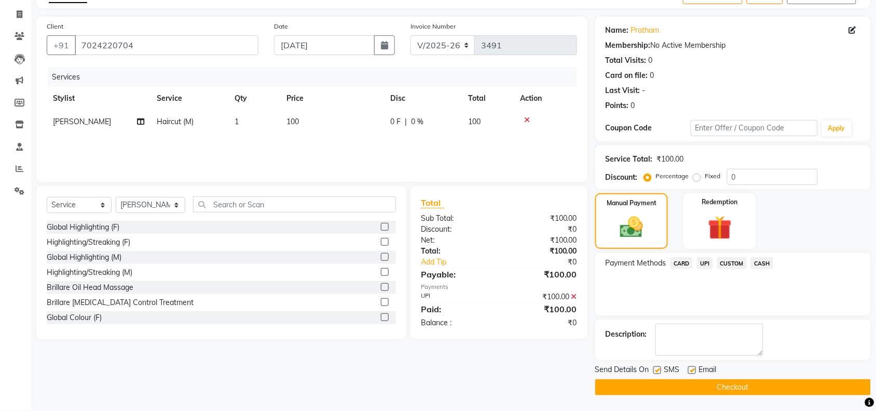
click at [751, 385] on button "Checkout" at bounding box center [733, 387] width 276 height 16
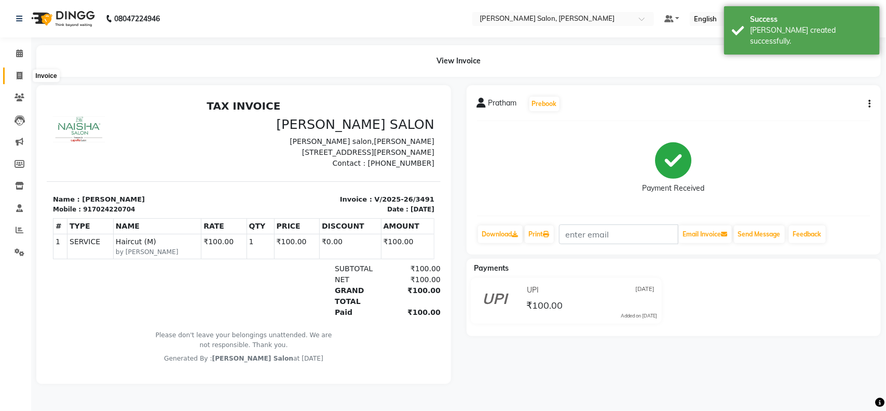
click at [18, 75] on icon at bounding box center [20, 76] width 6 height 8
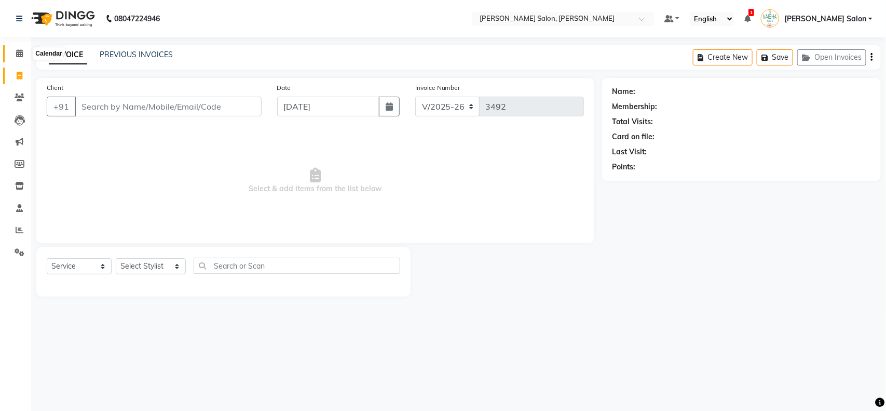
click at [17, 55] on icon at bounding box center [19, 53] width 7 height 8
